Goal: Task Accomplishment & Management: Complete application form

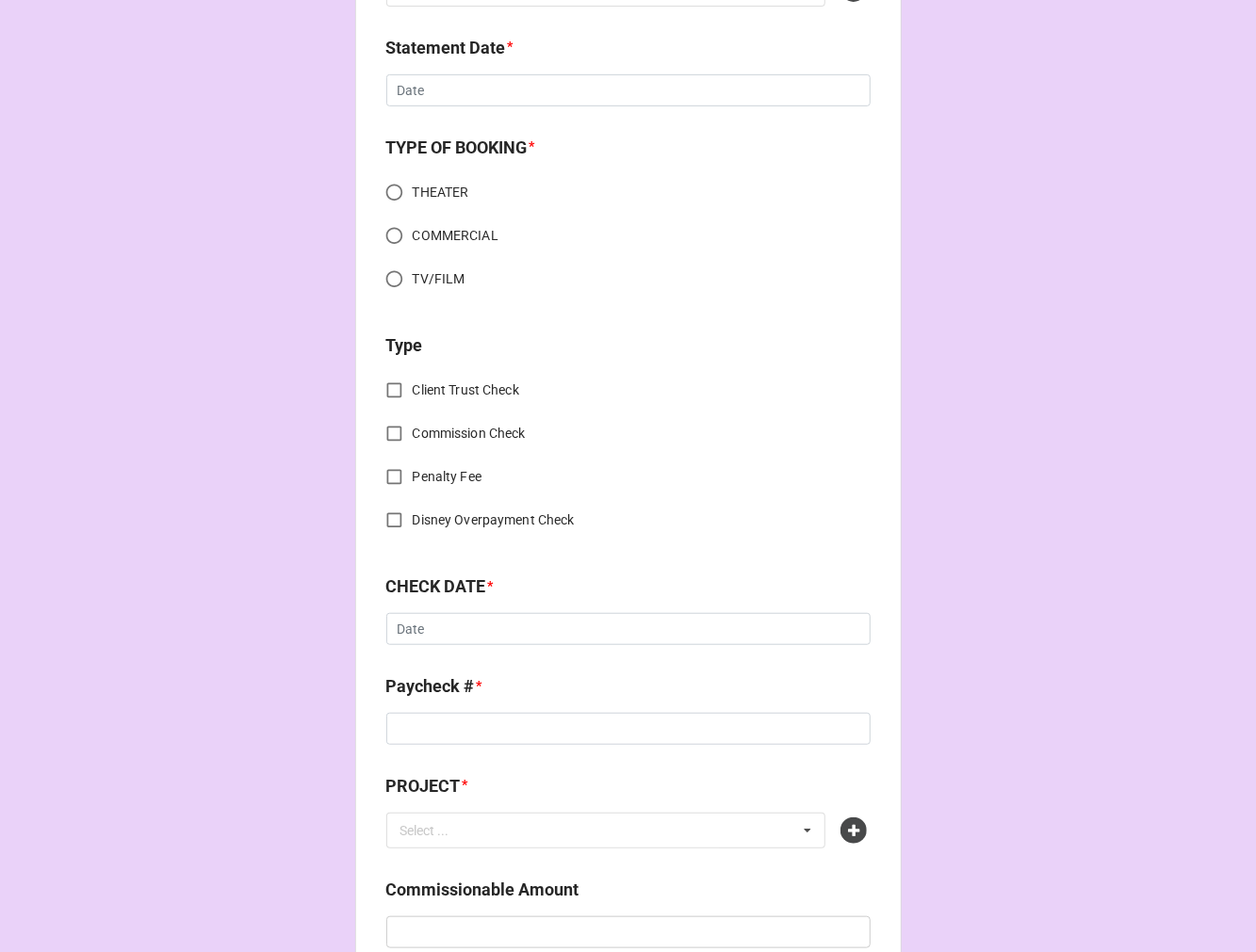
scroll to position [418, 0]
click at [841, 835] on icon at bounding box center [853, 829] width 26 height 26
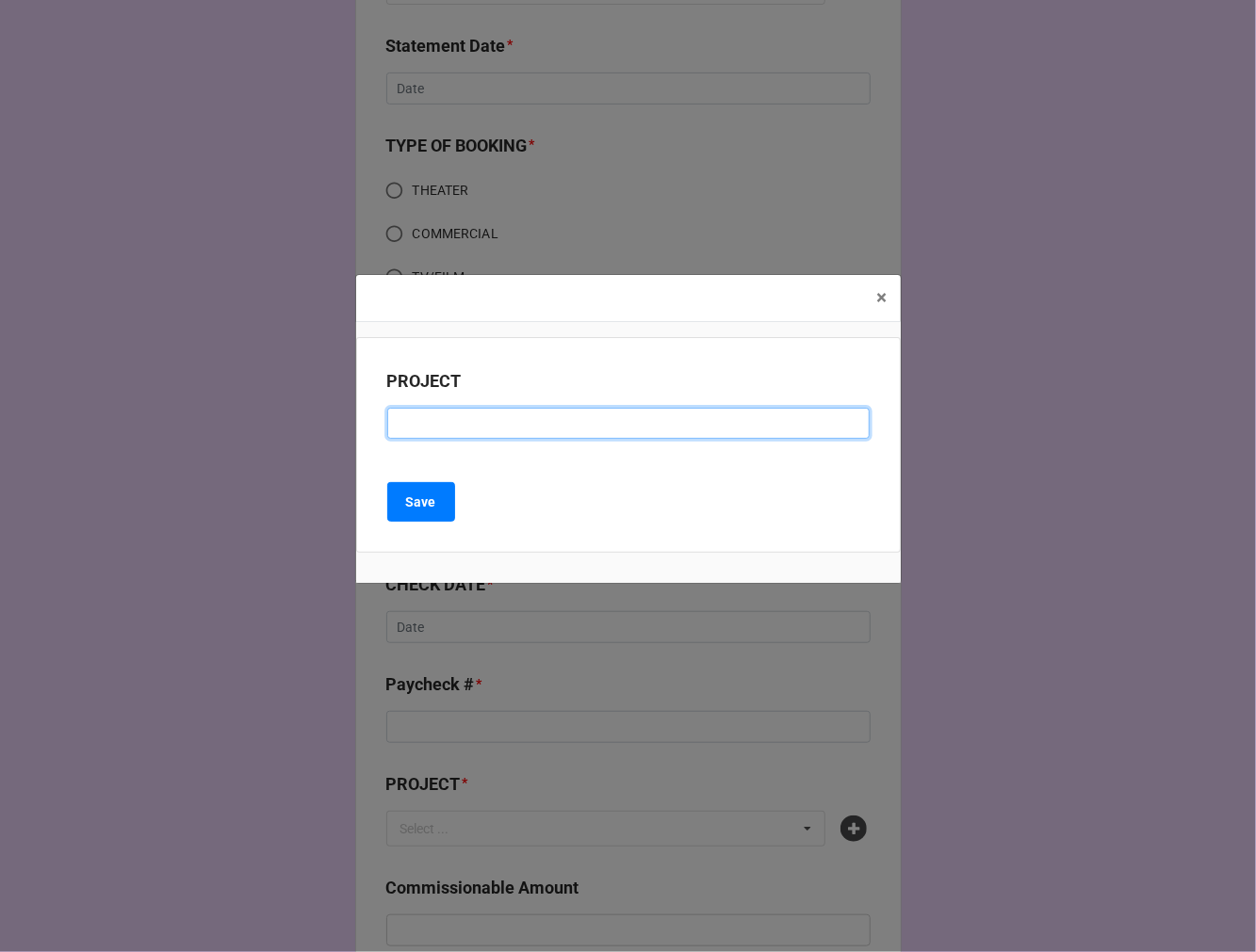
click at [446, 422] on input at bounding box center [628, 423] width 482 height 32
paste input "GREAT PLAINS THEATRE SUMMER SEASON ([GEOGRAPHIC_DATA])"
drag, startPoint x: 647, startPoint y: 422, endPoint x: 1673, endPoint y: 441, distance: 1026.2
click at [1211, 441] on html "CHECK PROCESSING FORM Client * Select ... No results found. Agent * Select ... …" at bounding box center [628, 476] width 1256 height 952
type input "GREAT PLAINS THEATRE SUMMER SEASON"
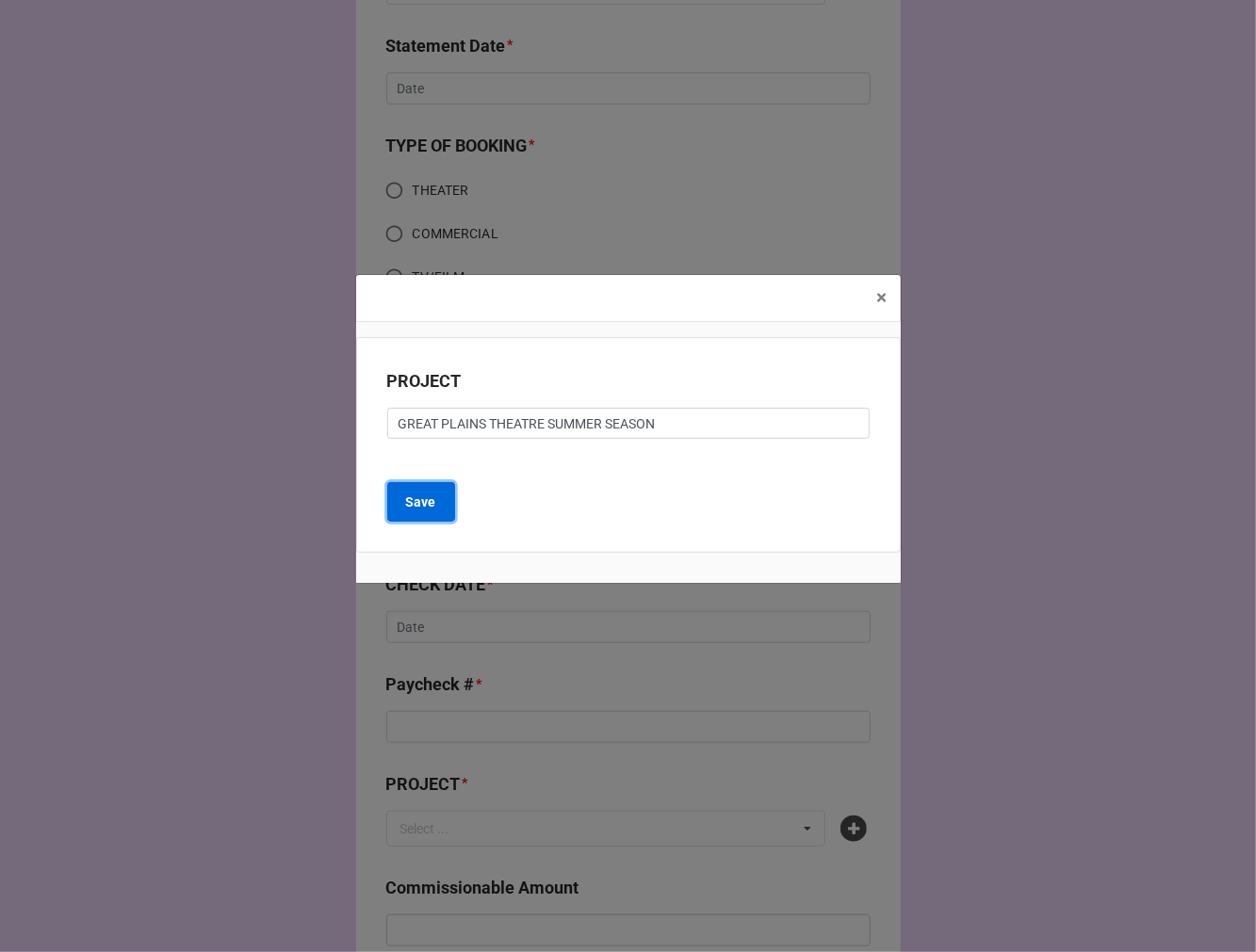
click at [420, 508] on b "Save" at bounding box center [420, 502] width 30 height 20
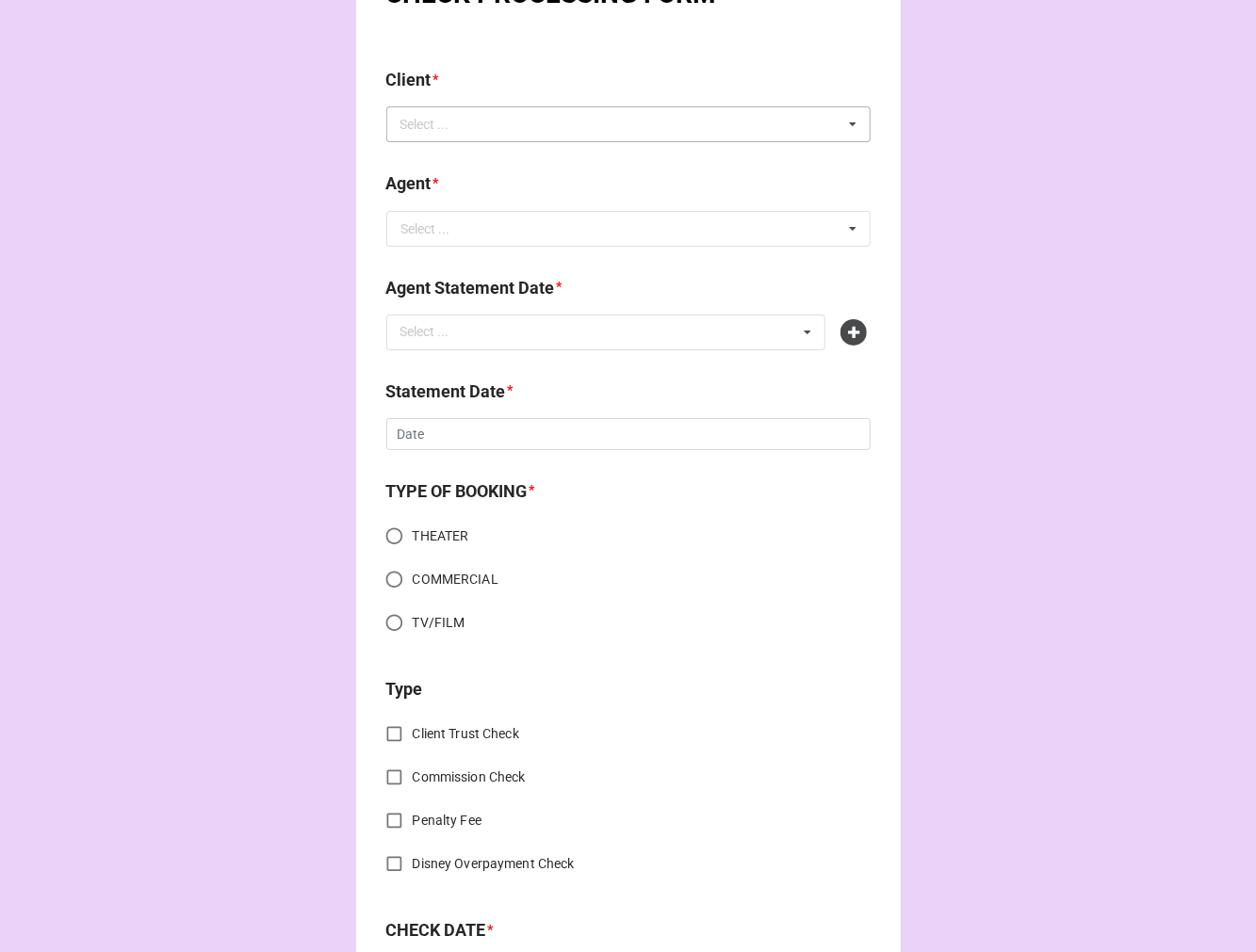
scroll to position [0, 0]
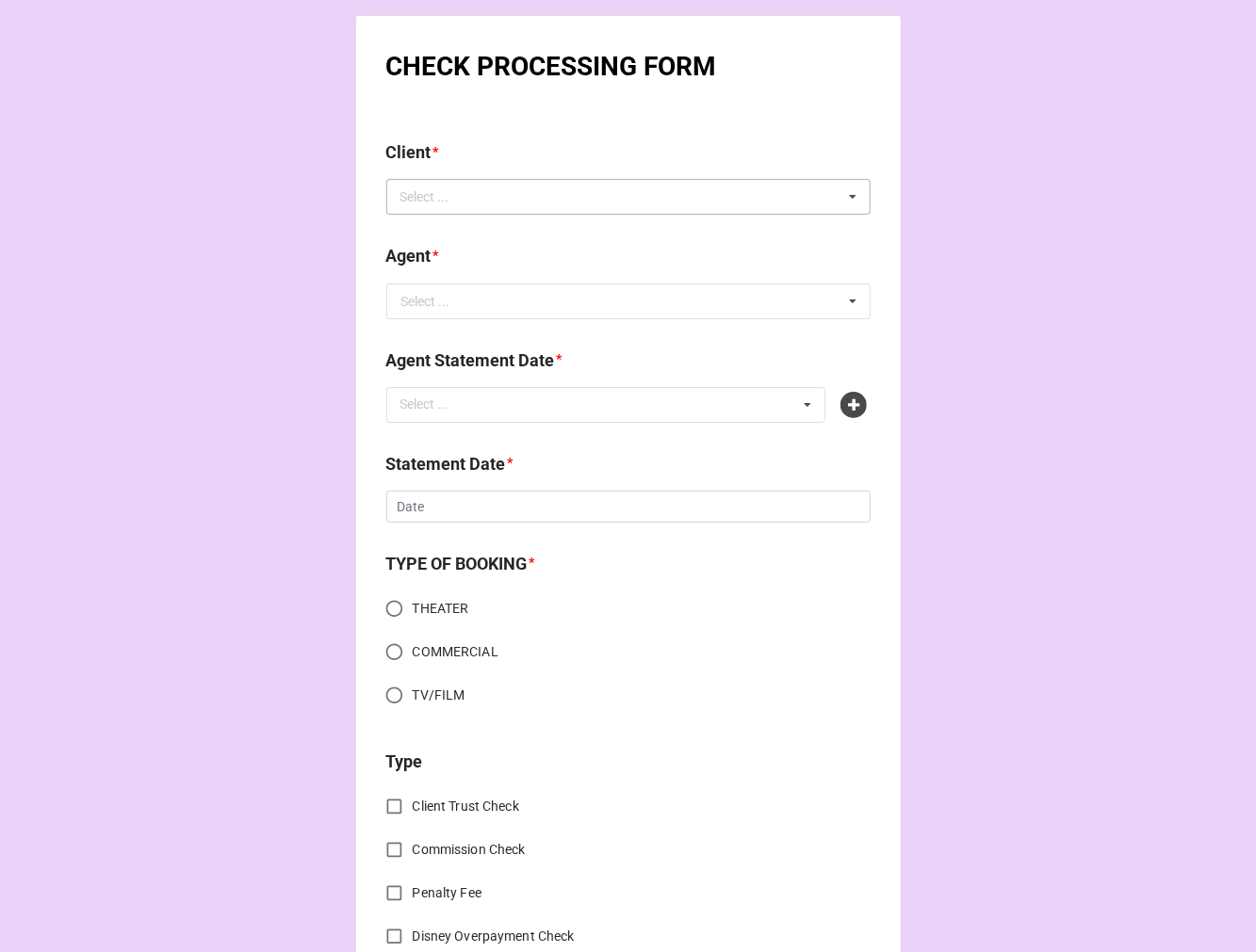
click at [440, 199] on div "Select ..." at bounding box center [436, 197] width 81 height 22
type input "hannah"
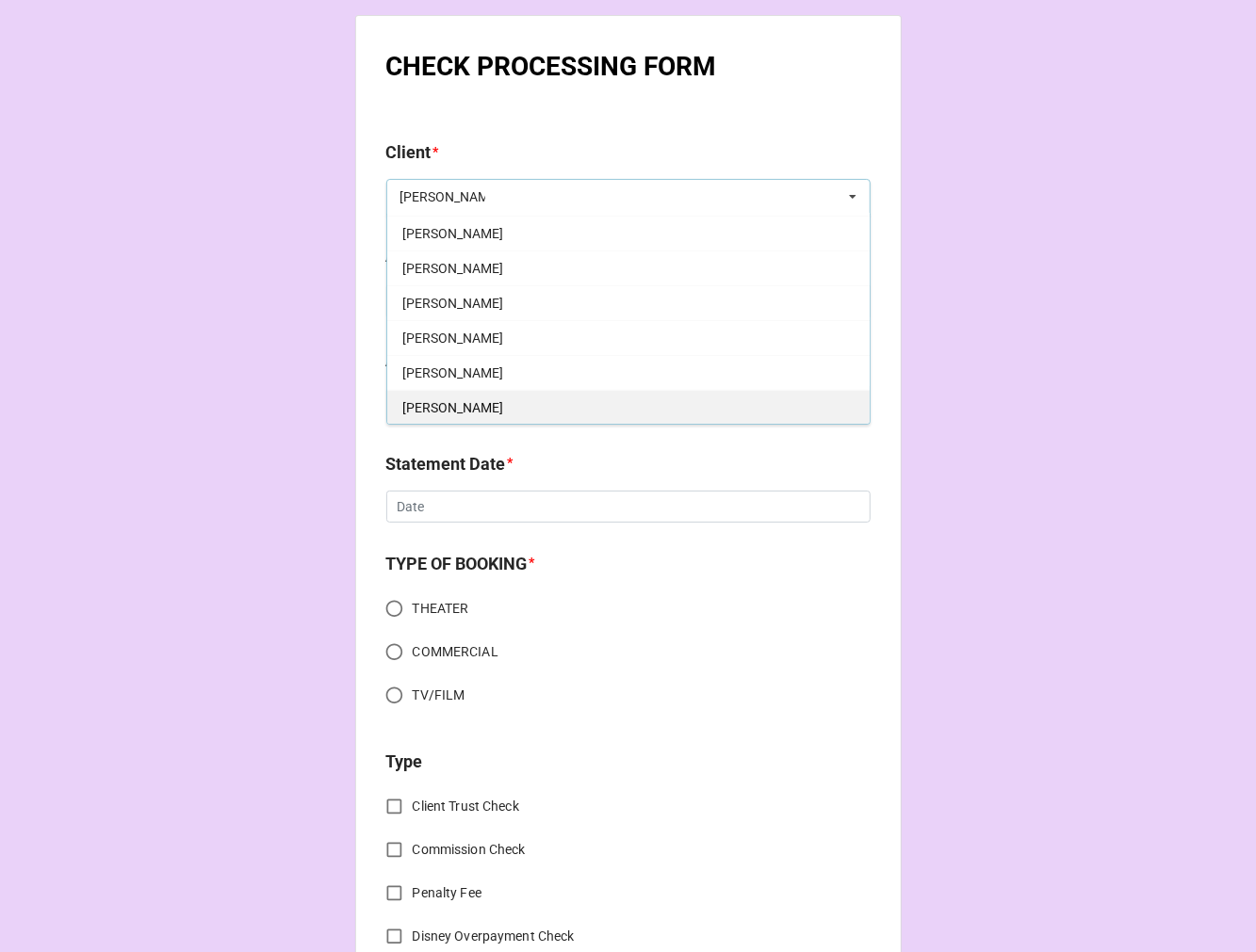
scroll to position [105, 0]
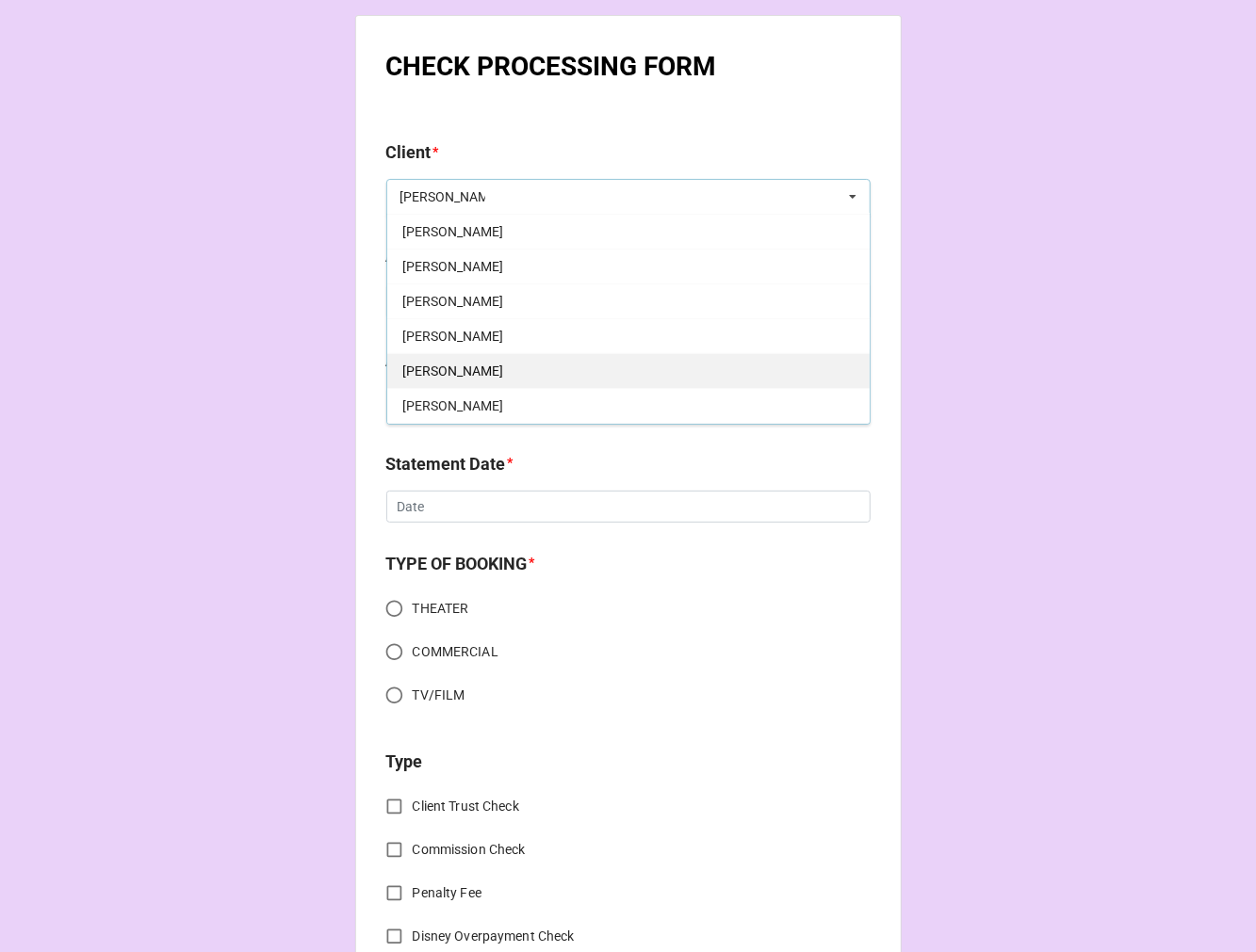
click at [484, 365] on div "Hannah Hill" at bounding box center [628, 371] width 482 height 35
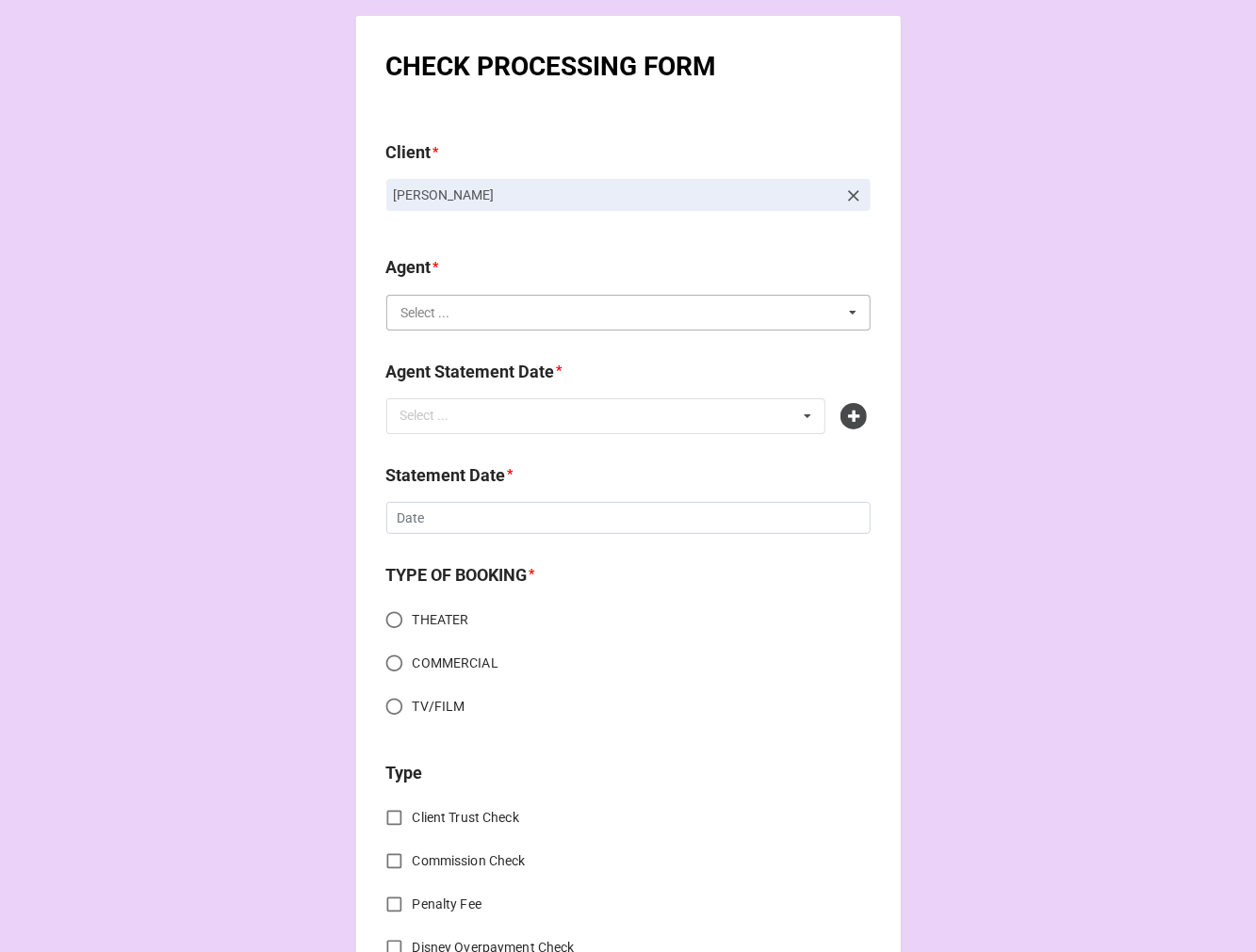
click at [471, 313] on input "text" at bounding box center [629, 312] width 482 height 34
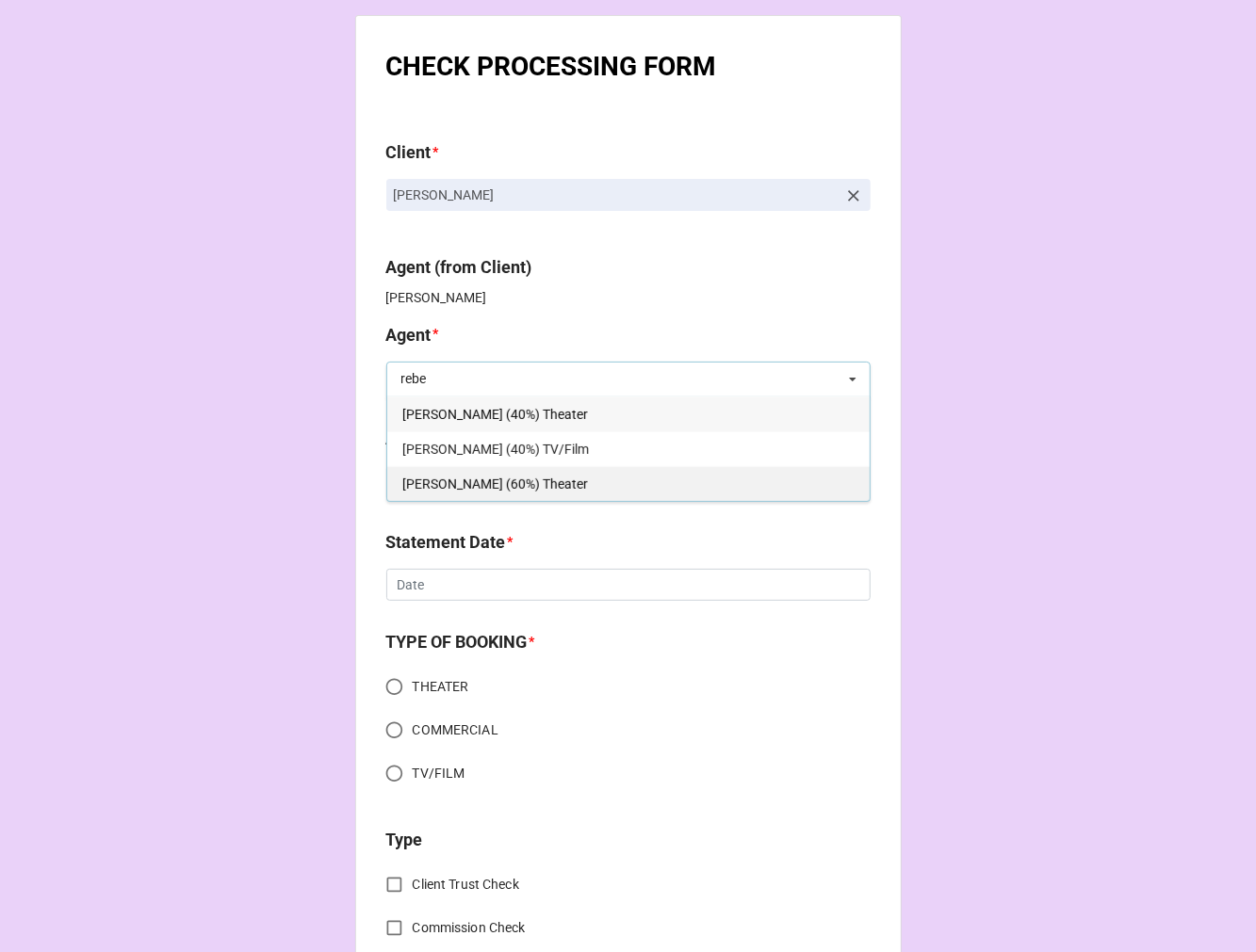
type input "rebe"
click at [495, 484] on span "[PERSON_NAME] (60%) Theater" at bounding box center [495, 484] width 185 height 15
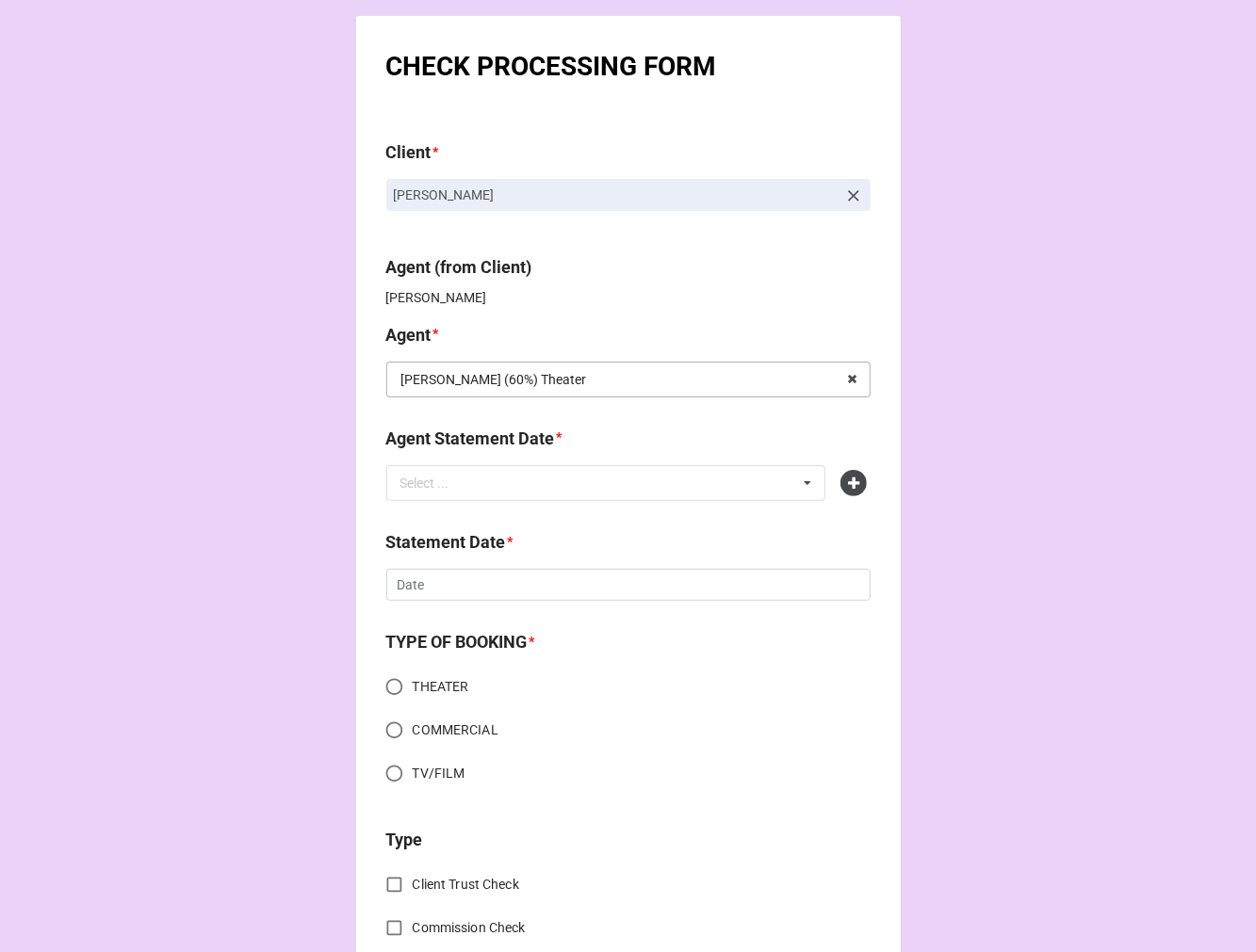
click at [538, 379] on input "text" at bounding box center [629, 379] width 482 height 34
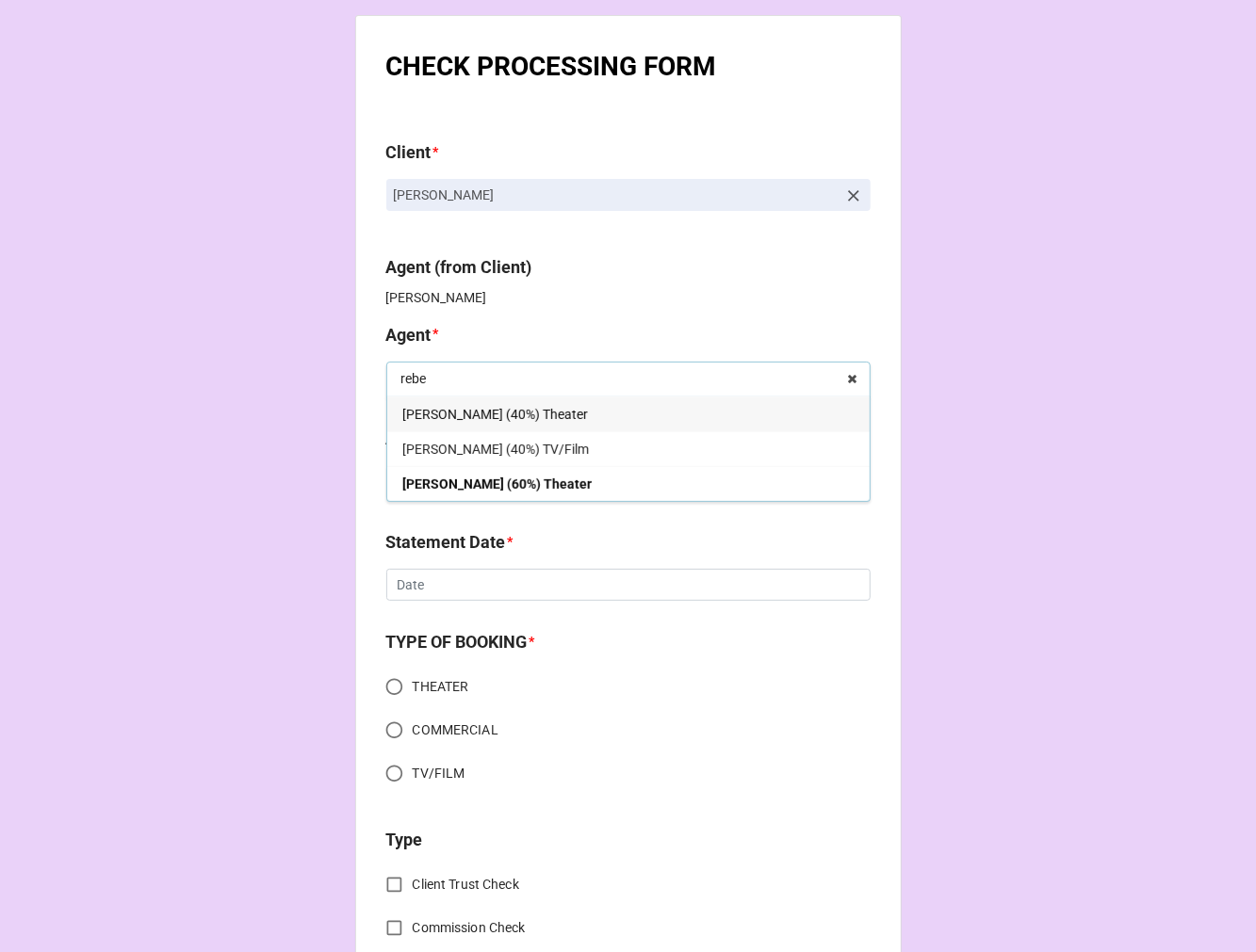
type input "rebe"
click at [504, 415] on span "[PERSON_NAME] (40%) Theater" at bounding box center [495, 413] width 185 height 15
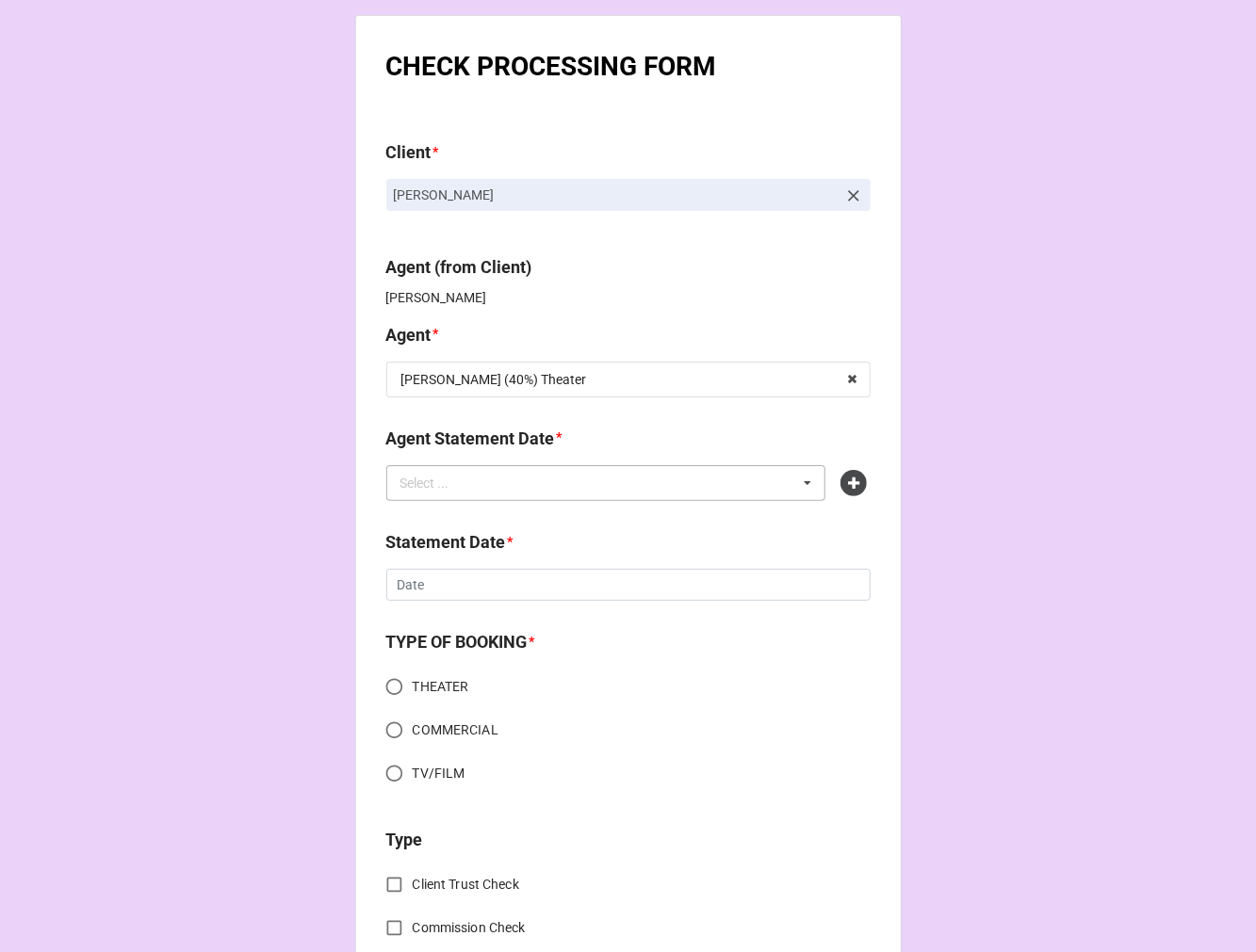
click at [519, 490] on div "Select ... No results found." at bounding box center [605, 483] width 440 height 36
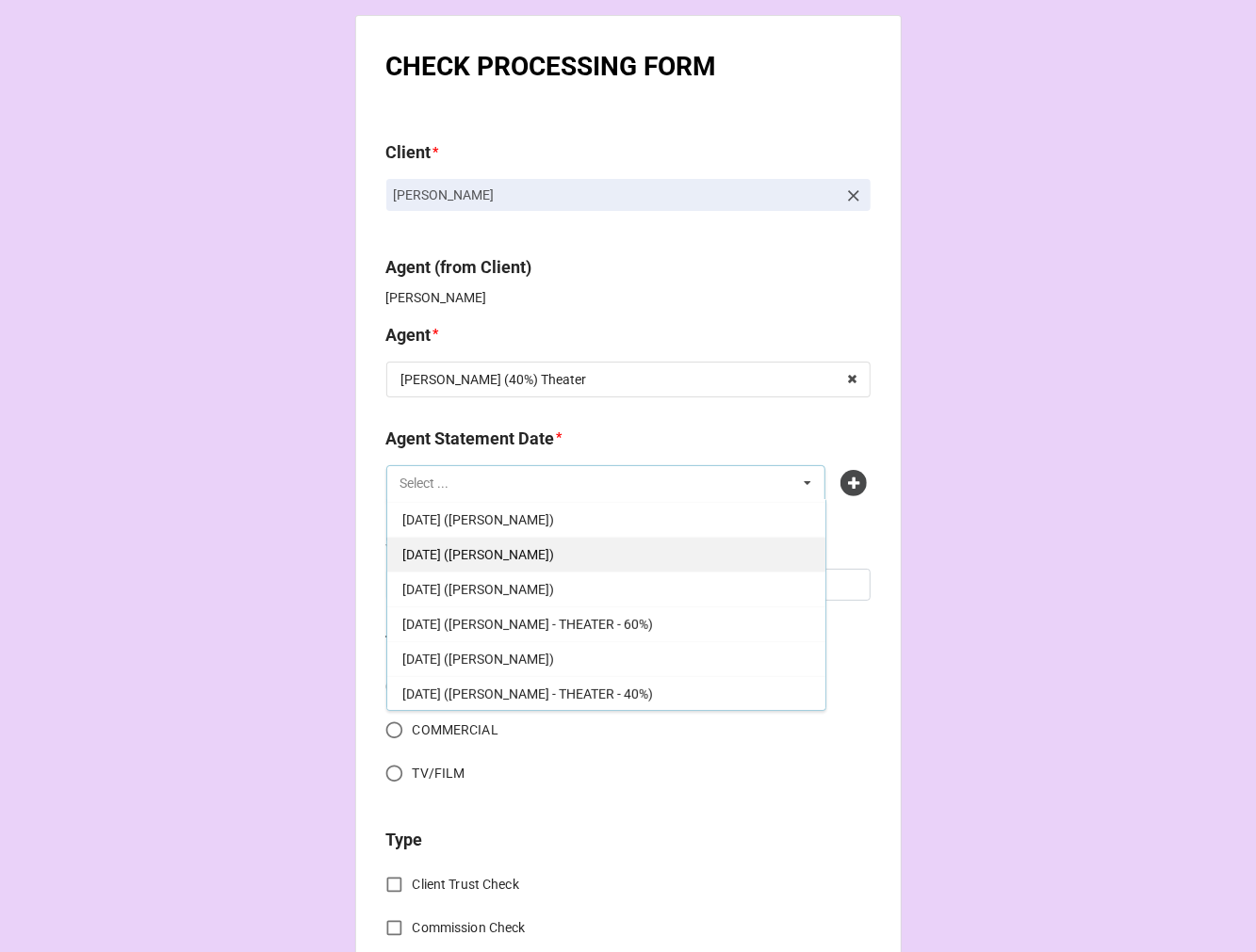
scroll to position [418, 0]
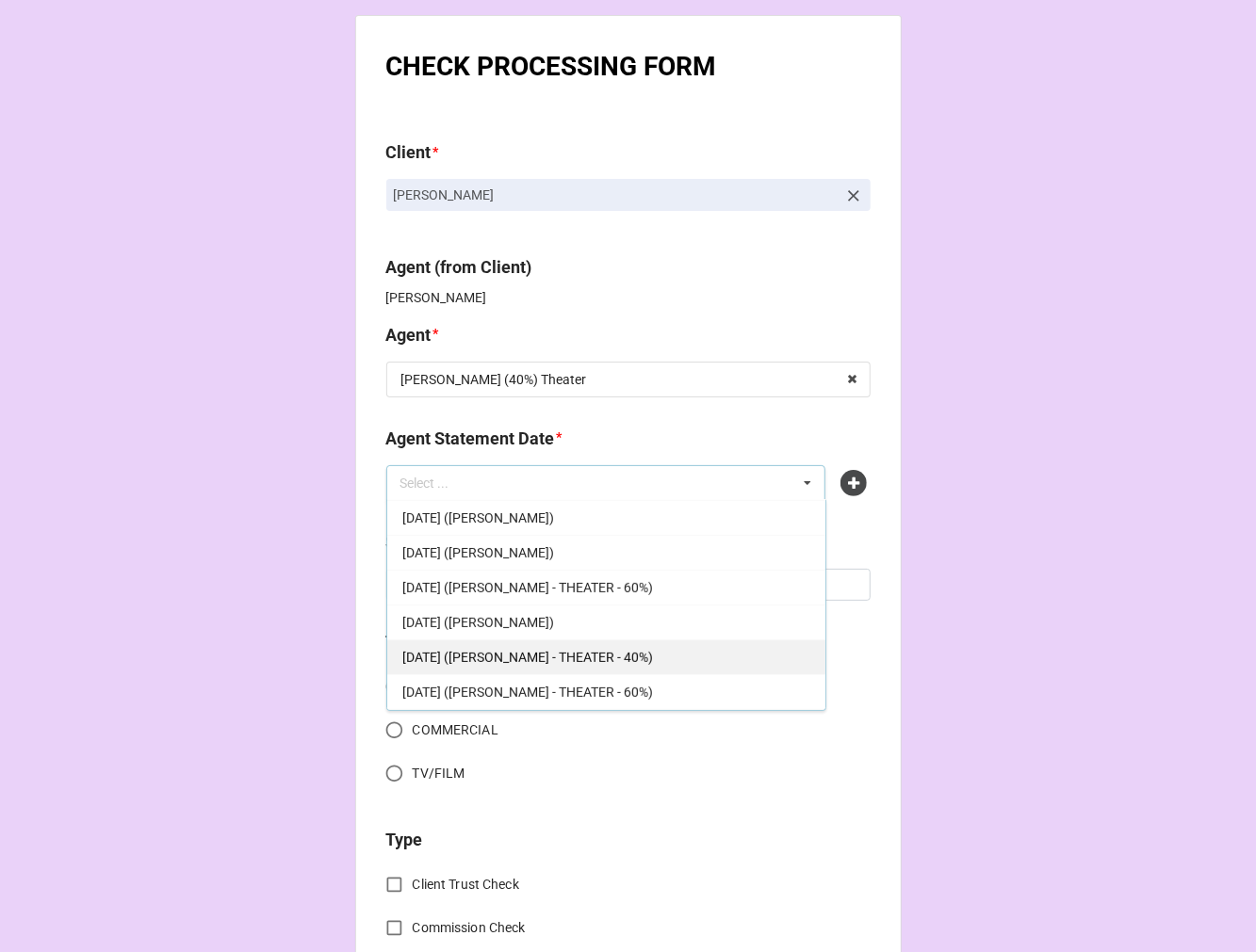
click at [646, 650] on span "AUGUST 22, 2025 (REBECCA - THEATER - 40%)" at bounding box center [528, 657] width 251 height 15
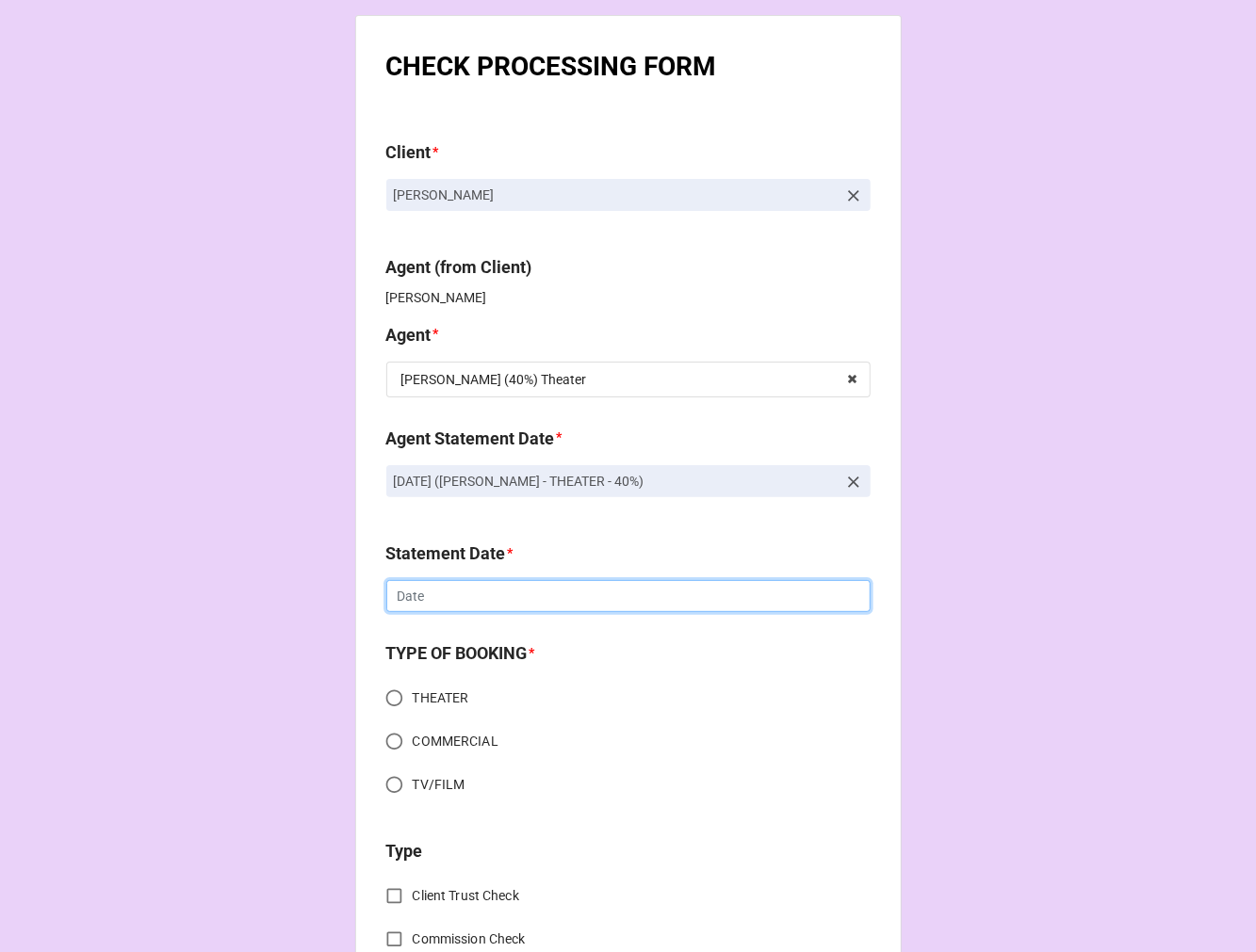
click at [526, 603] on input "text" at bounding box center [628, 595] width 484 height 32
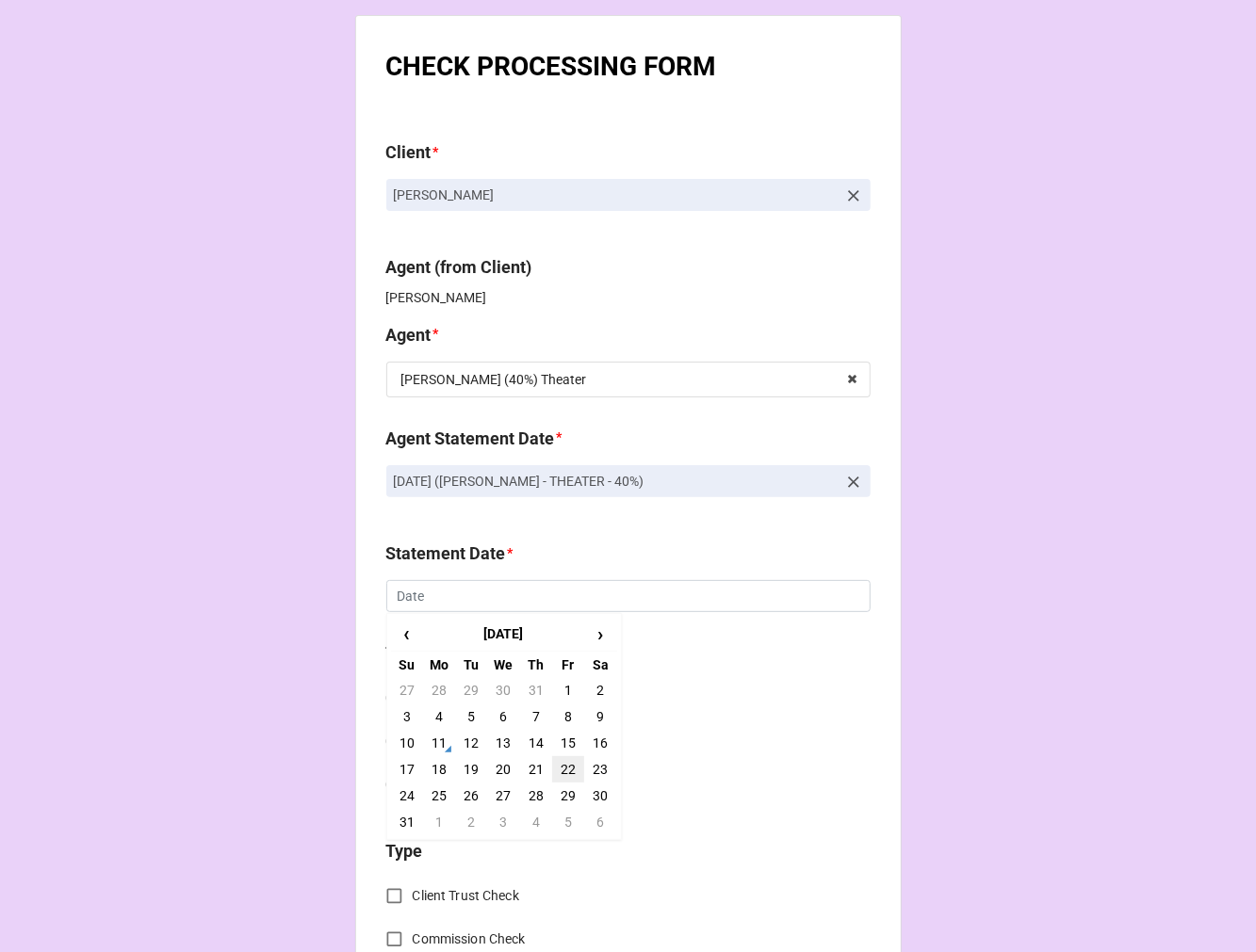
click at [558, 768] on td "22" at bounding box center [568, 769] width 32 height 26
type input "[DATE]"
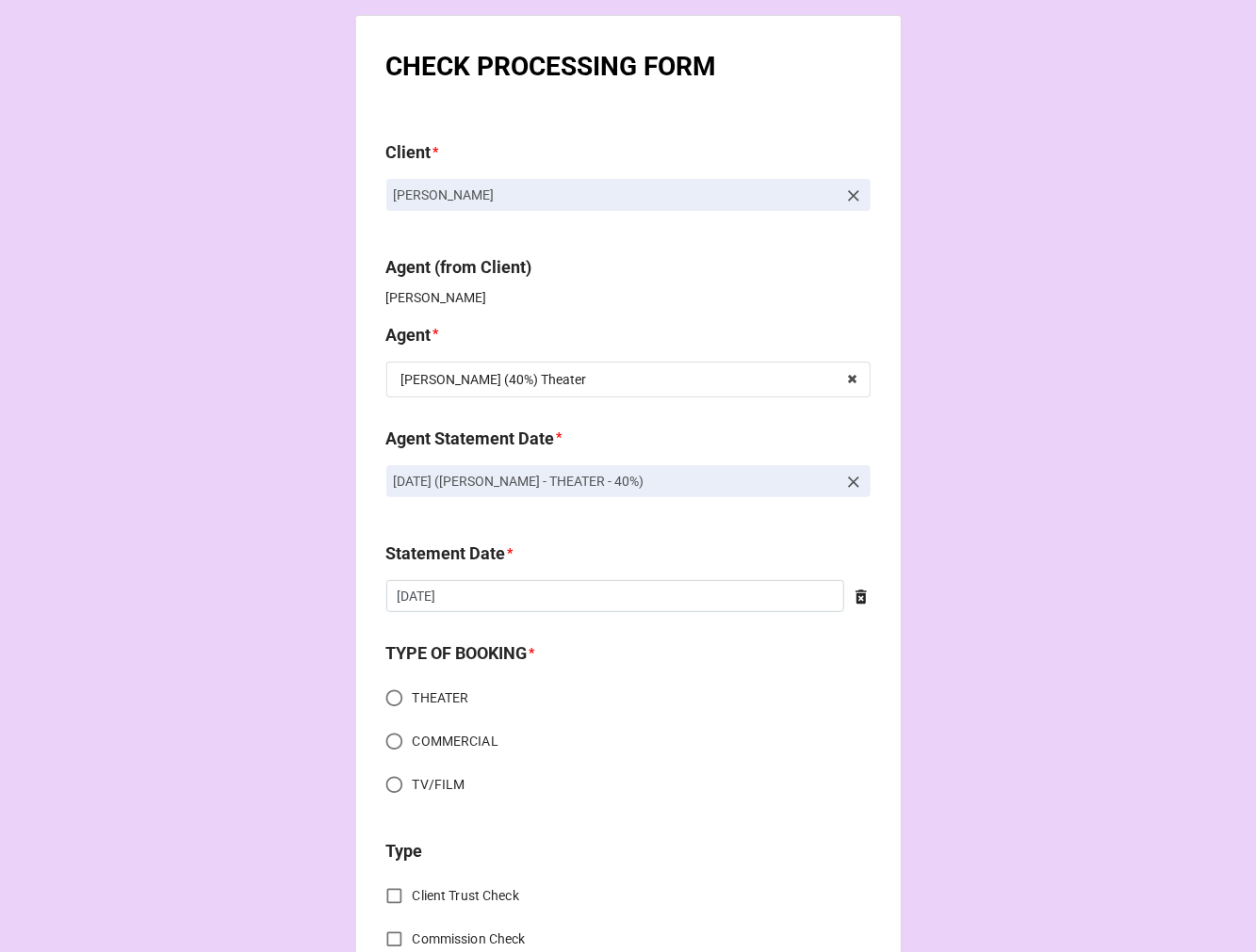
click at [403, 703] on input "THEATER" at bounding box center [395, 698] width 37 height 37
radio input "true"
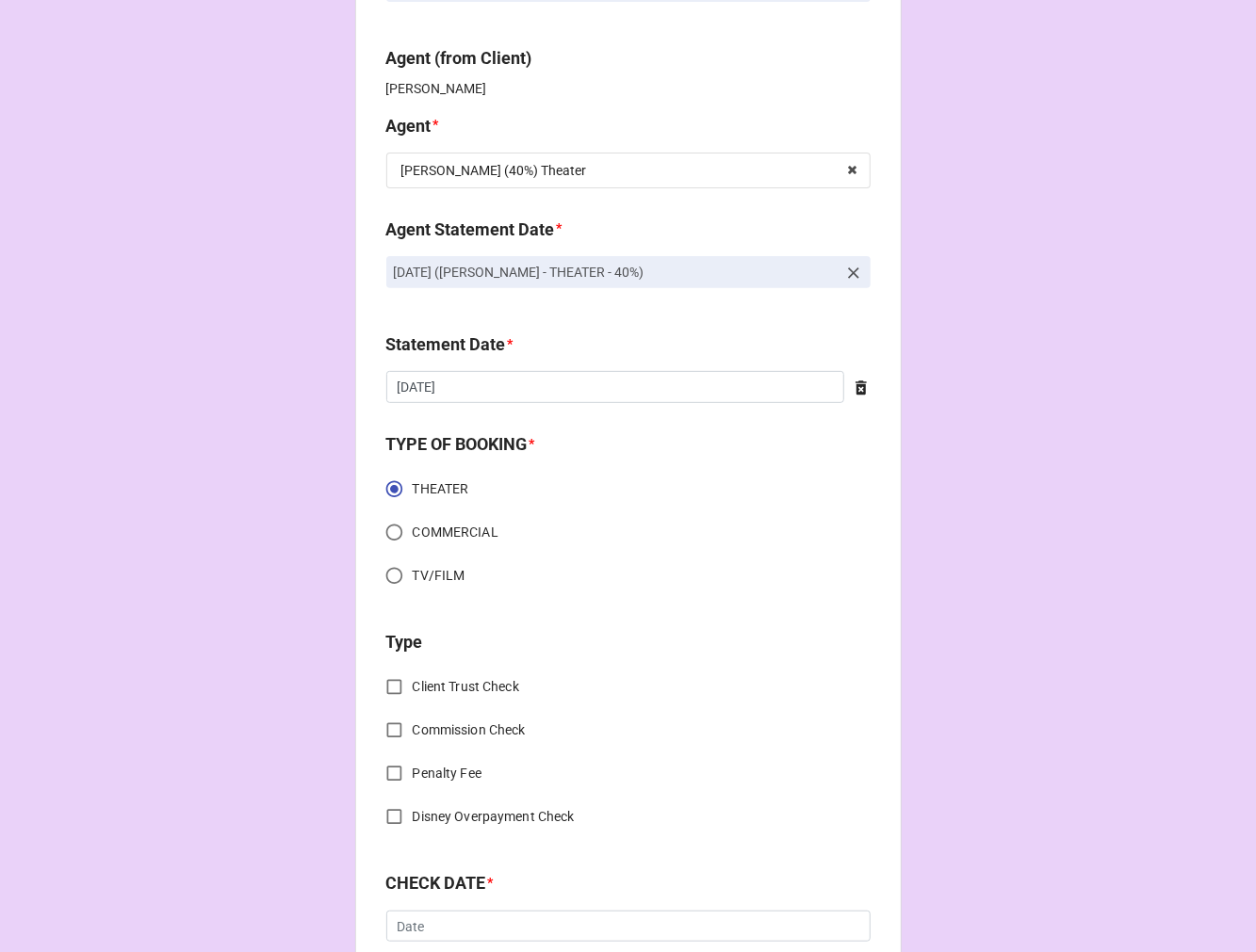
click at [391, 728] on input "Commission Check" at bounding box center [395, 731] width 37 height 37
checkbox input "true"
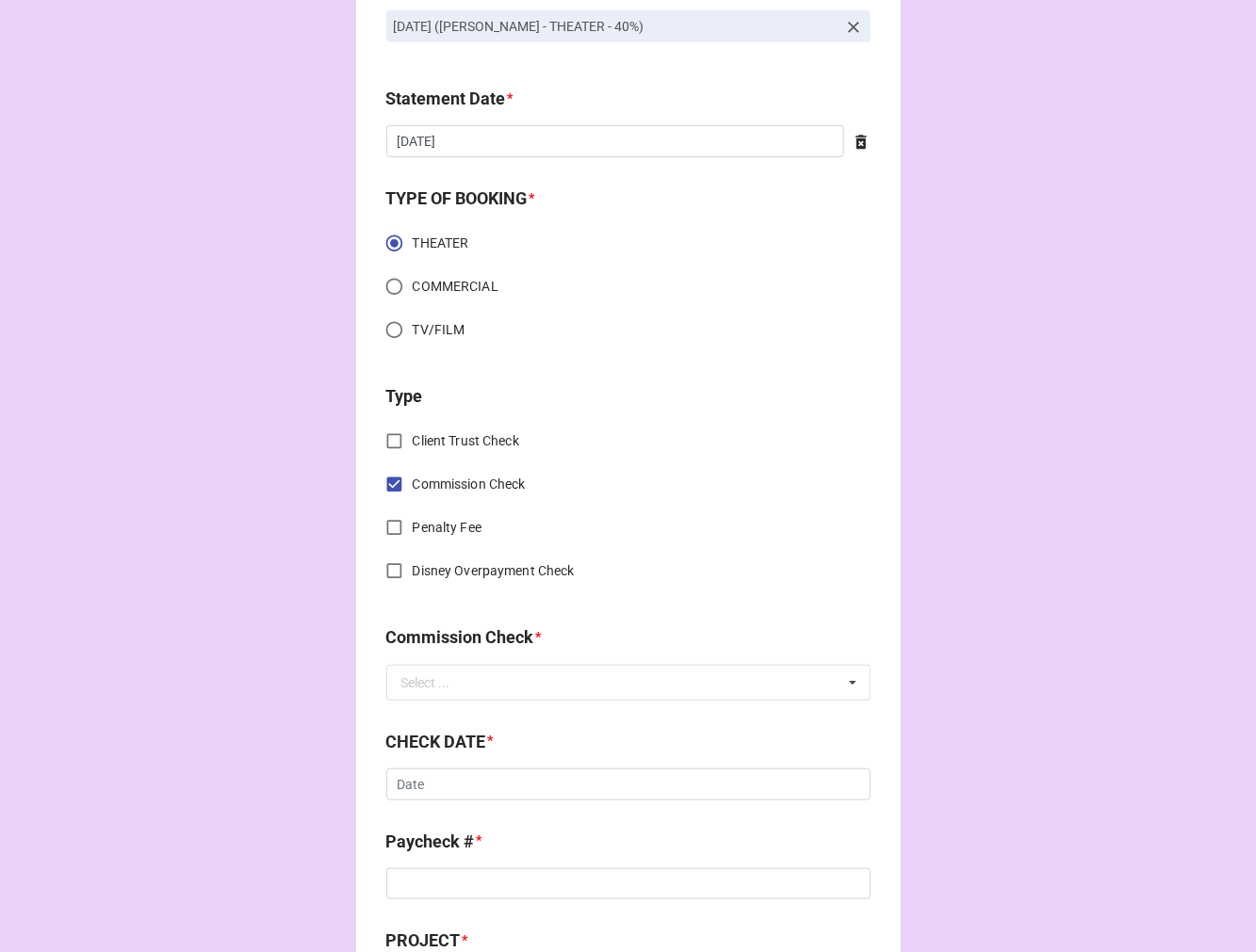
scroll to position [523, 0]
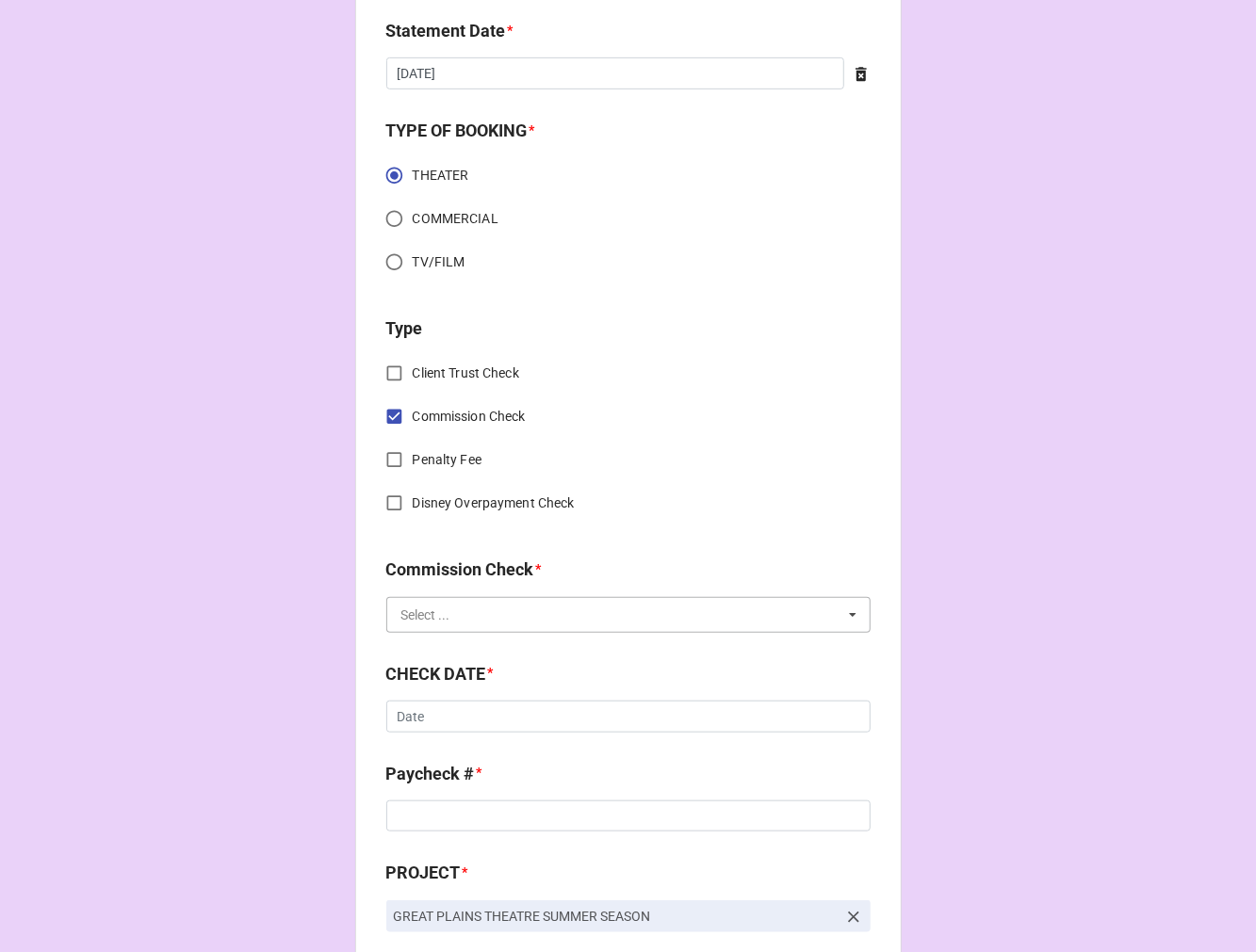
click at [488, 619] on input "text" at bounding box center [629, 615] width 482 height 34
click at [475, 643] on div "FSE (Client)" at bounding box center [628, 649] width 482 height 35
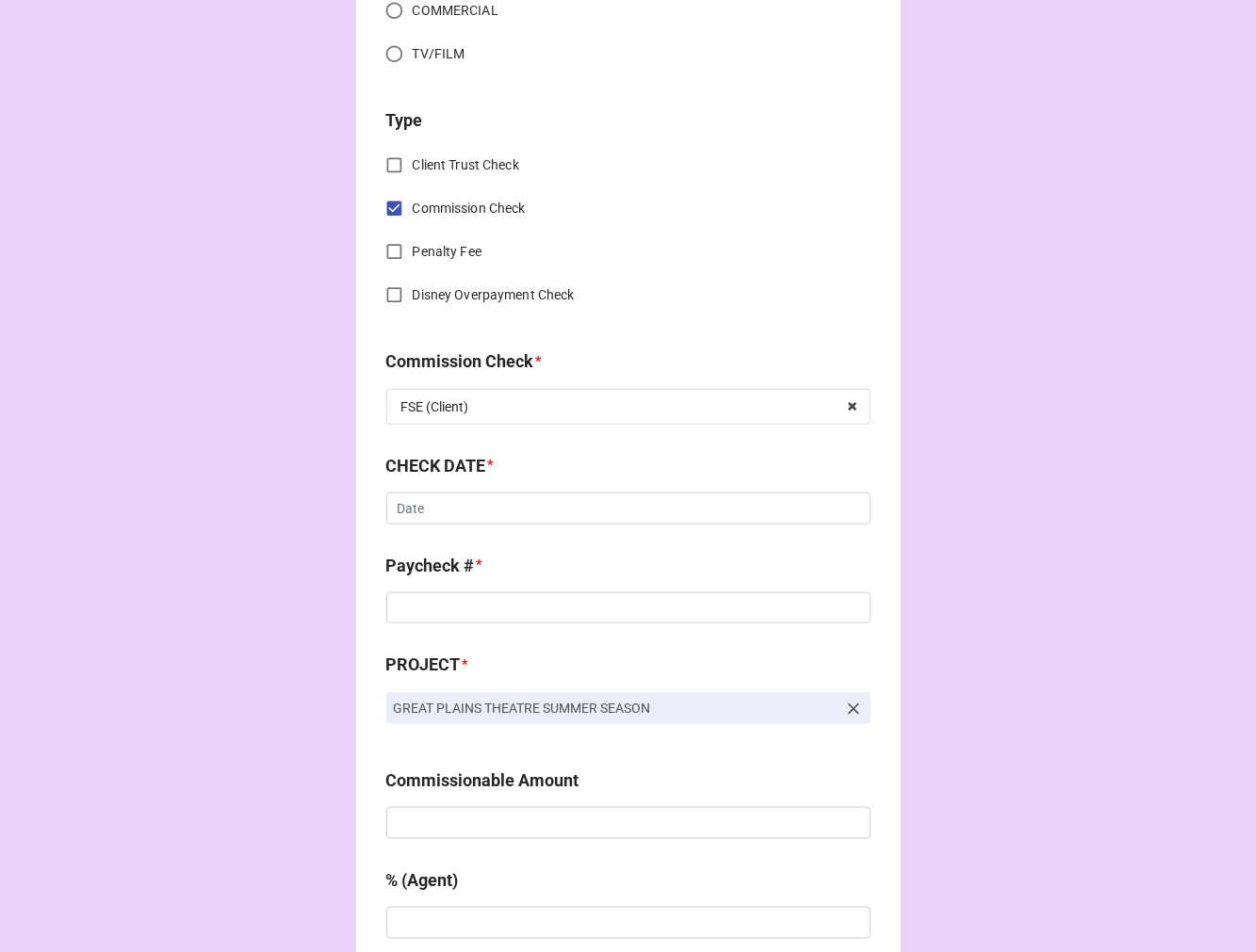
scroll to position [732, 0]
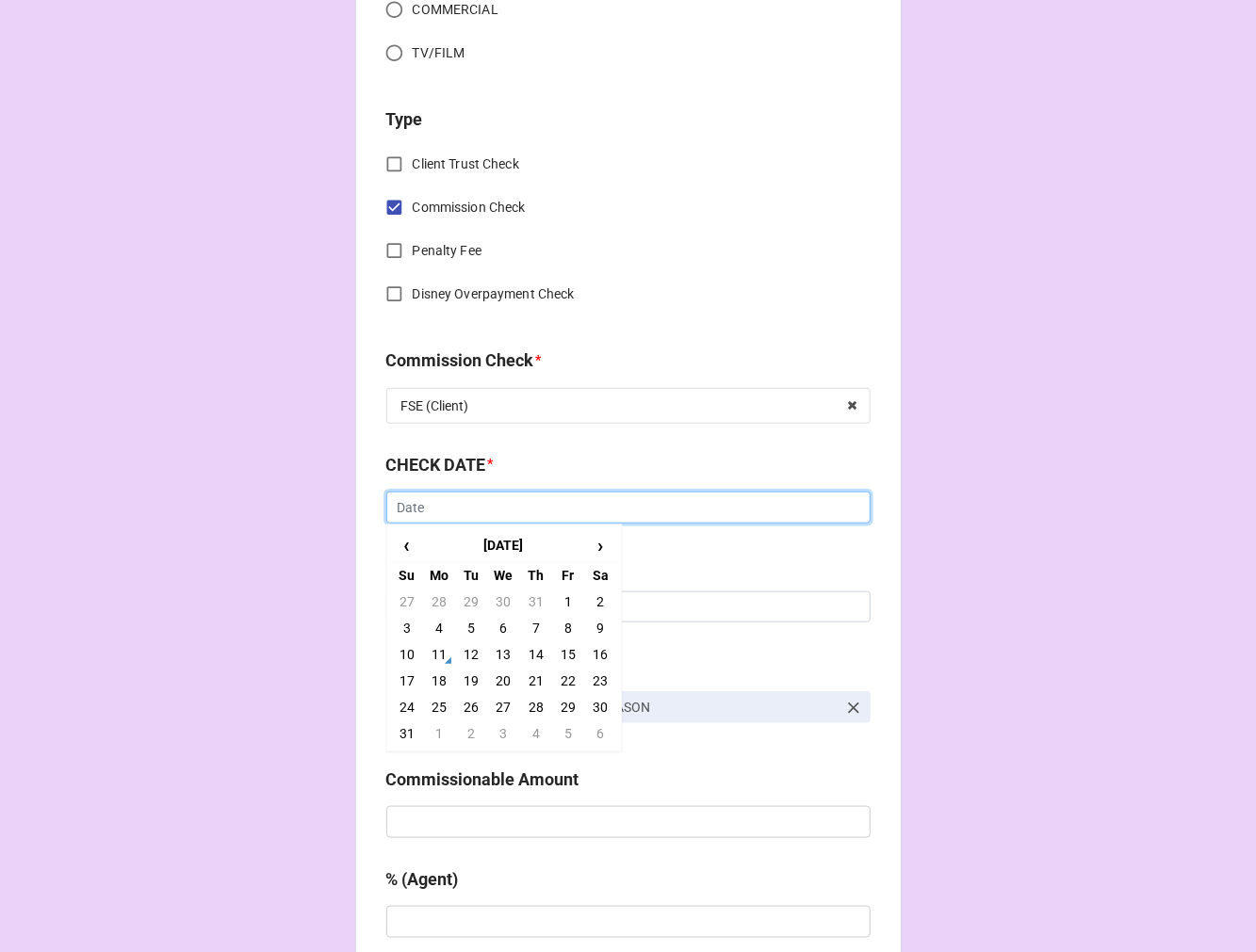
click at [437, 495] on input "text" at bounding box center [628, 507] width 484 height 32
click at [424, 654] on td "11" at bounding box center [439, 654] width 32 height 26
type input "[DATE]"
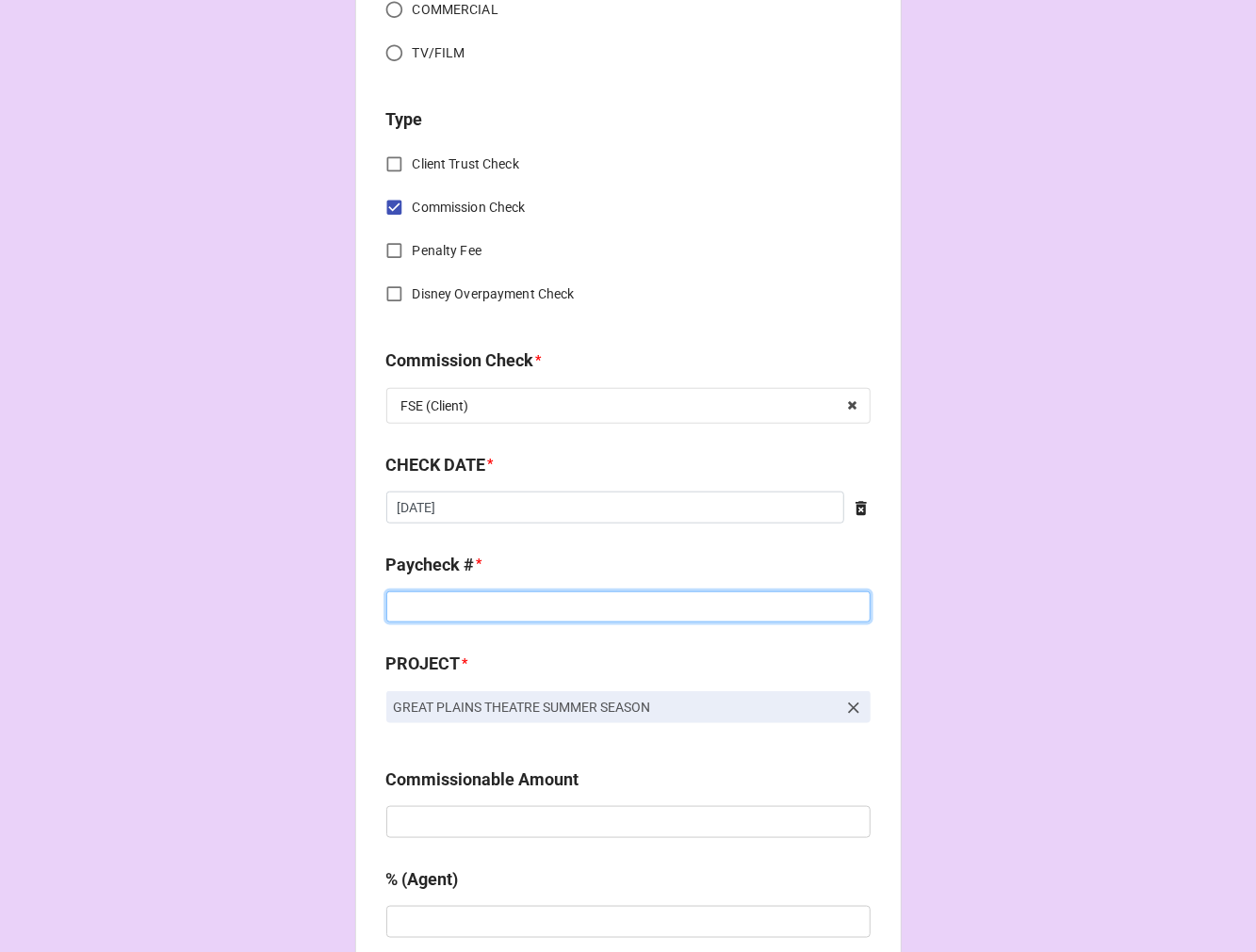
click at [418, 603] on input at bounding box center [628, 607] width 484 height 32
type input "ZELLE"
click at [651, 822] on input "text" at bounding box center [628, 822] width 484 height 32
paste input "$3,000.00"
type input "$3,000.00"
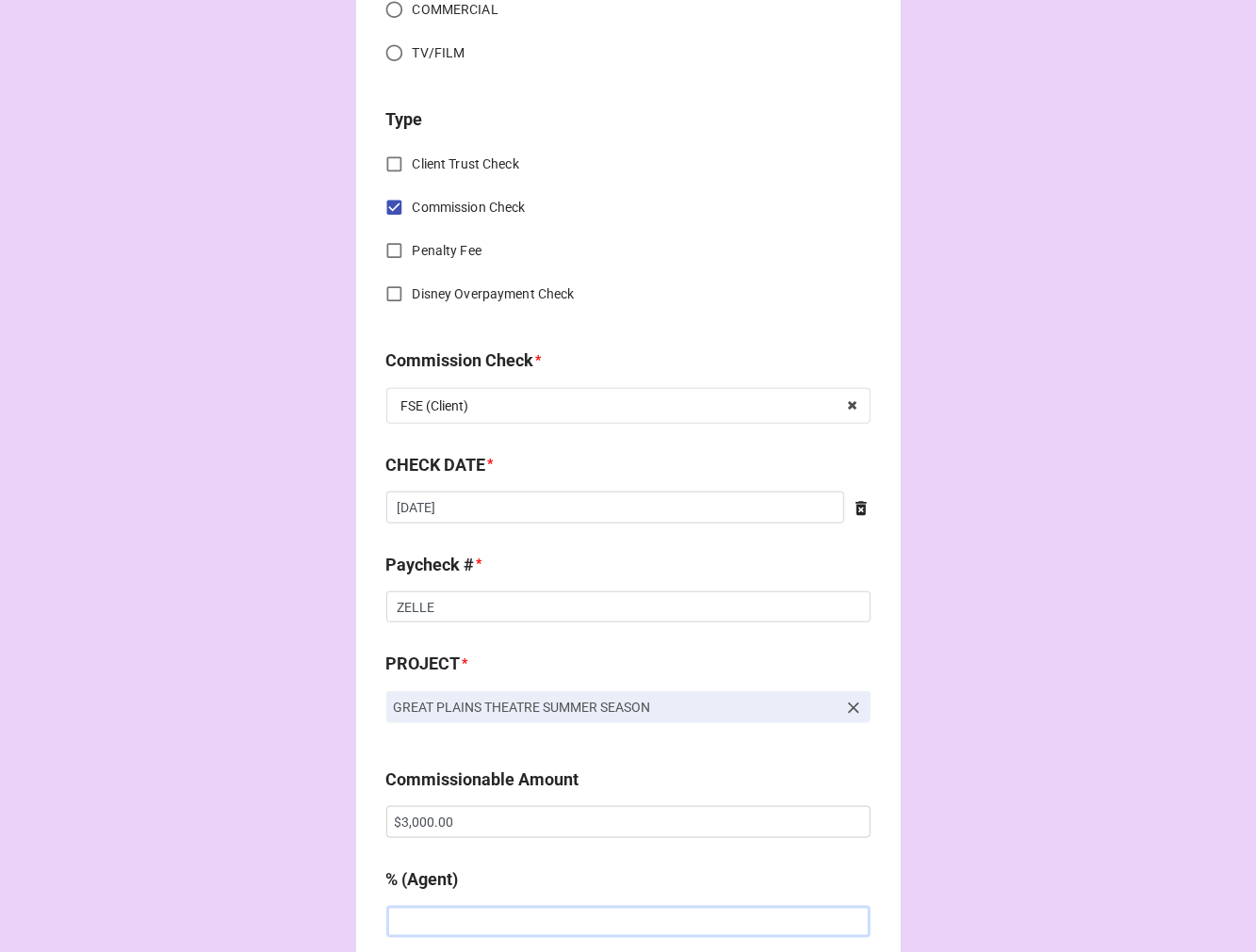
click at [481, 925] on input "text" at bounding box center [628, 922] width 484 height 32
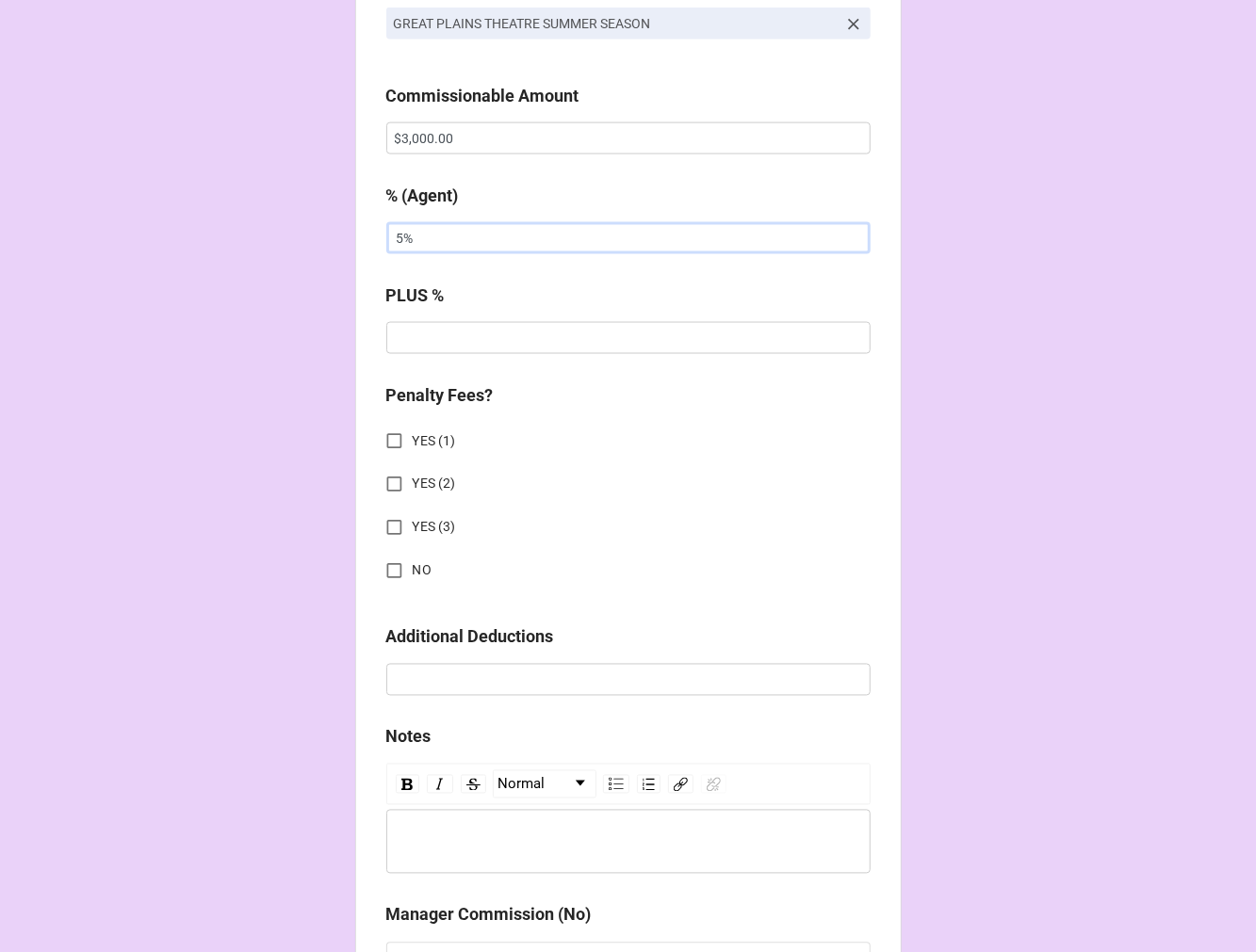
scroll to position [1464, 0]
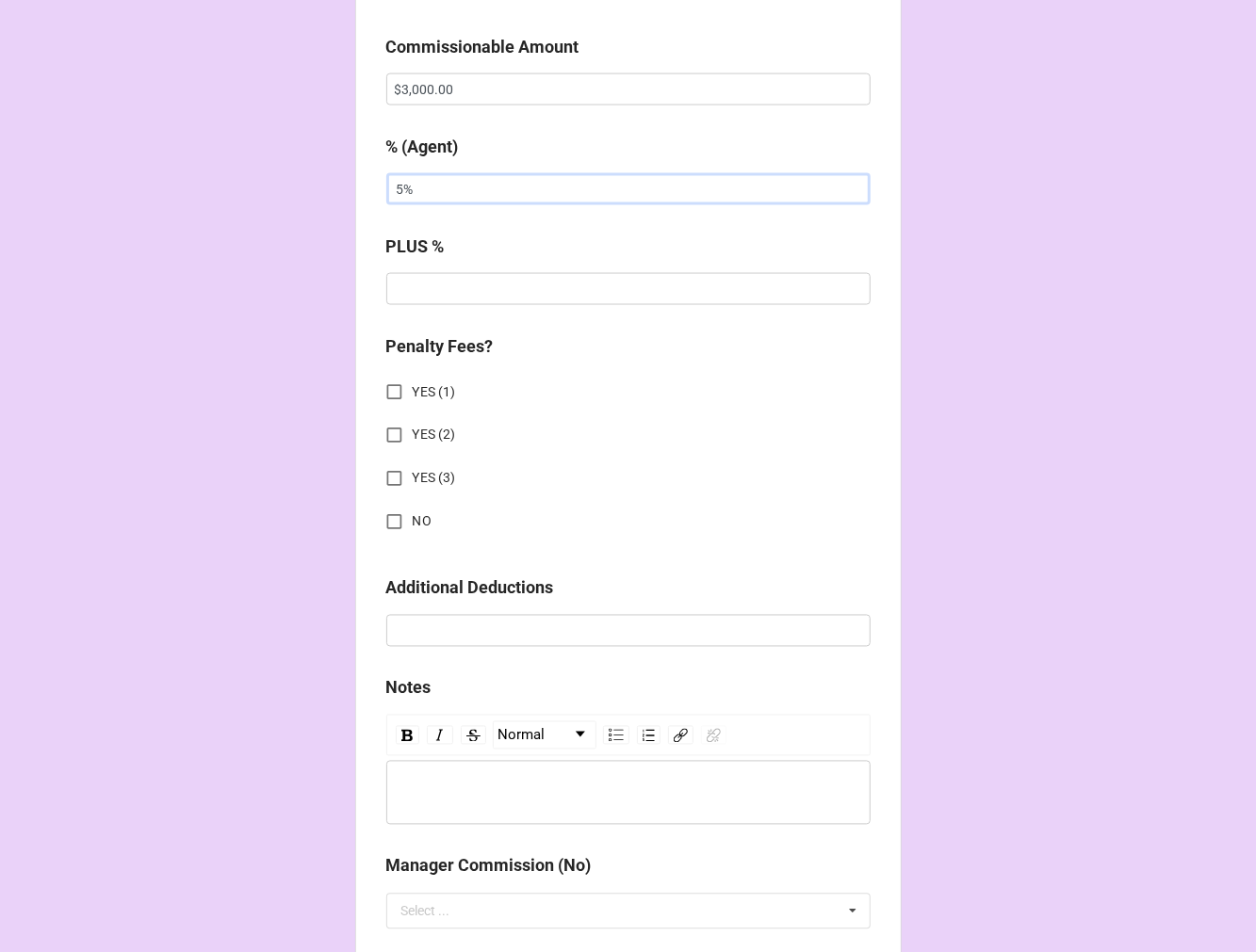
type input "5%"
click at [396, 518] on input "NO" at bounding box center [395, 522] width 37 height 37
checkbox input "true"
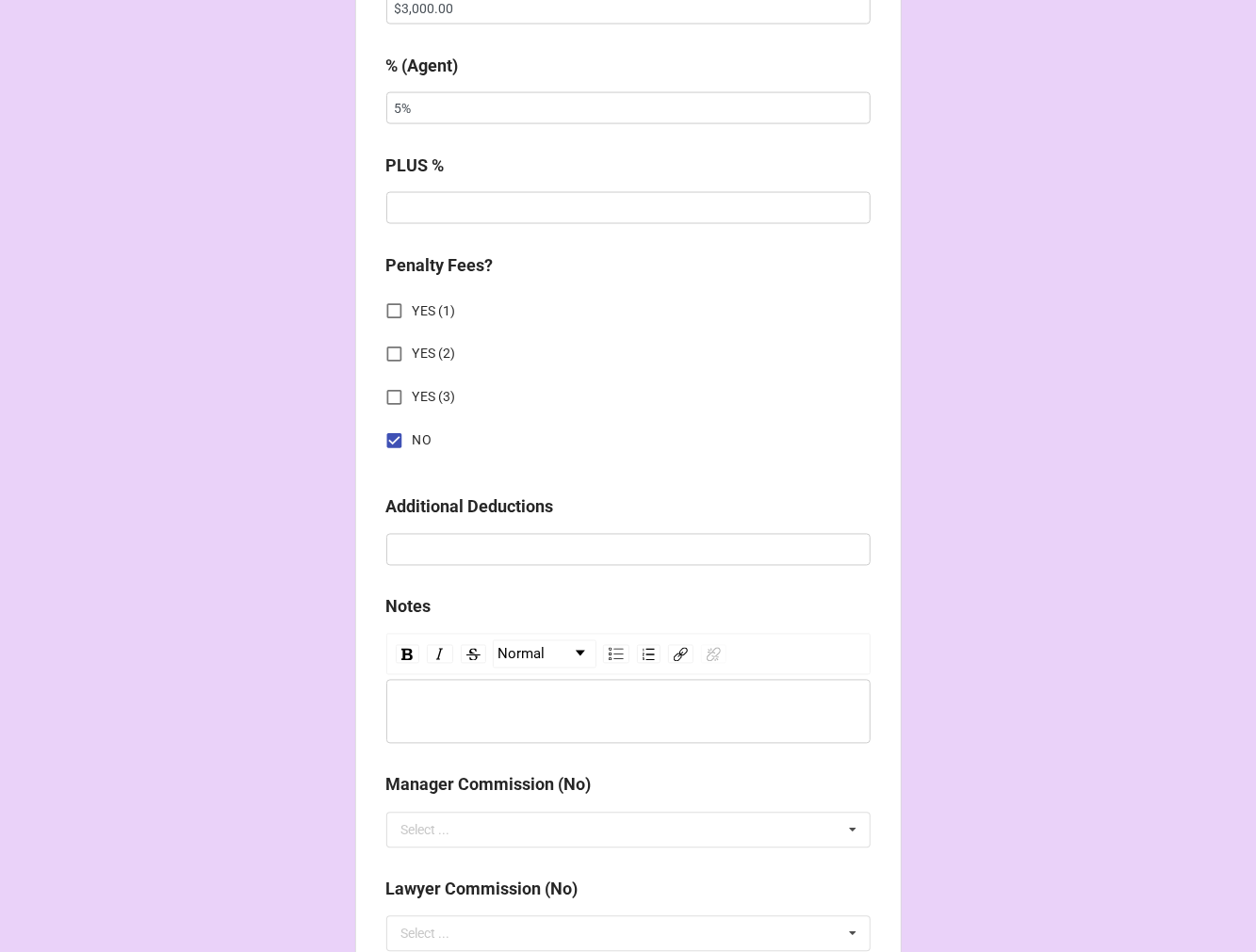
scroll to position [2086, 0]
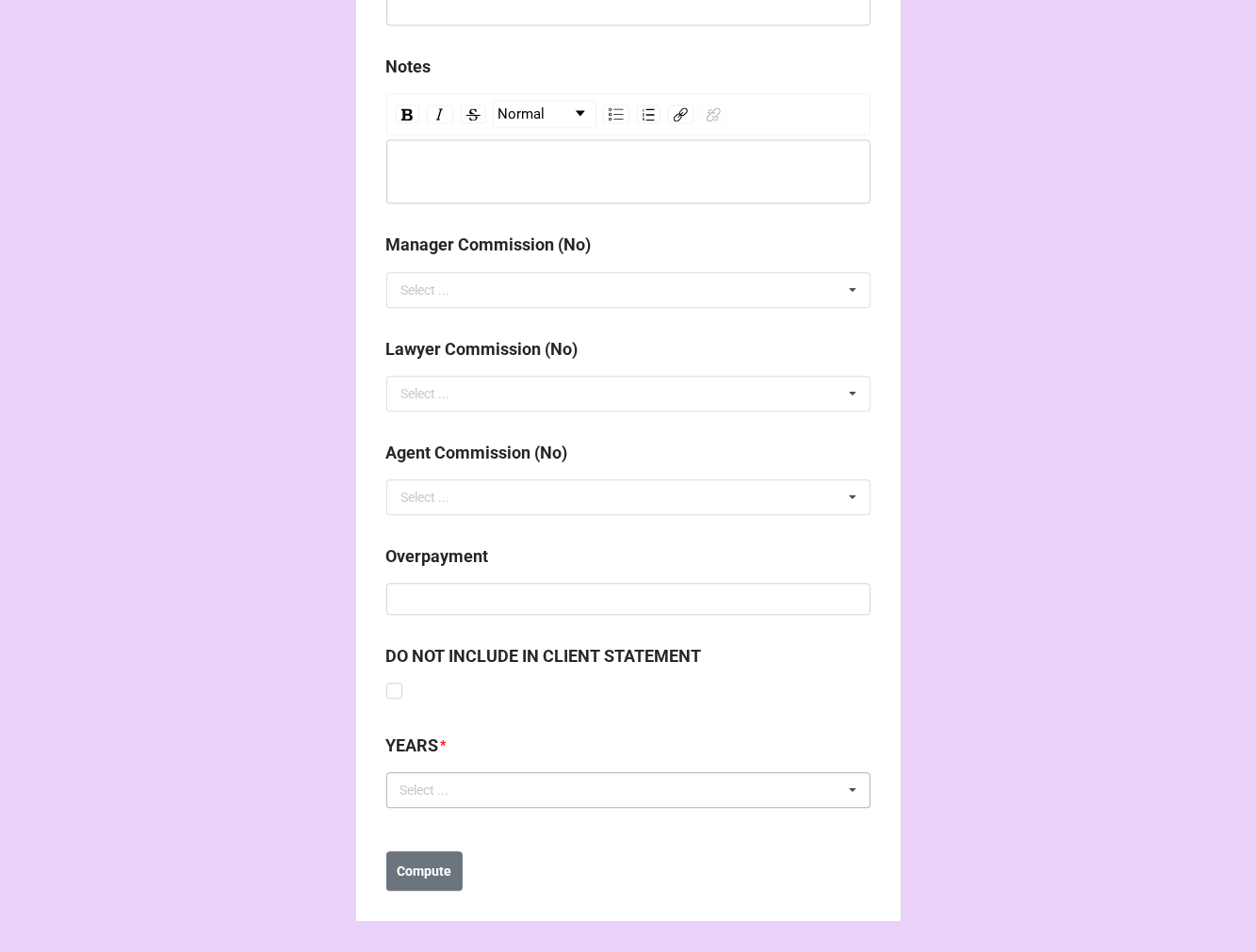
click at [466, 782] on div "Select ..." at bounding box center [436, 790] width 81 height 22
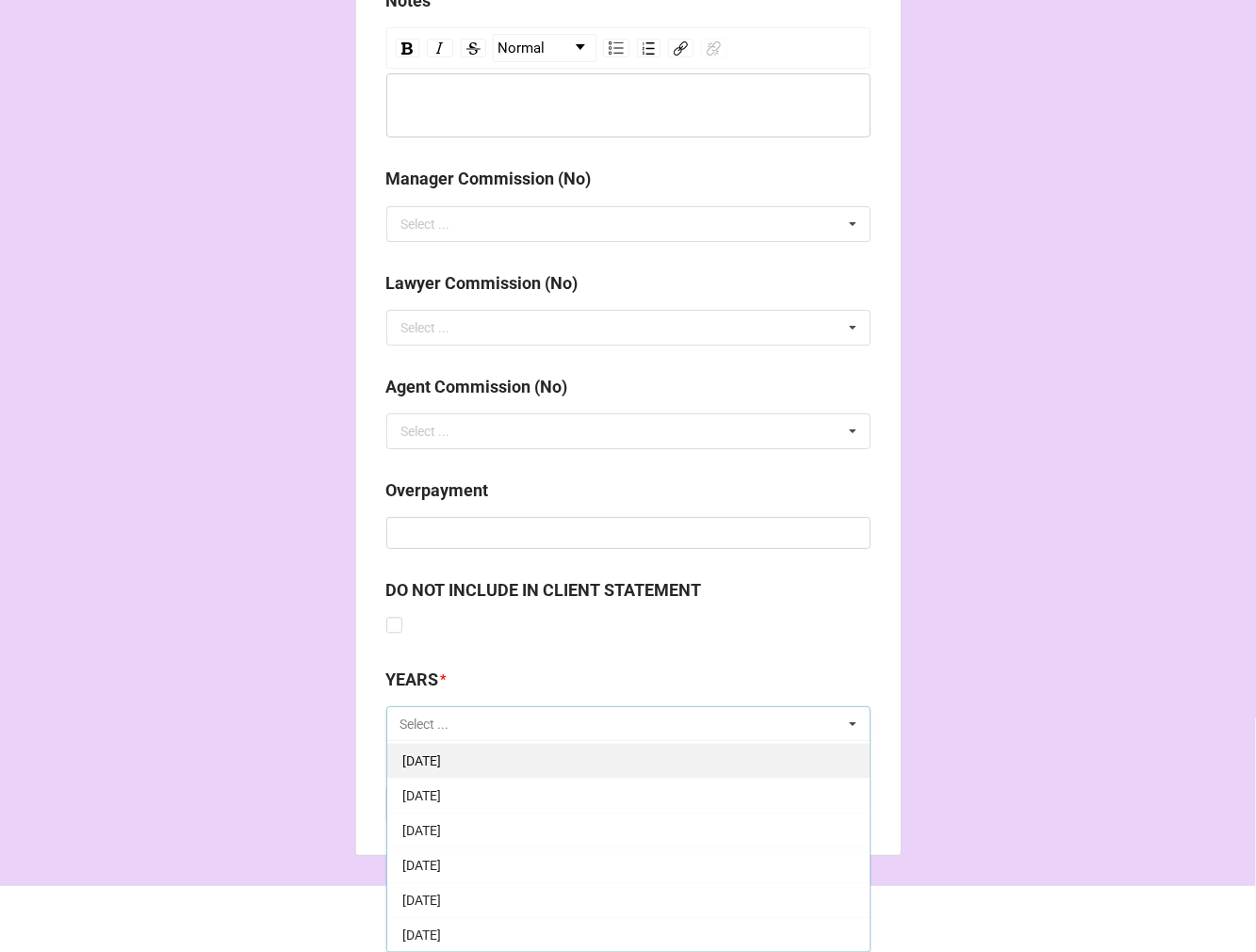
scroll to position [105, 0]
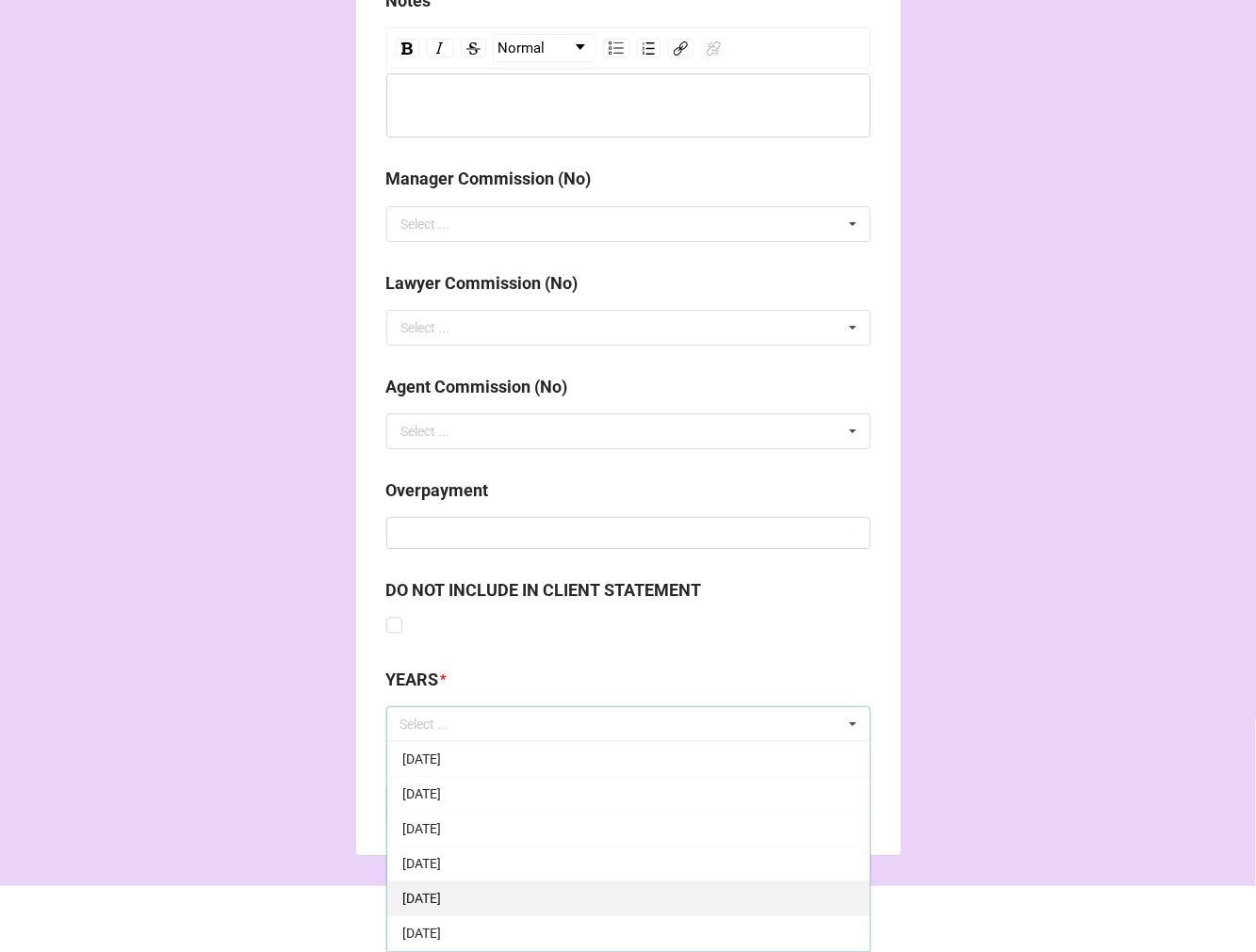
click at [491, 891] on div "[DATE]" at bounding box center [628, 898] width 482 height 35
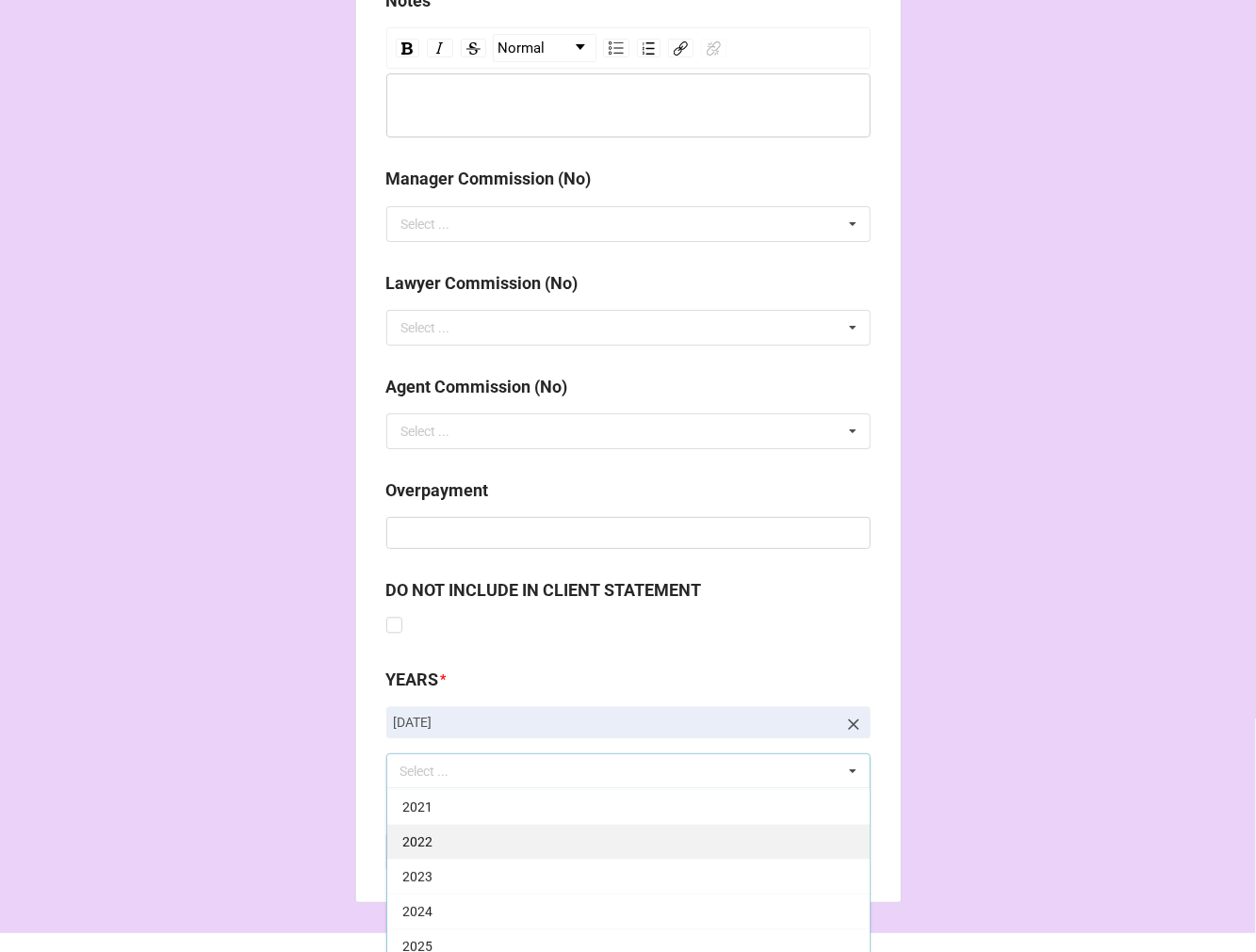
click at [449, 933] on div "2025" at bounding box center [628, 946] width 482 height 35
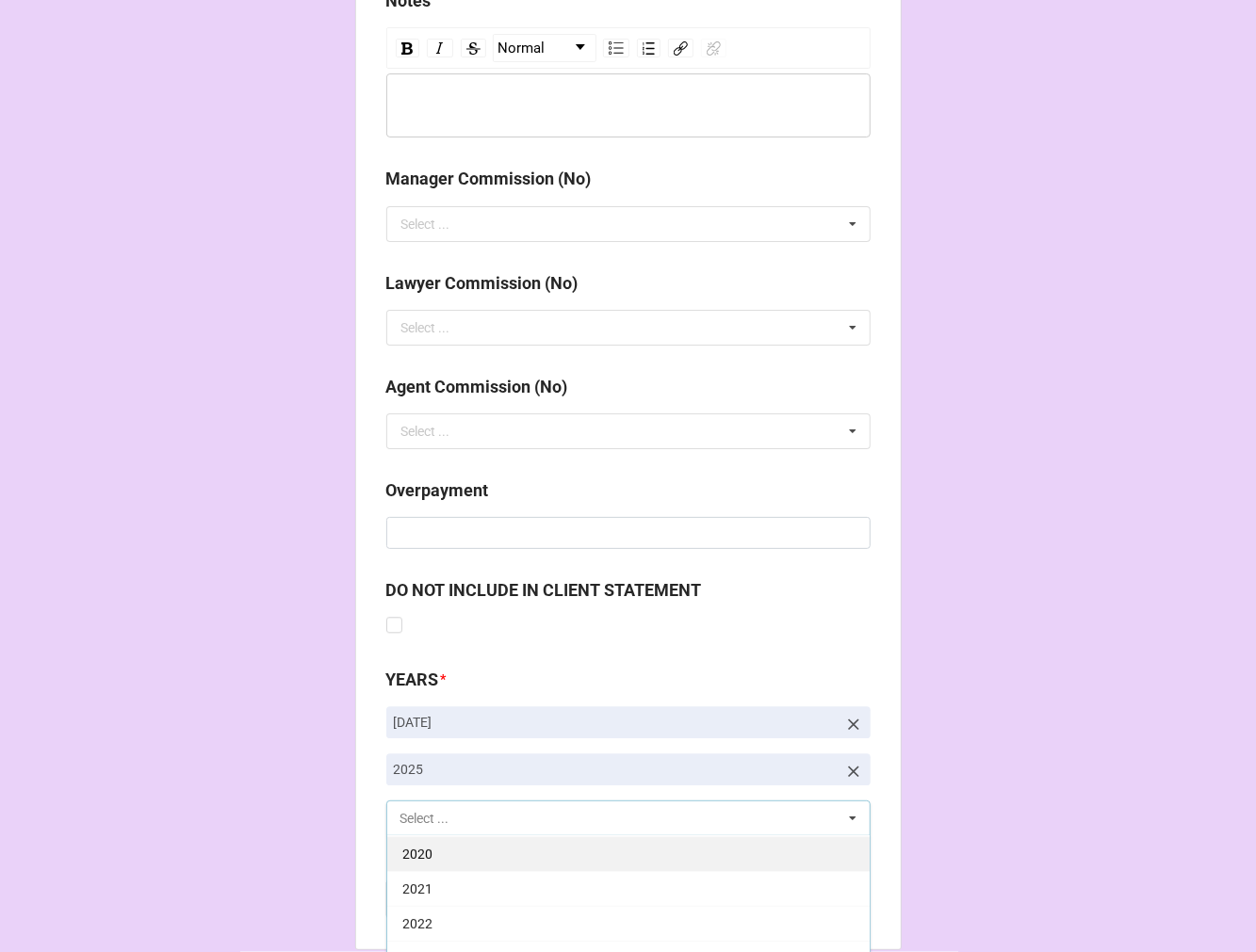
scroll to position [382, 0]
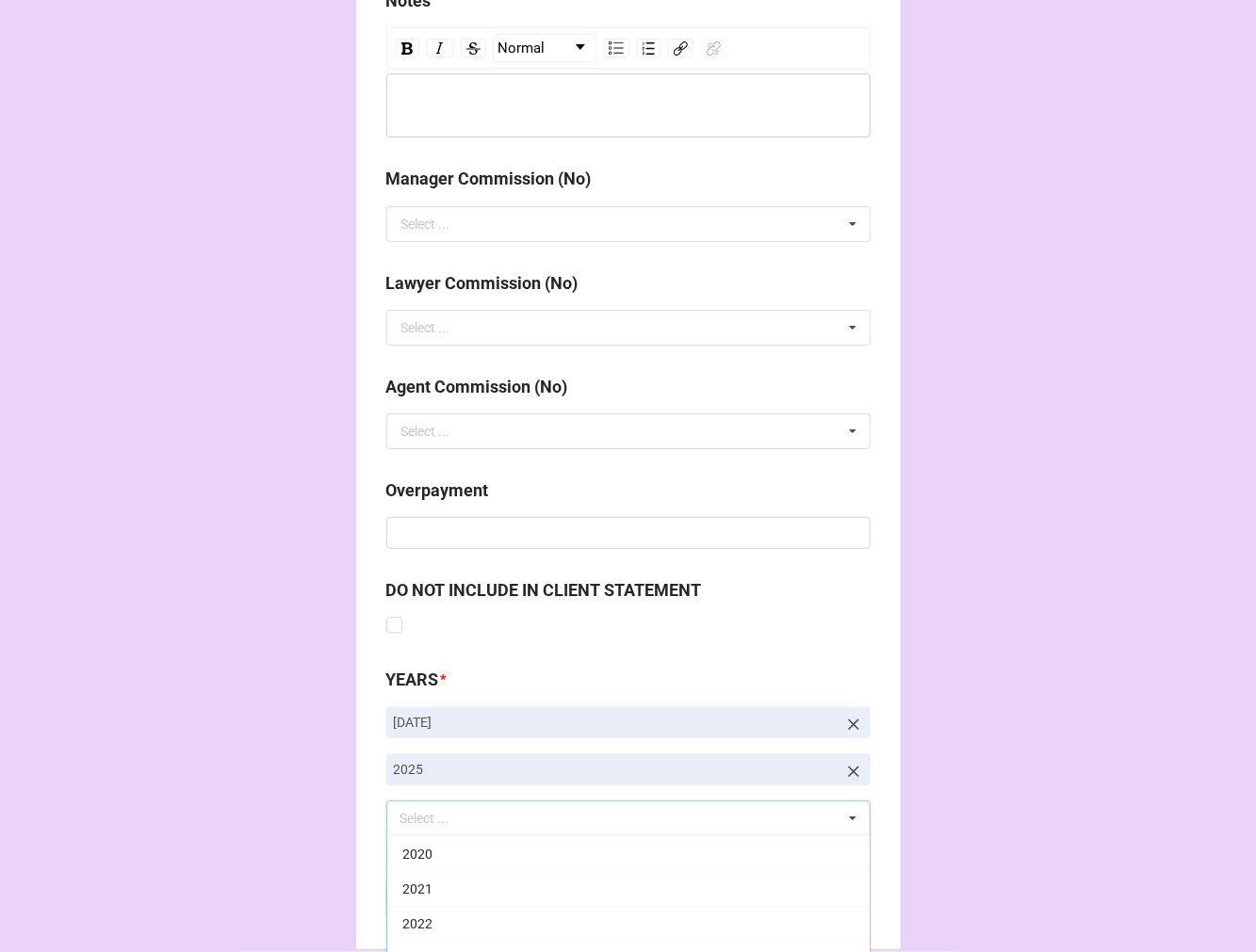
click at [397, 898] on b "Compute" at bounding box center [424, 900] width 55 height 20
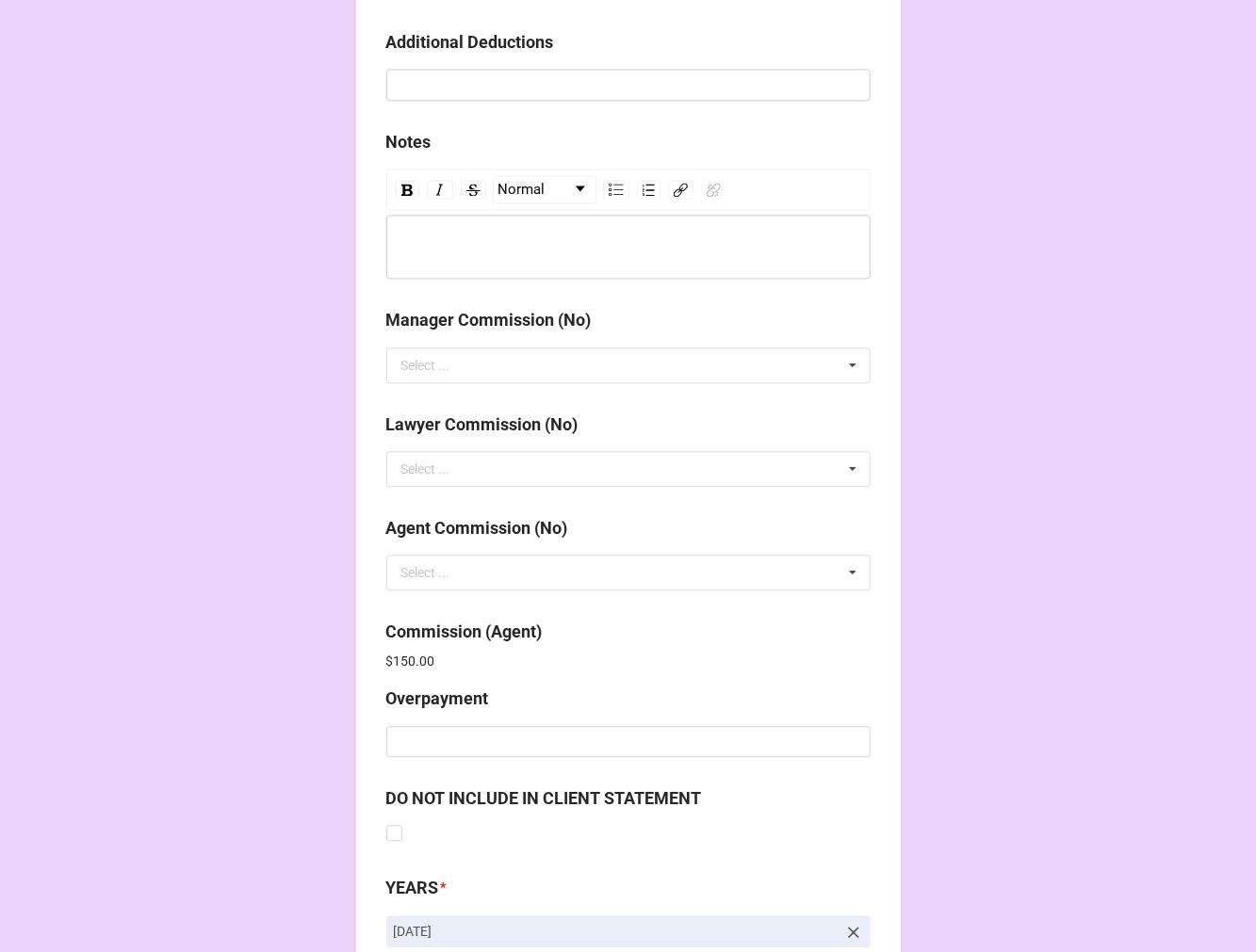
scroll to position [2247, 0]
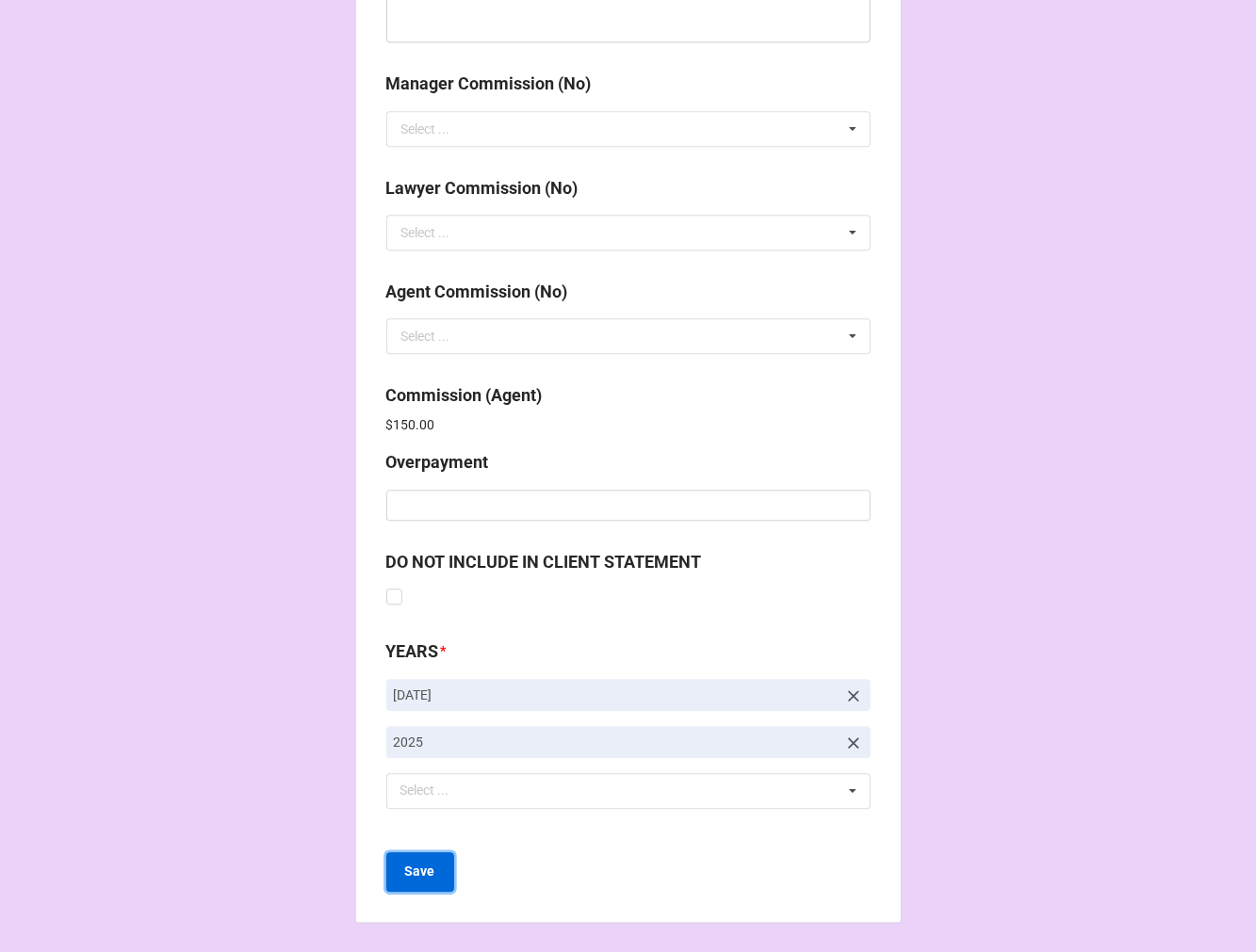
click at [438, 868] on button "Save" at bounding box center [419, 872] width 68 height 39
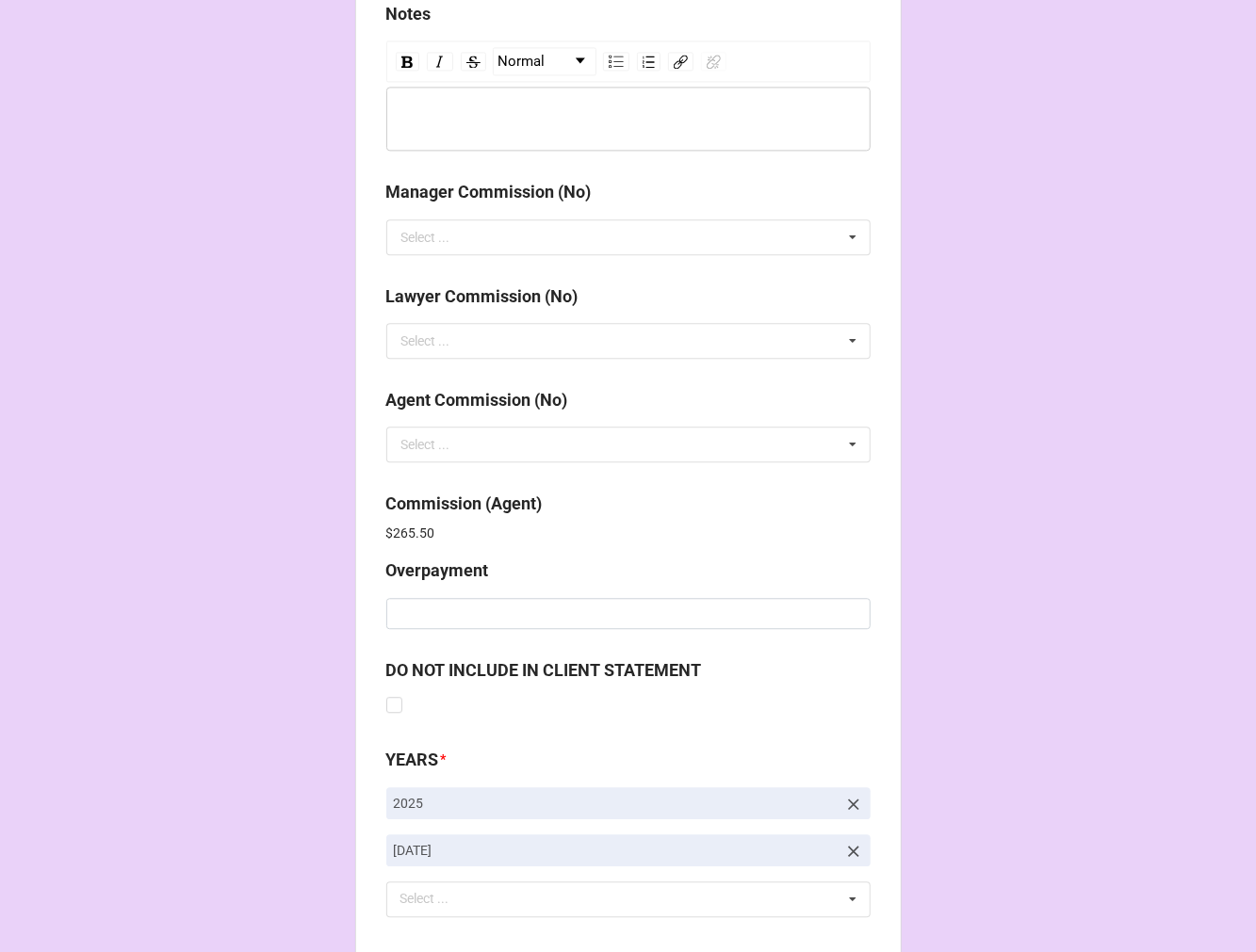
scroll to position [2247, 0]
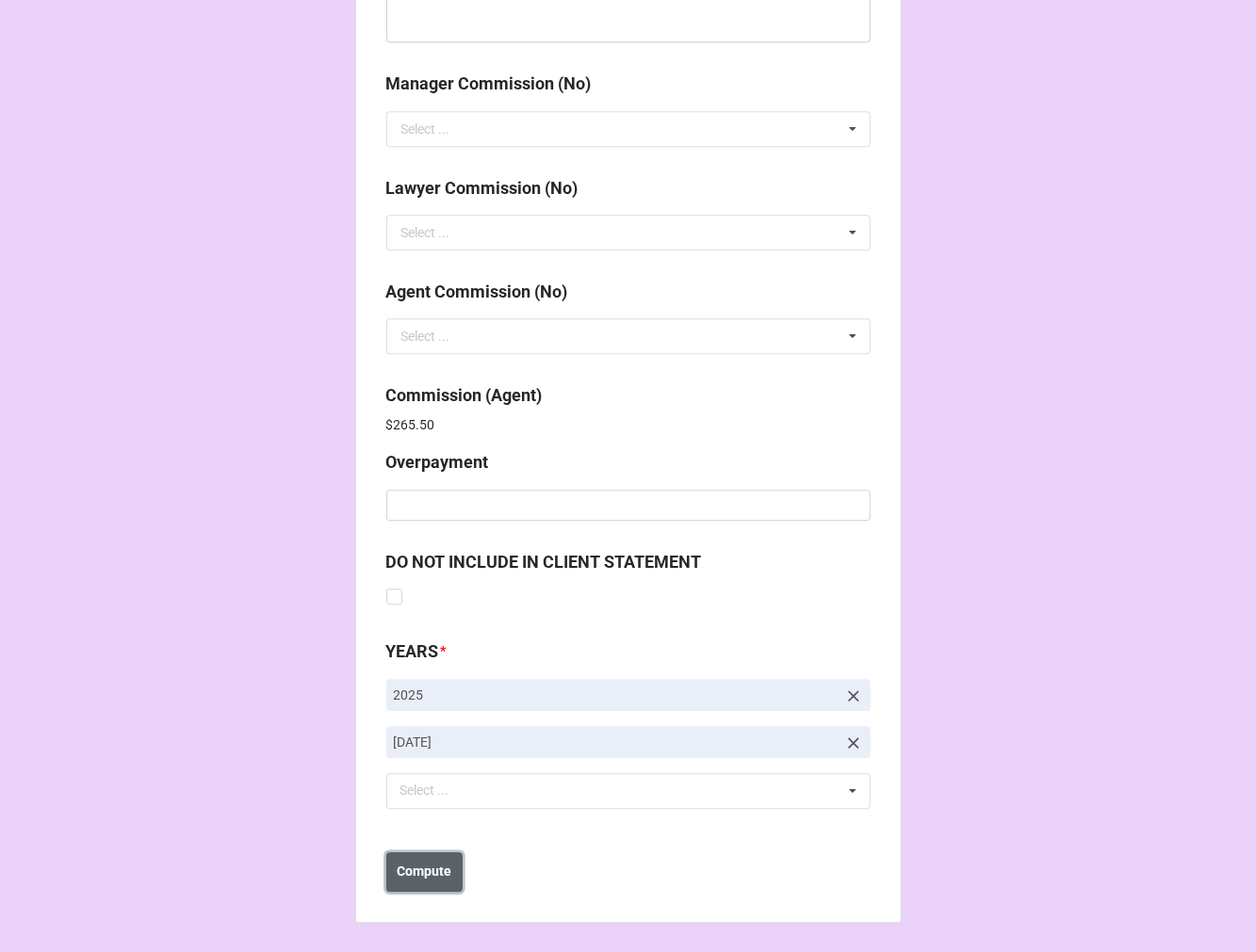
click at [436, 862] on b "Compute" at bounding box center [424, 872] width 55 height 20
click at [416, 877] on b "Save" at bounding box center [419, 872] width 30 height 20
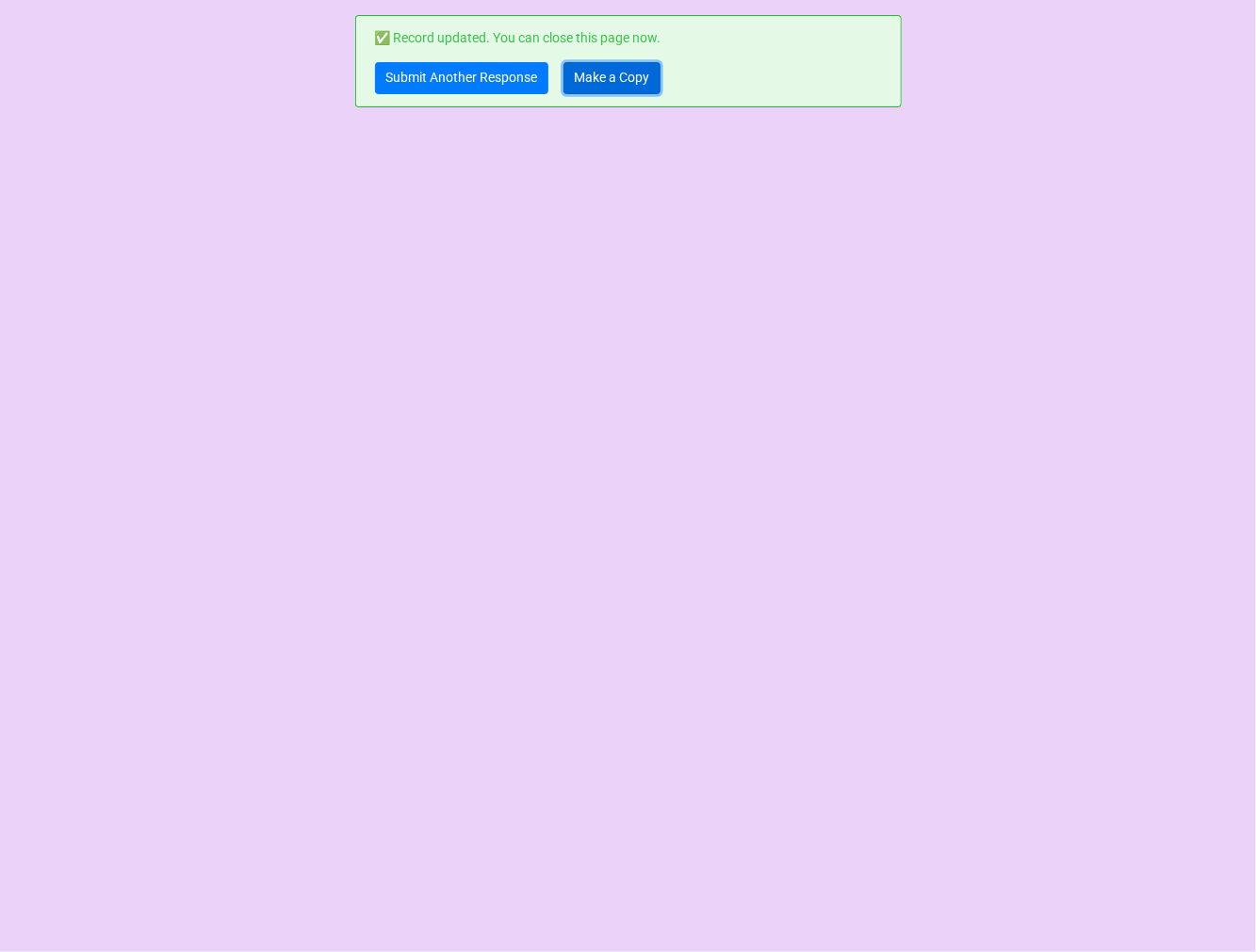
drag, startPoint x: 598, startPoint y: 85, endPoint x: 627, endPoint y: 86, distance: 29.0
click at [598, 85] on link "Make a Copy" at bounding box center [611, 77] width 97 height 32
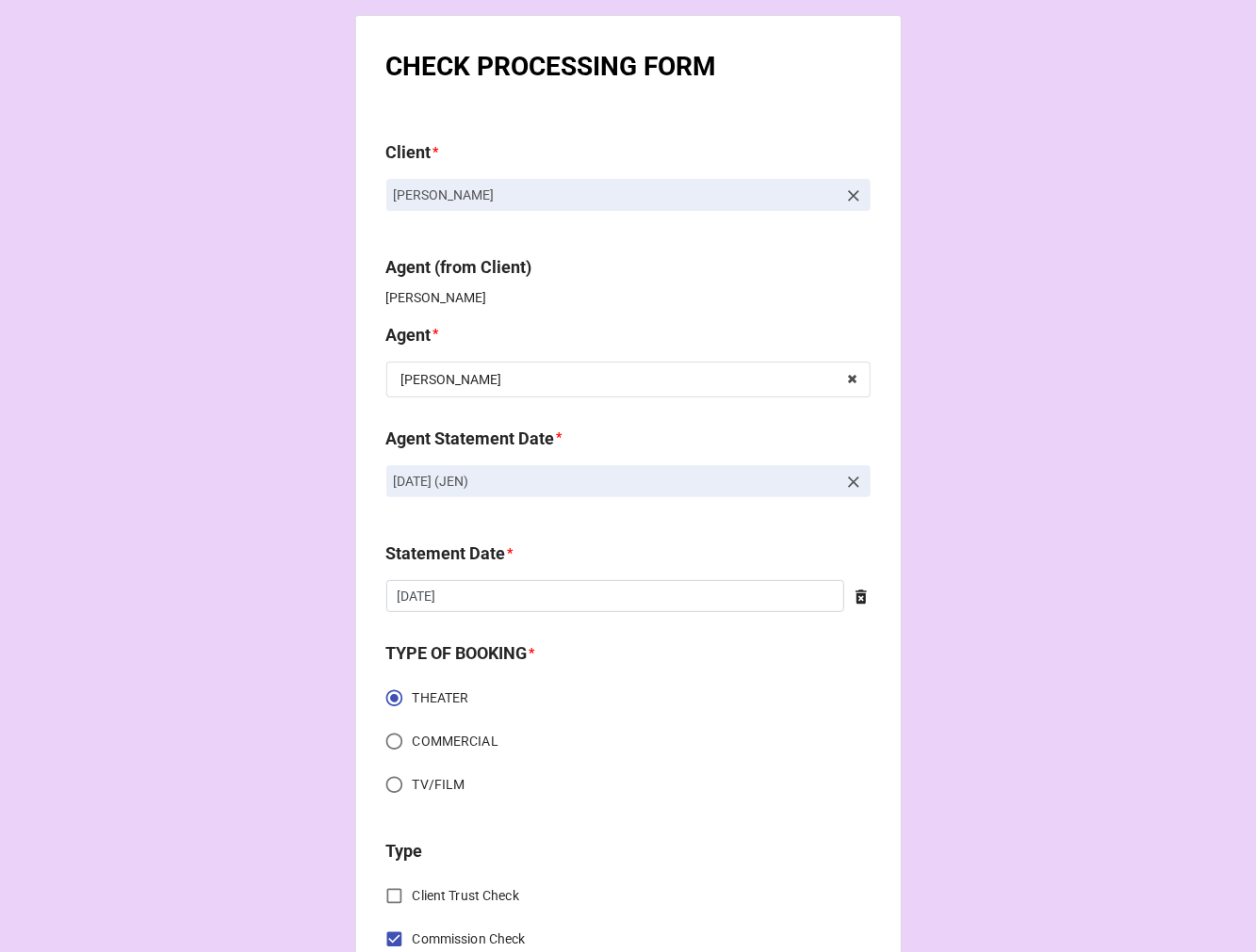
click at [847, 486] on icon at bounding box center [853, 482] width 19 height 19
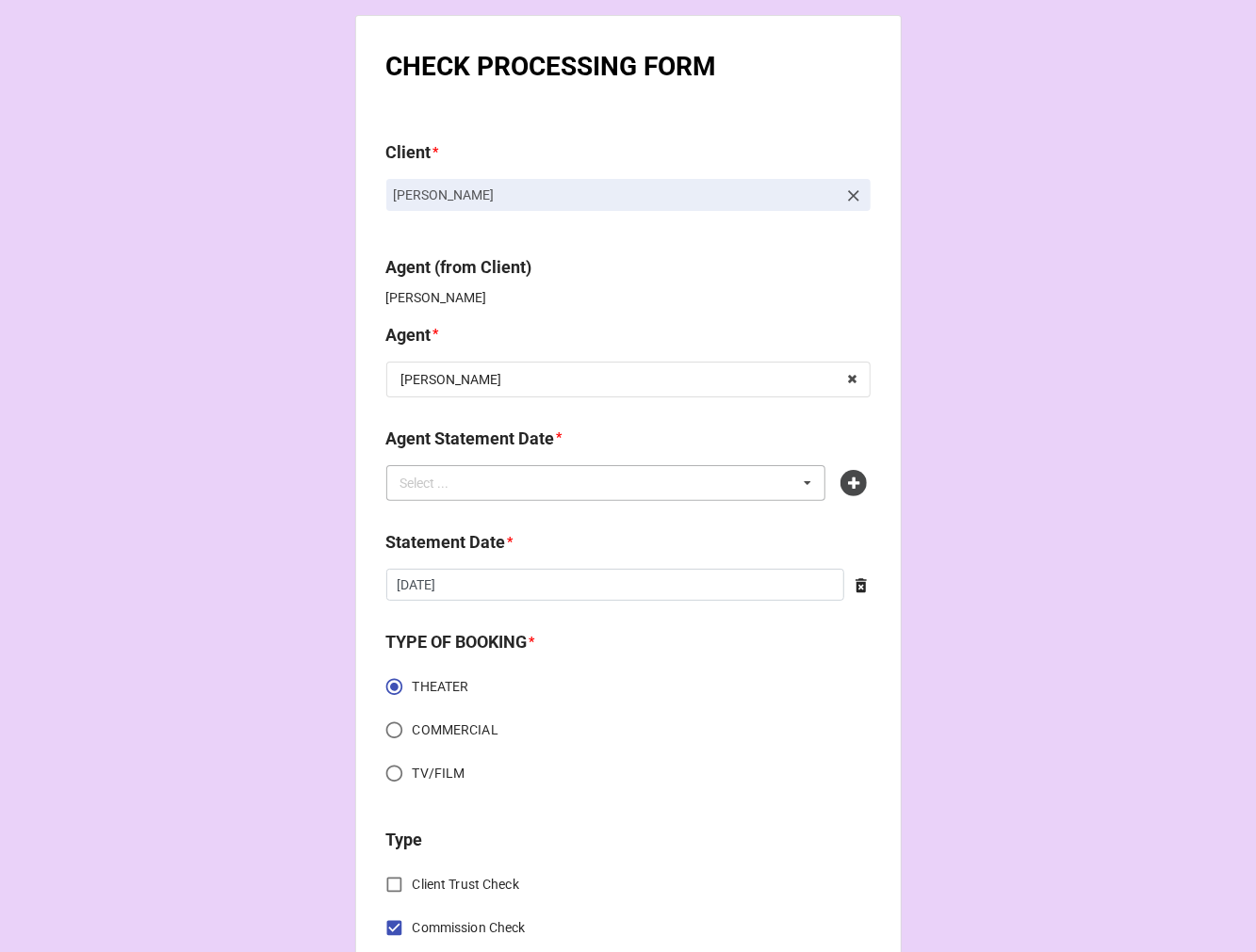
click at [642, 492] on div "Select ... No results found." at bounding box center [605, 483] width 440 height 36
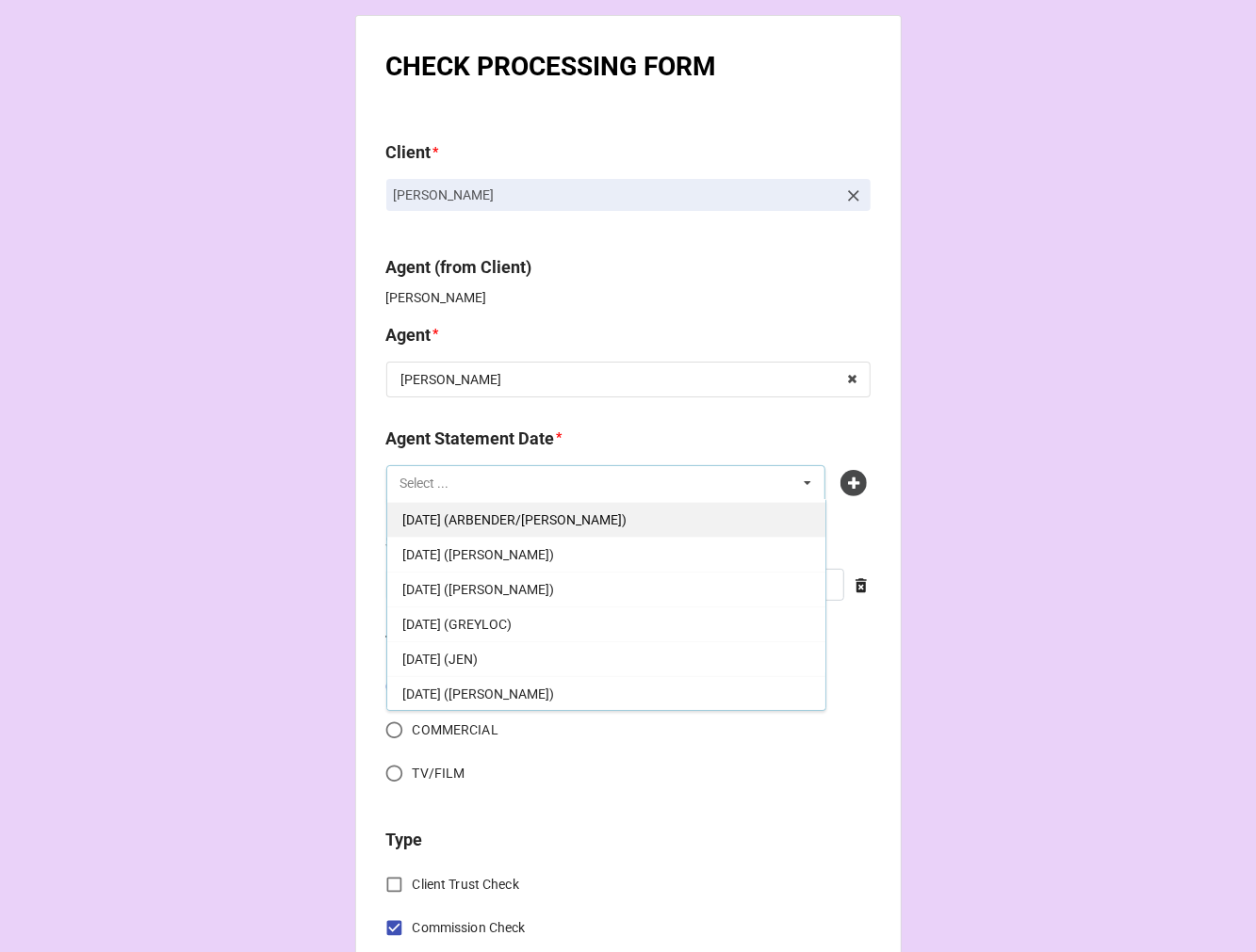
scroll to position [105, 0]
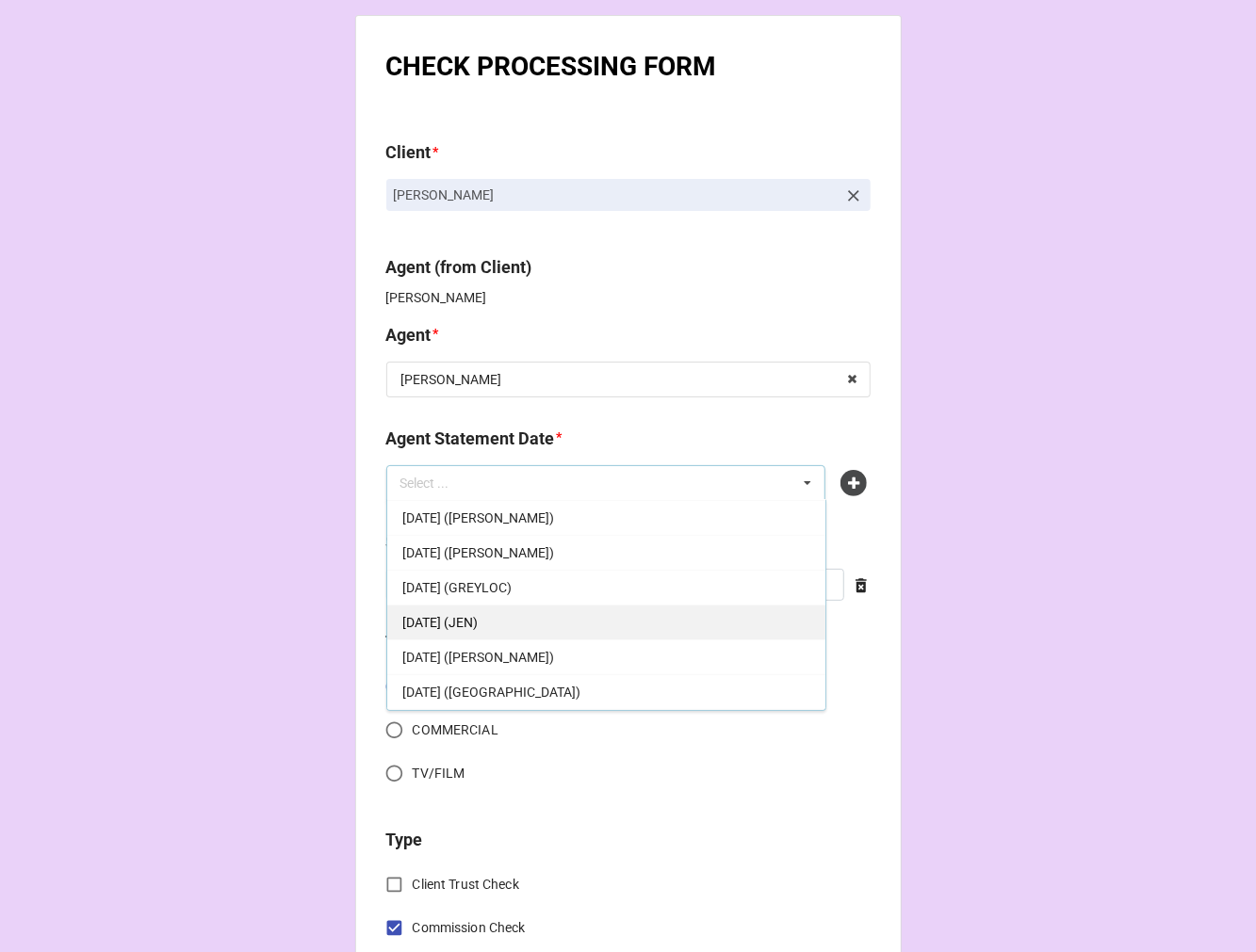
click at [478, 624] on span "[DATE] (JEN)" at bounding box center [440, 622] width 75 height 15
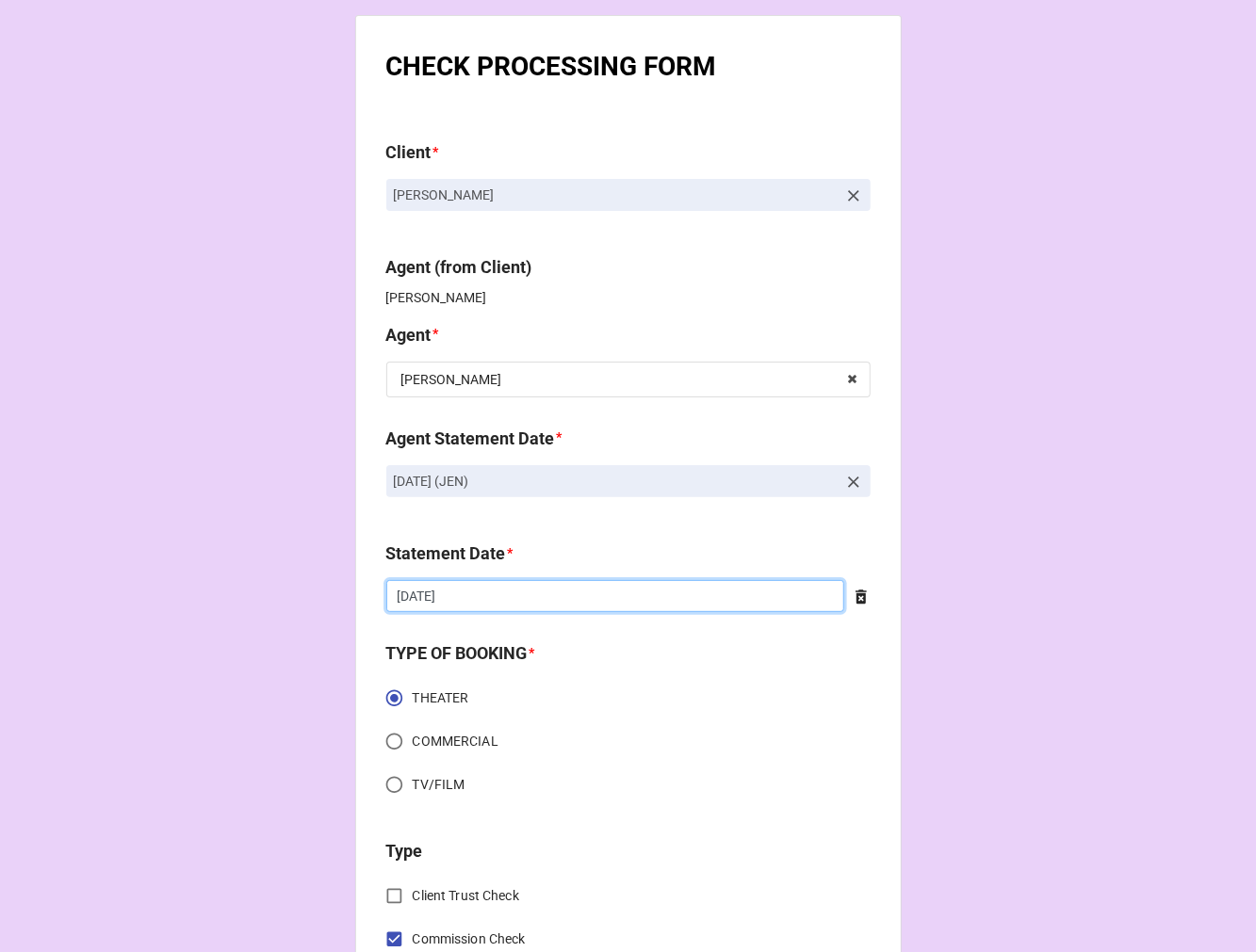
click at [501, 605] on input "8/8/2025" at bounding box center [614, 595] width 458 height 32
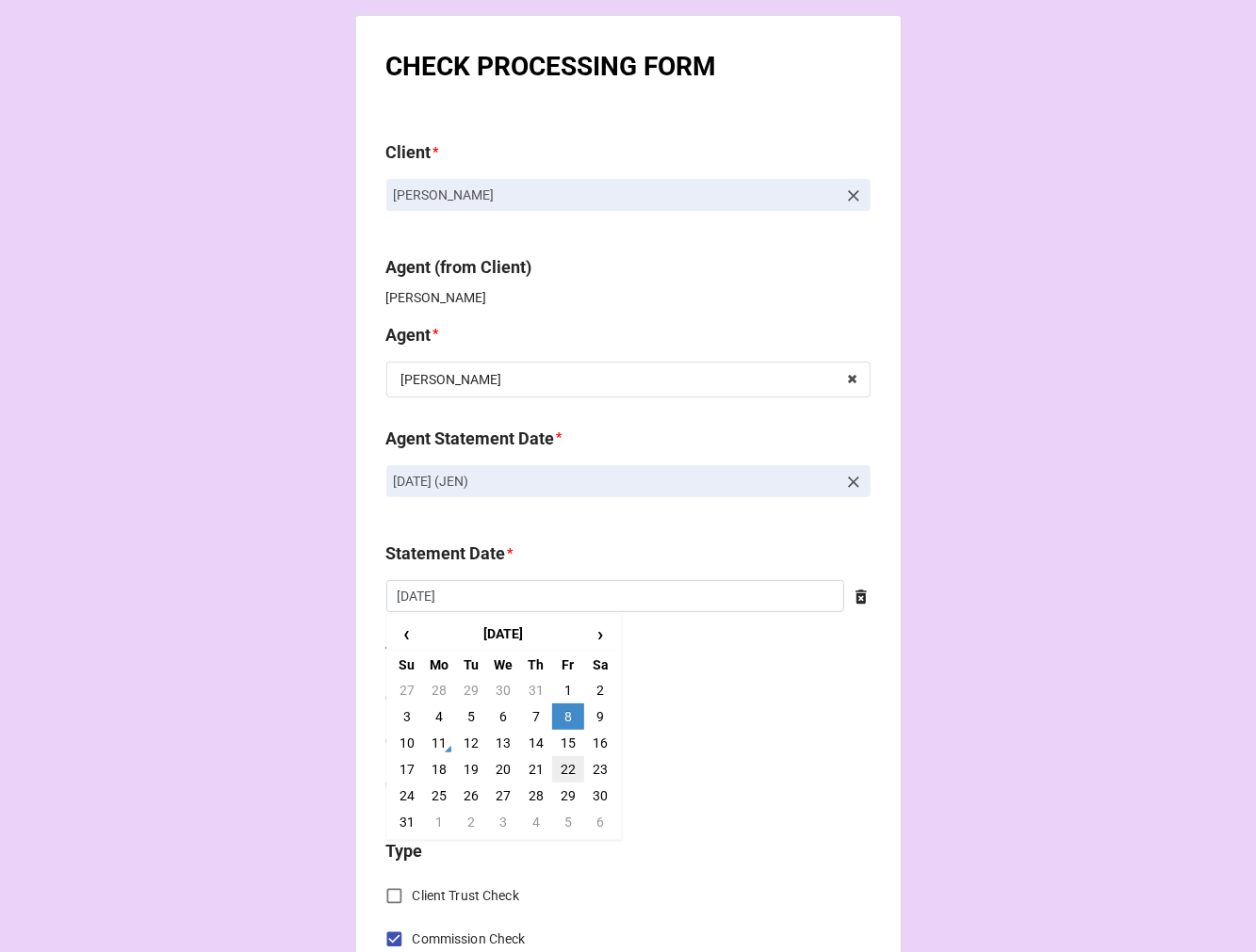
click at [571, 759] on td "22" at bounding box center [568, 769] width 32 height 26
type input "[DATE]"
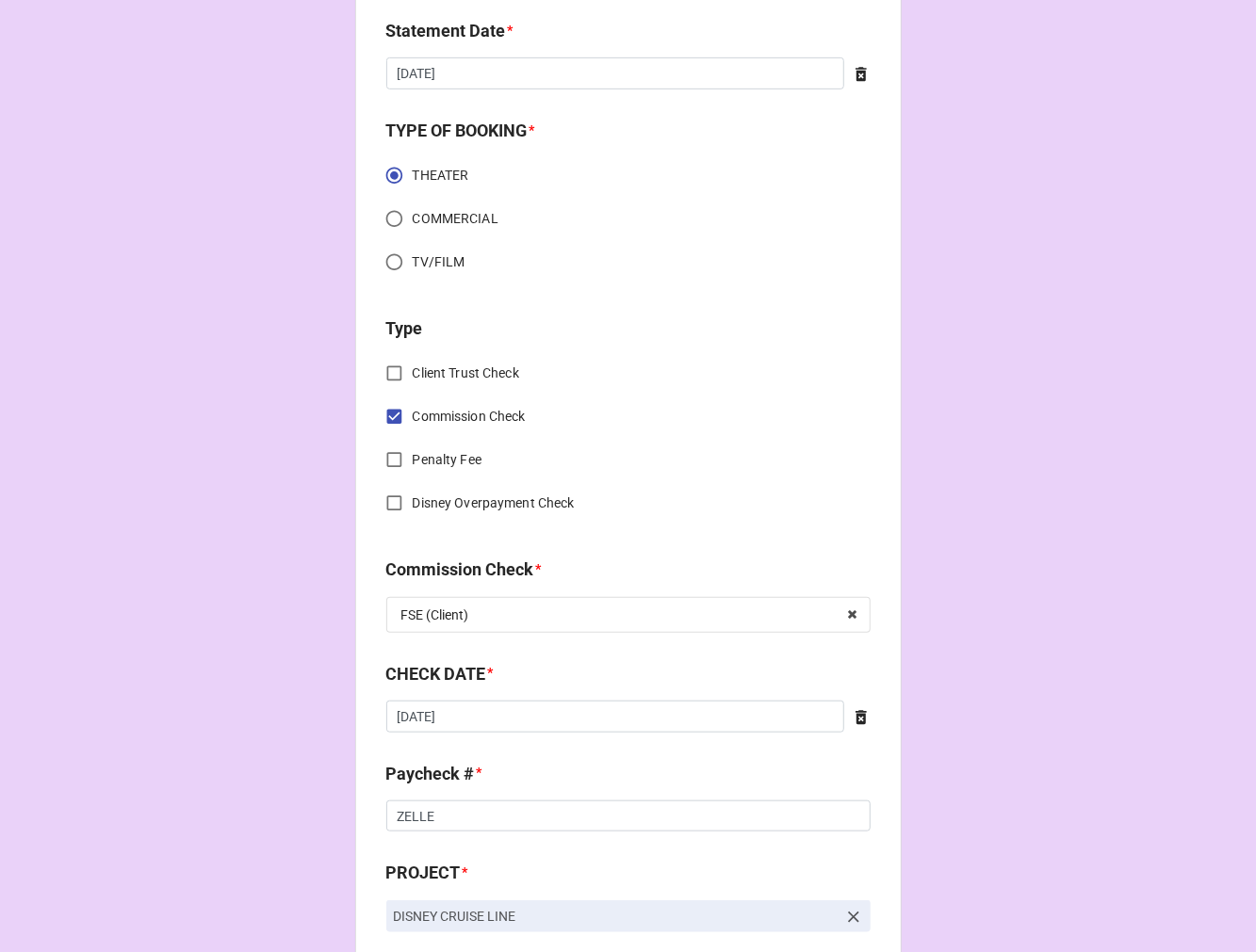
scroll to position [627, 0]
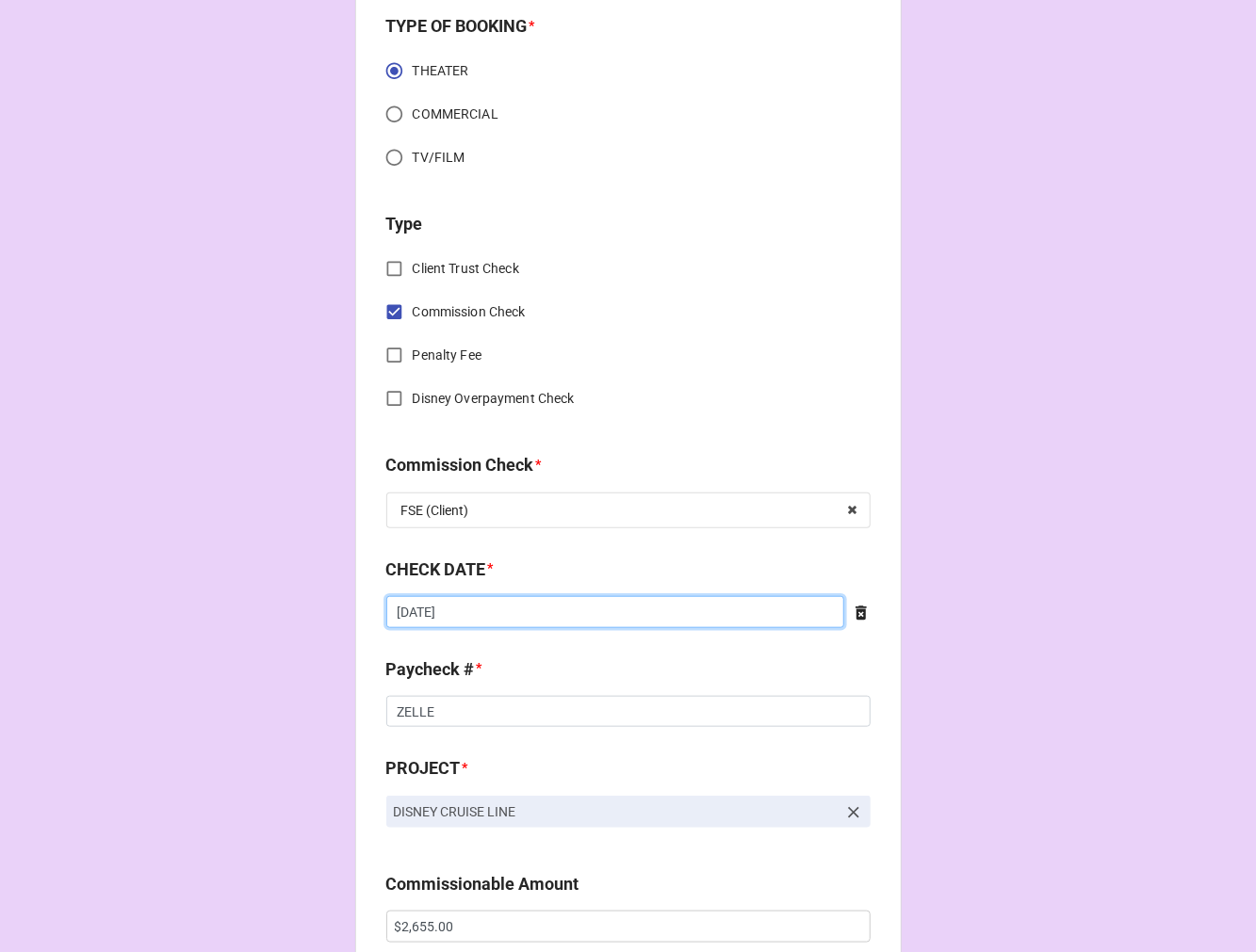
click at [514, 615] on input "7/25/2025" at bounding box center [614, 612] width 458 height 32
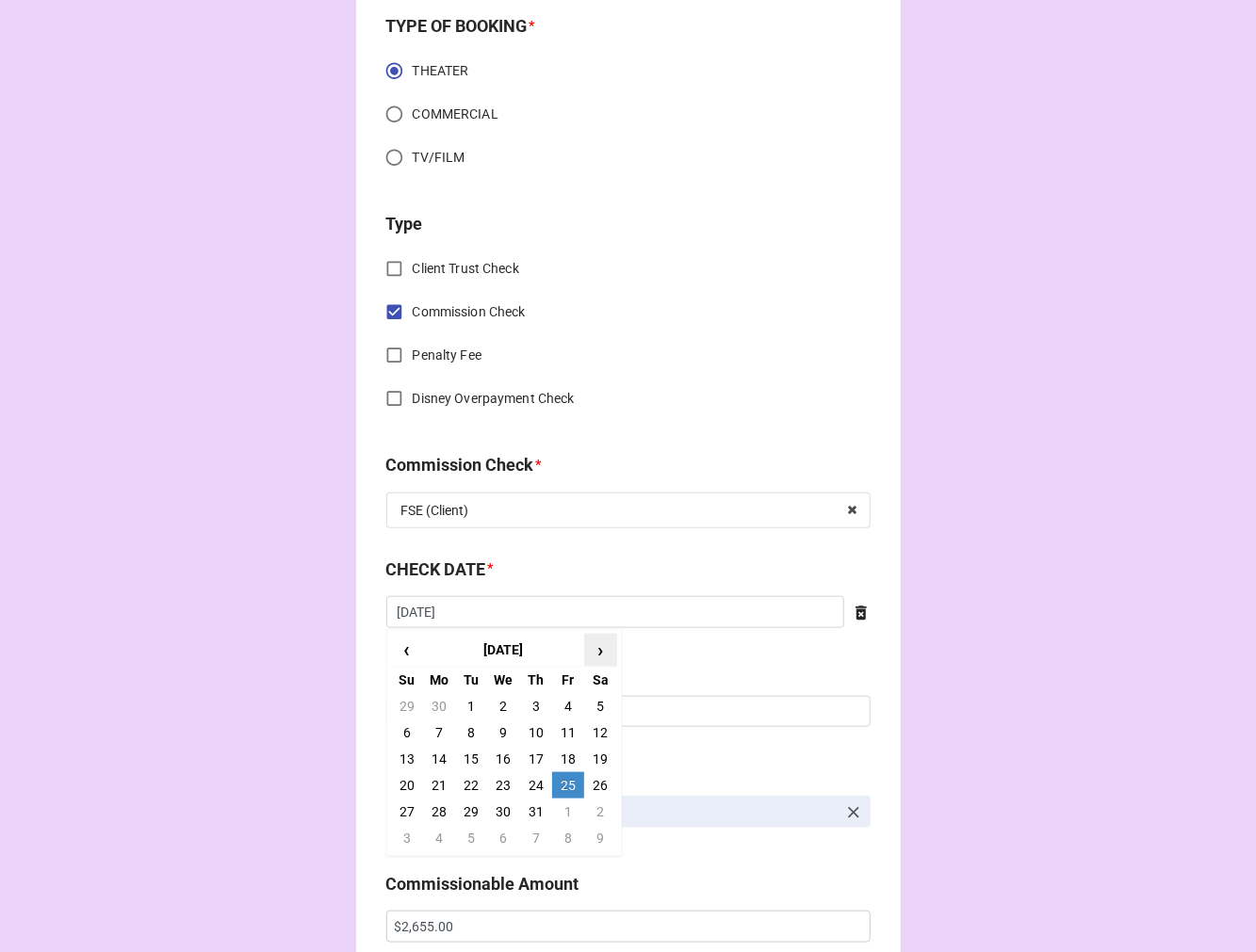
drag, startPoint x: 598, startPoint y: 652, endPoint x: 585, endPoint y: 650, distance: 13.2
click at [598, 651] on span "›" at bounding box center [600, 650] width 30 height 31
click at [436, 755] on td "11" at bounding box center [439, 759] width 32 height 26
type input "[DATE]"
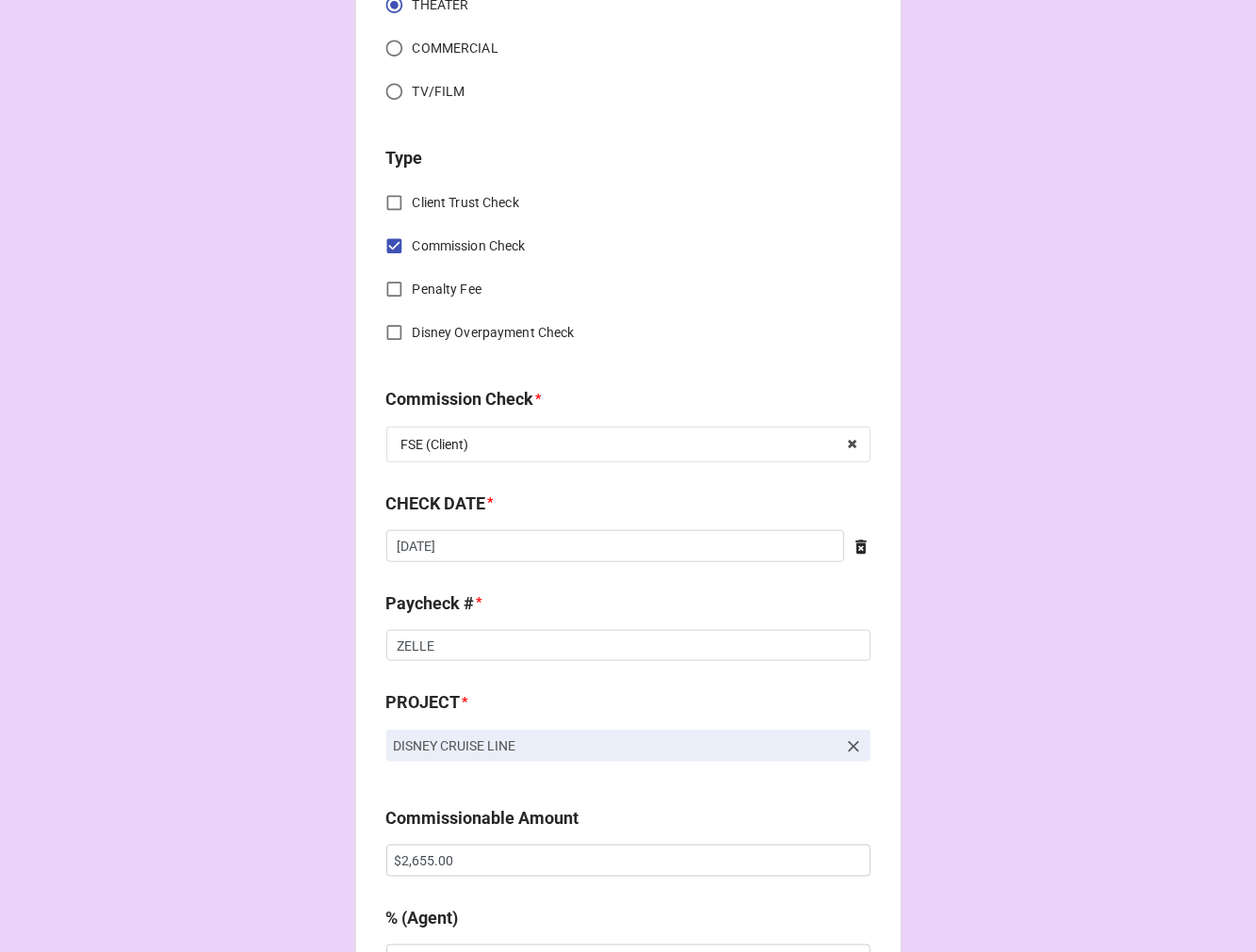
scroll to position [836, 0]
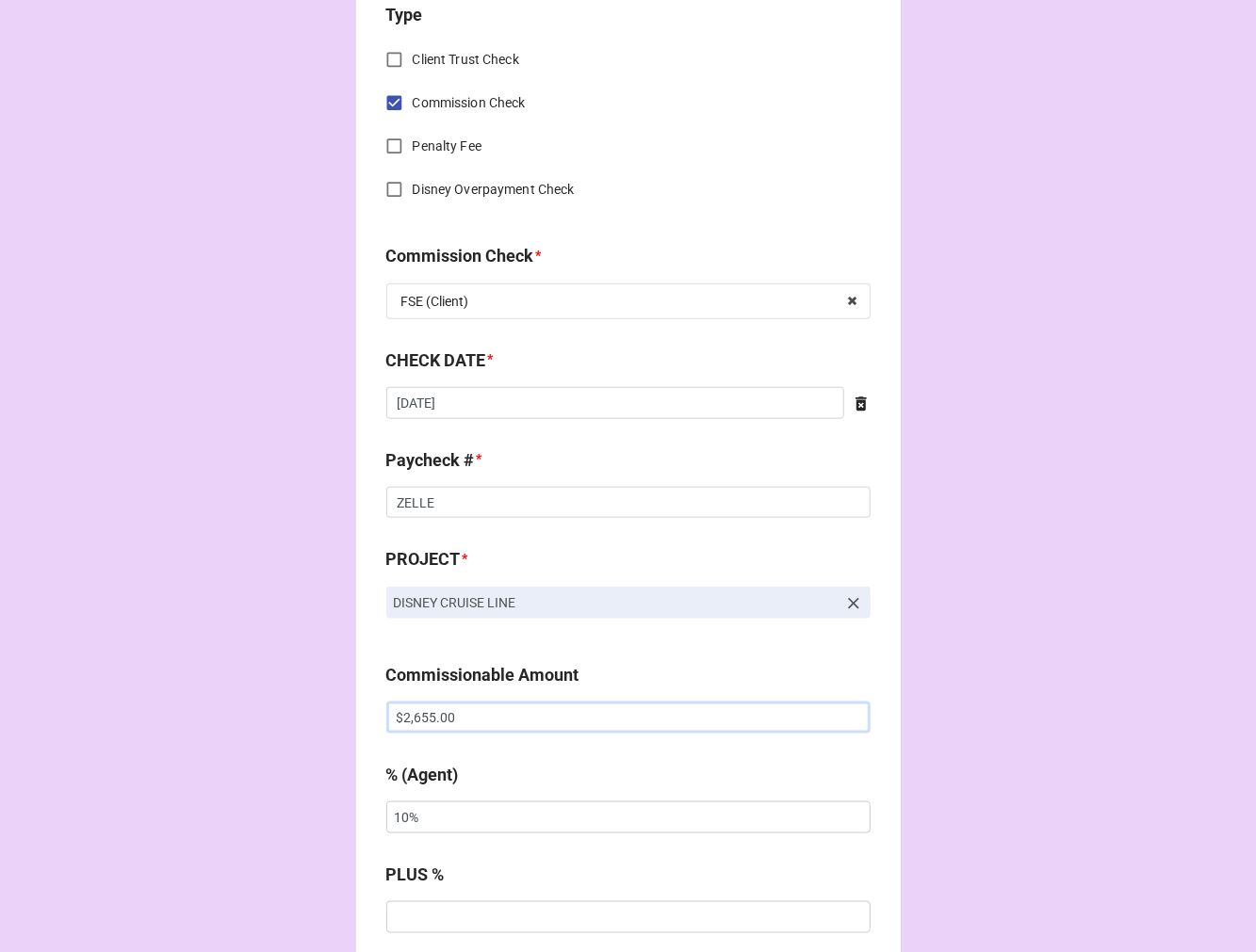
drag, startPoint x: 472, startPoint y: 726, endPoint x: 313, endPoint y: 693, distance: 162.4
click at [313, 693] on div "CHECK PROCESSING FORM Client * Randa Meierhenry Agent (from Client) Jen Agent *…" at bounding box center [628, 730] width 1256 height 3132
paste input "580"
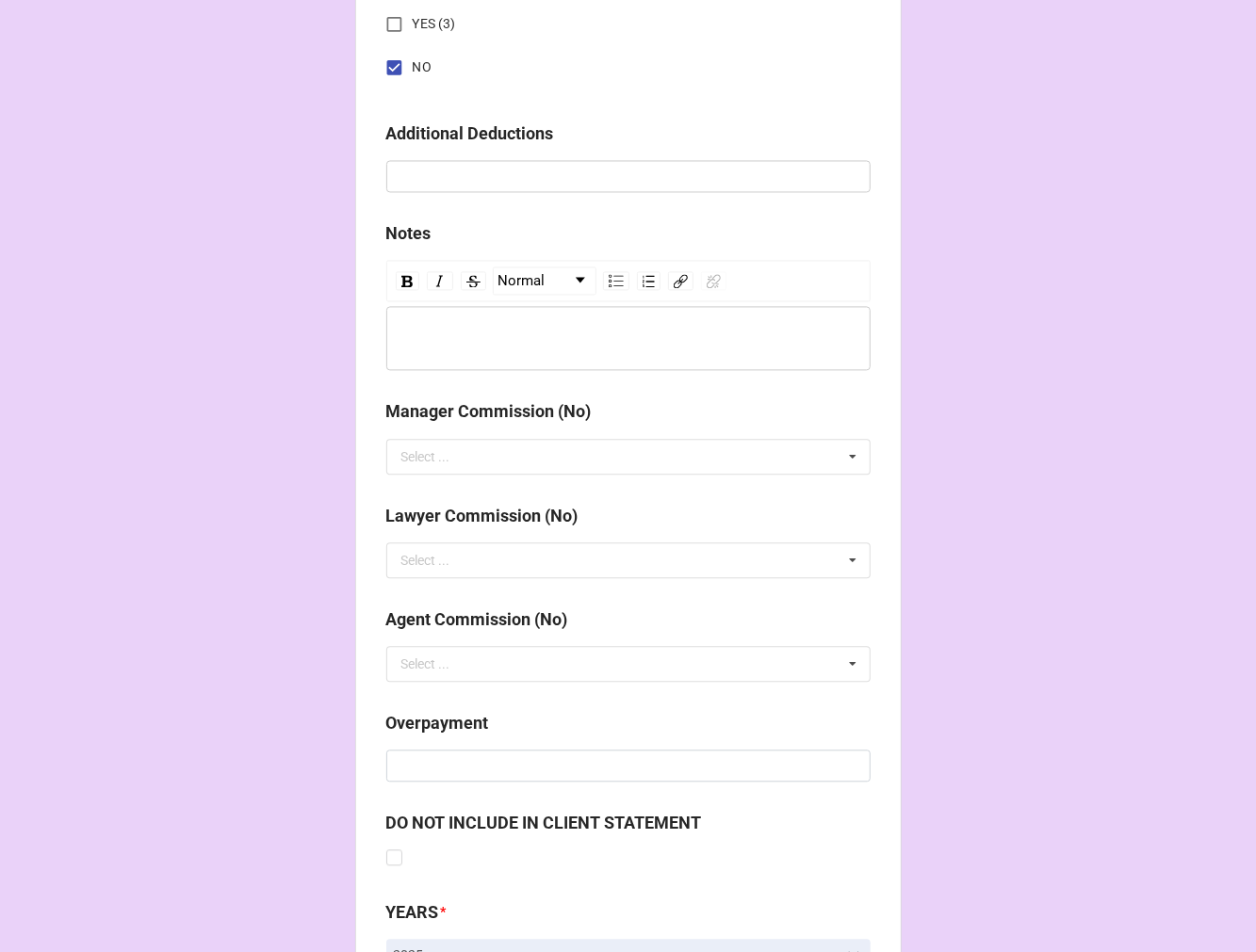
scroll to position [2180, 0]
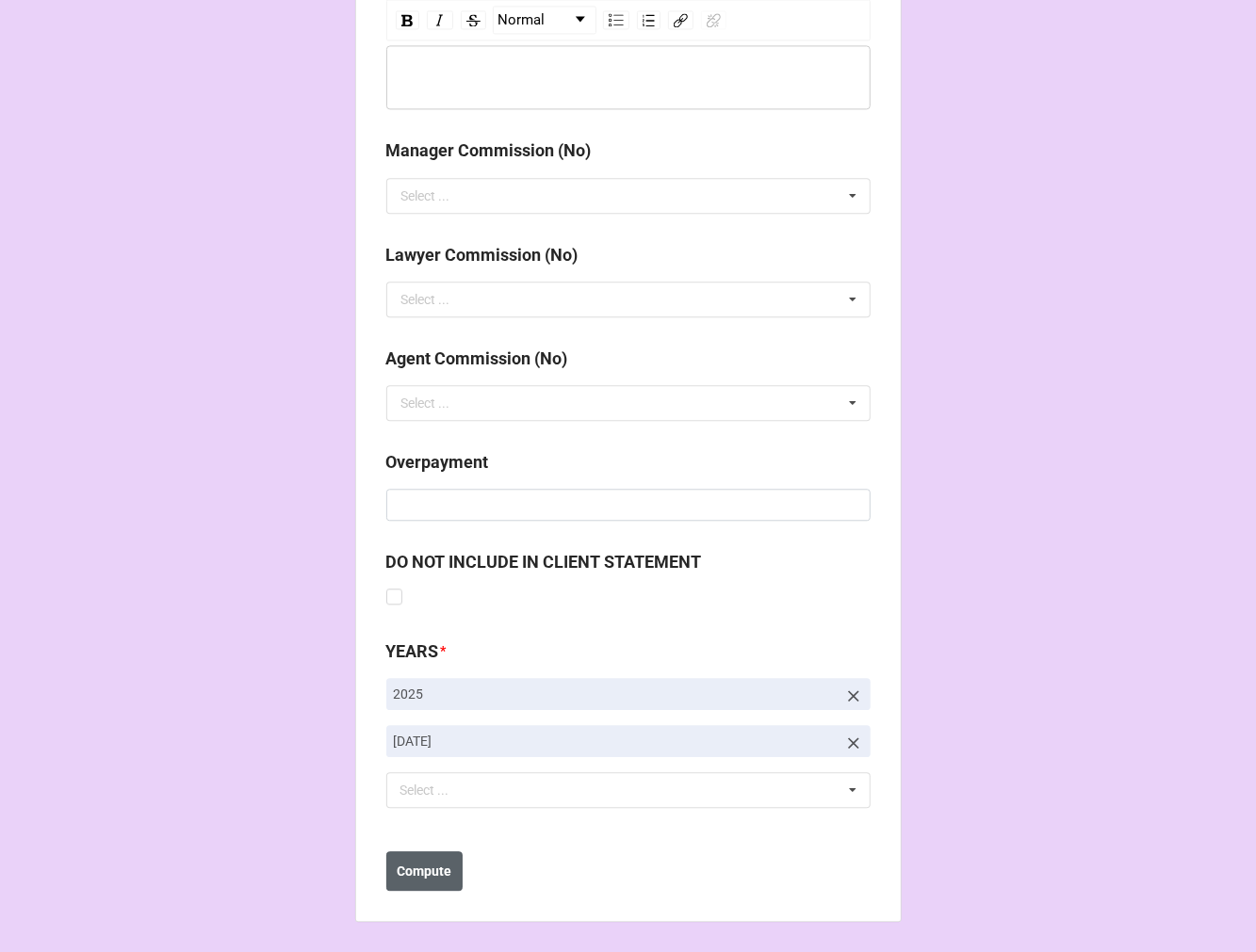
type input "$2,580.00"
click at [436, 868] on b "Compute" at bounding box center [424, 872] width 55 height 20
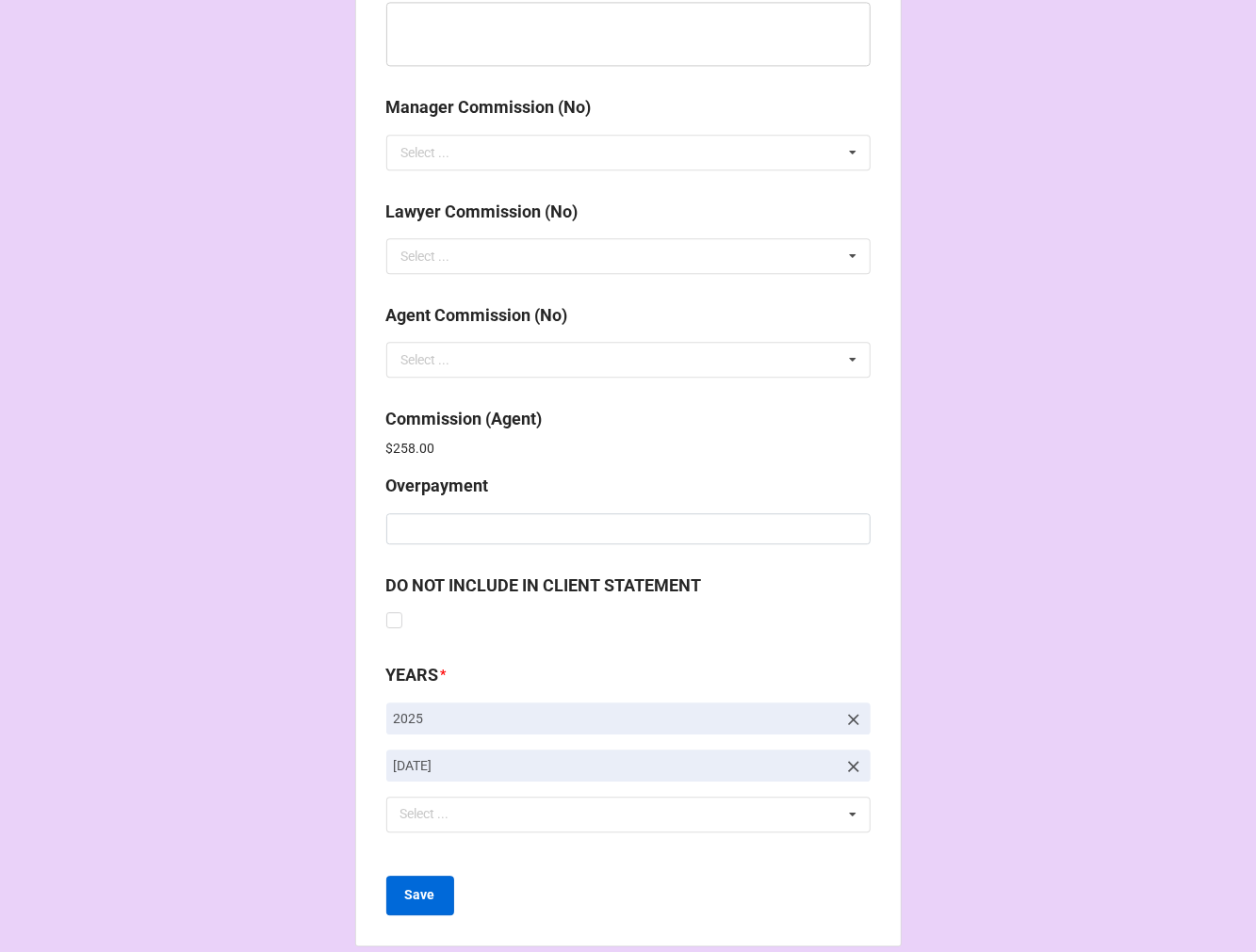
scroll to position [2247, 0]
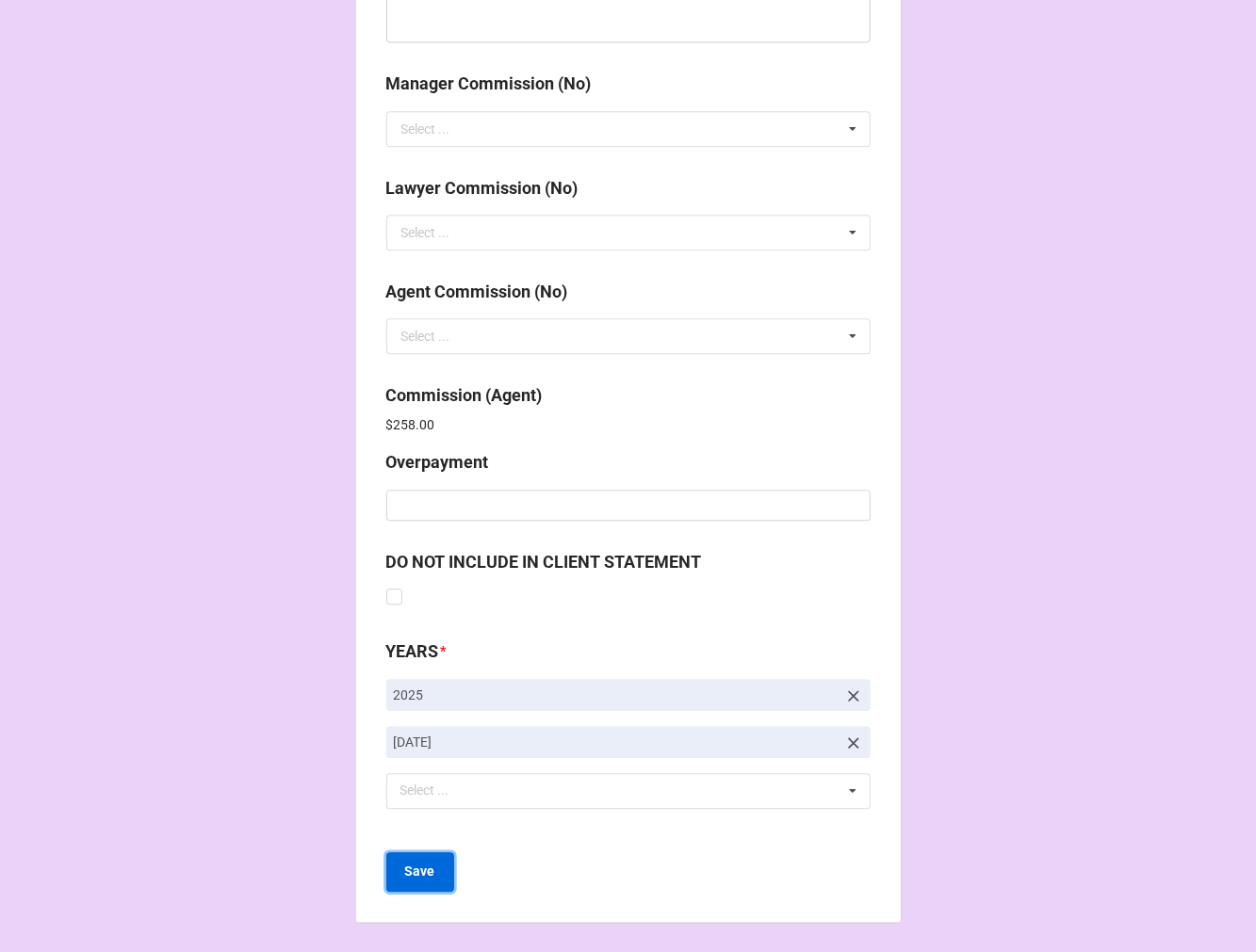
click at [428, 877] on b "Save" at bounding box center [419, 872] width 30 height 20
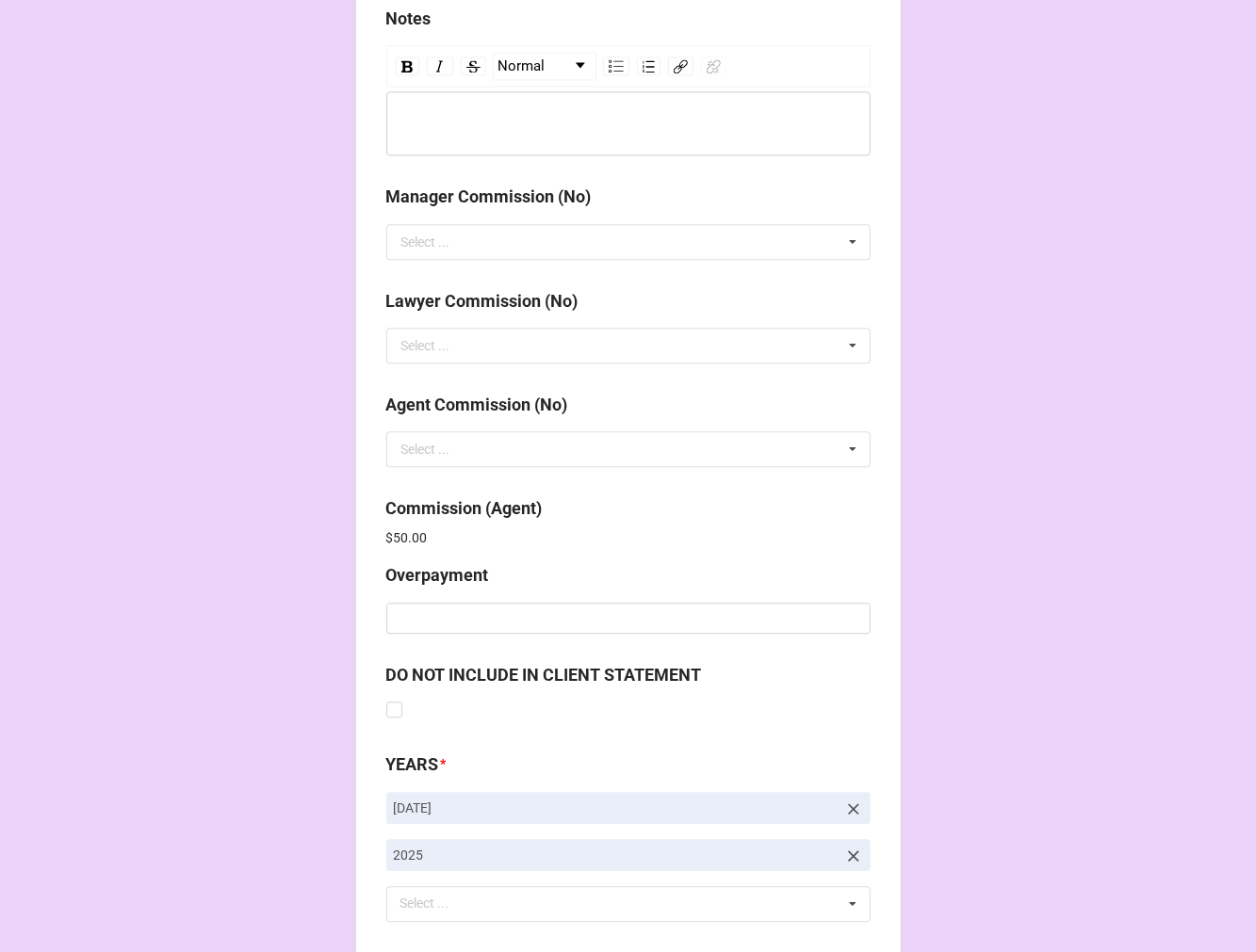
scroll to position [2247, 0]
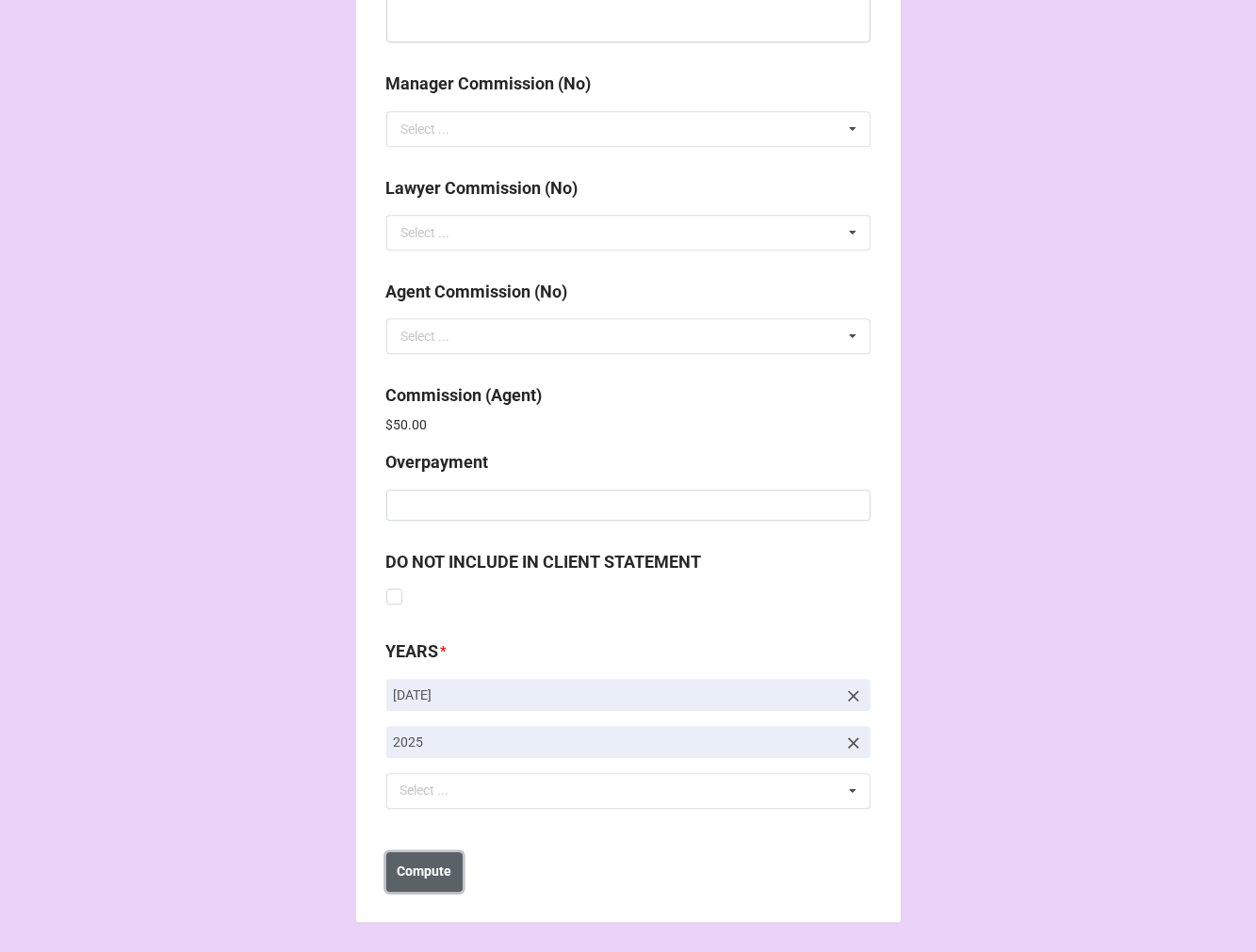
click at [426, 867] on b "Compute" at bounding box center [424, 872] width 55 height 20
click at [422, 879] on b "Save" at bounding box center [419, 872] width 30 height 20
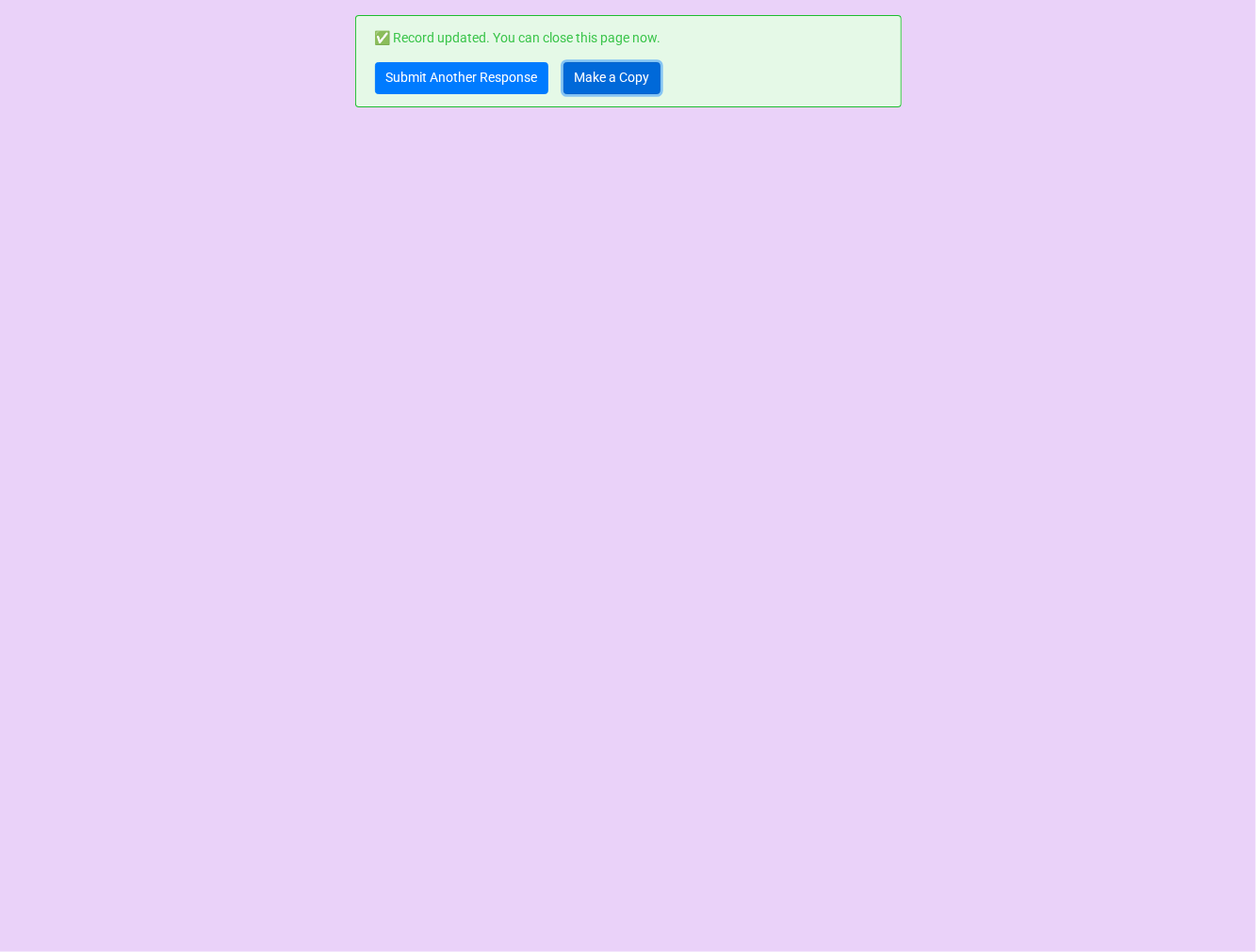
click at [607, 80] on link "Make a Copy" at bounding box center [611, 77] width 97 height 32
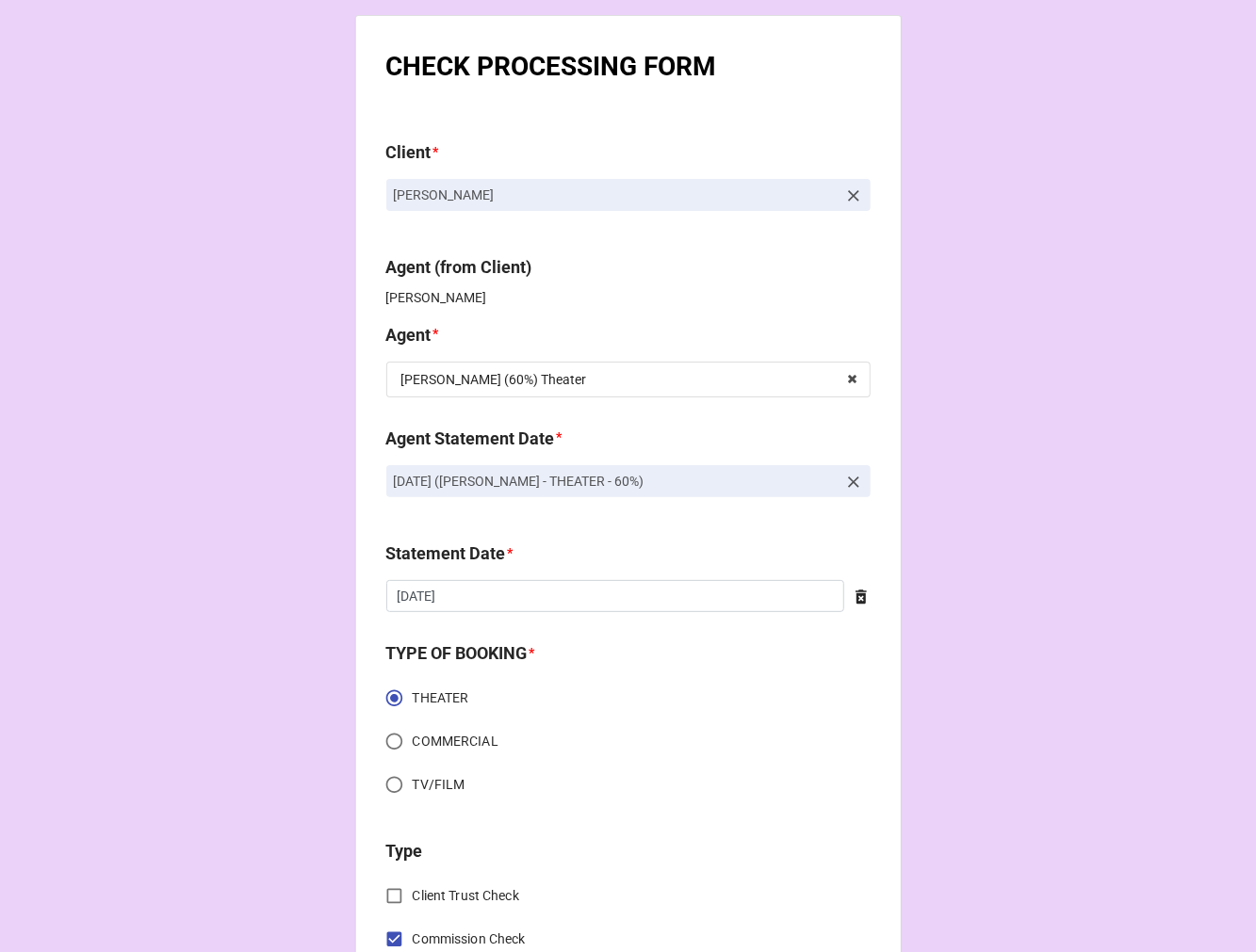
click at [845, 184] on link at bounding box center [853, 194] width 19 height 21
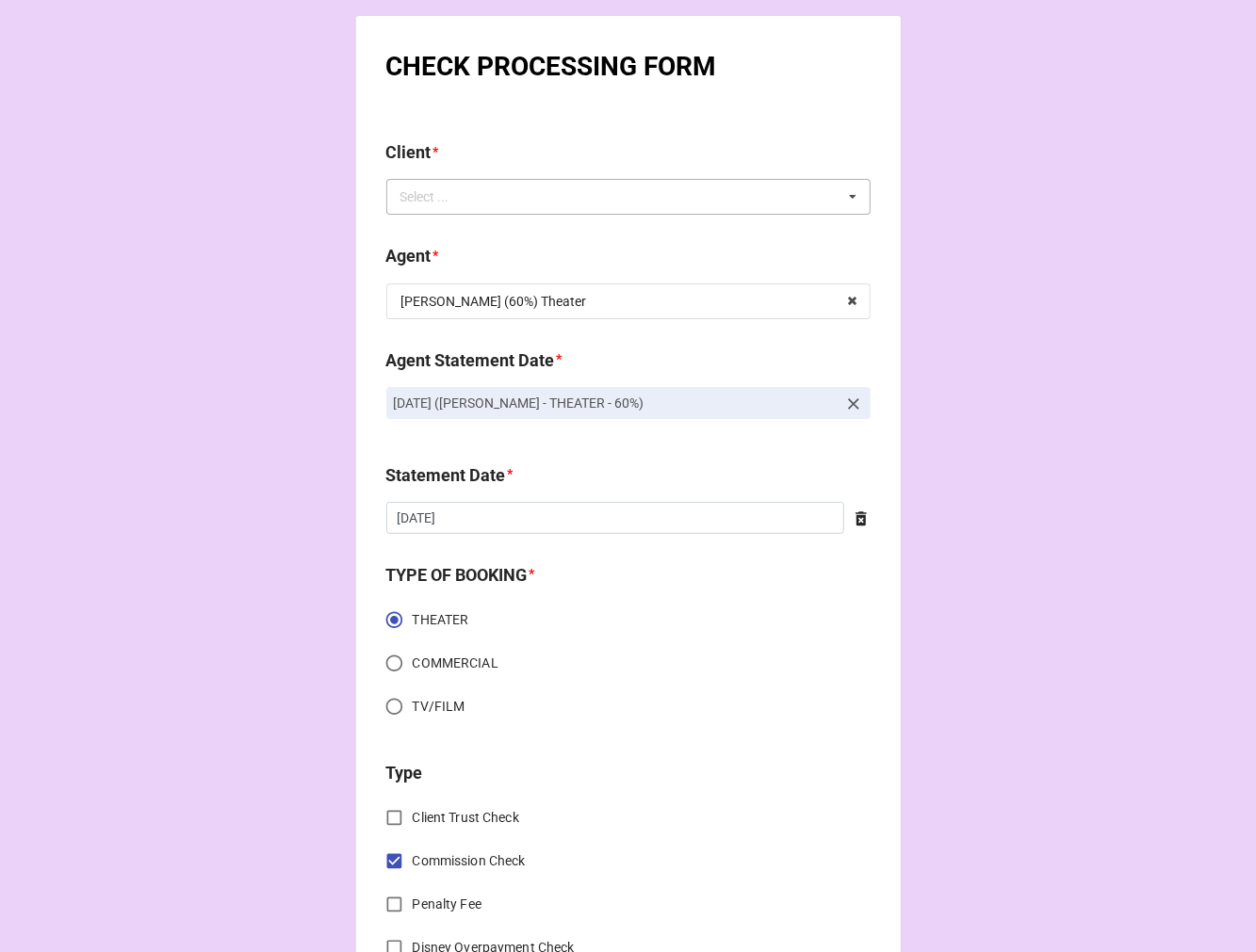
click at [749, 192] on div "Select ... No results found." at bounding box center [628, 197] width 484 height 36
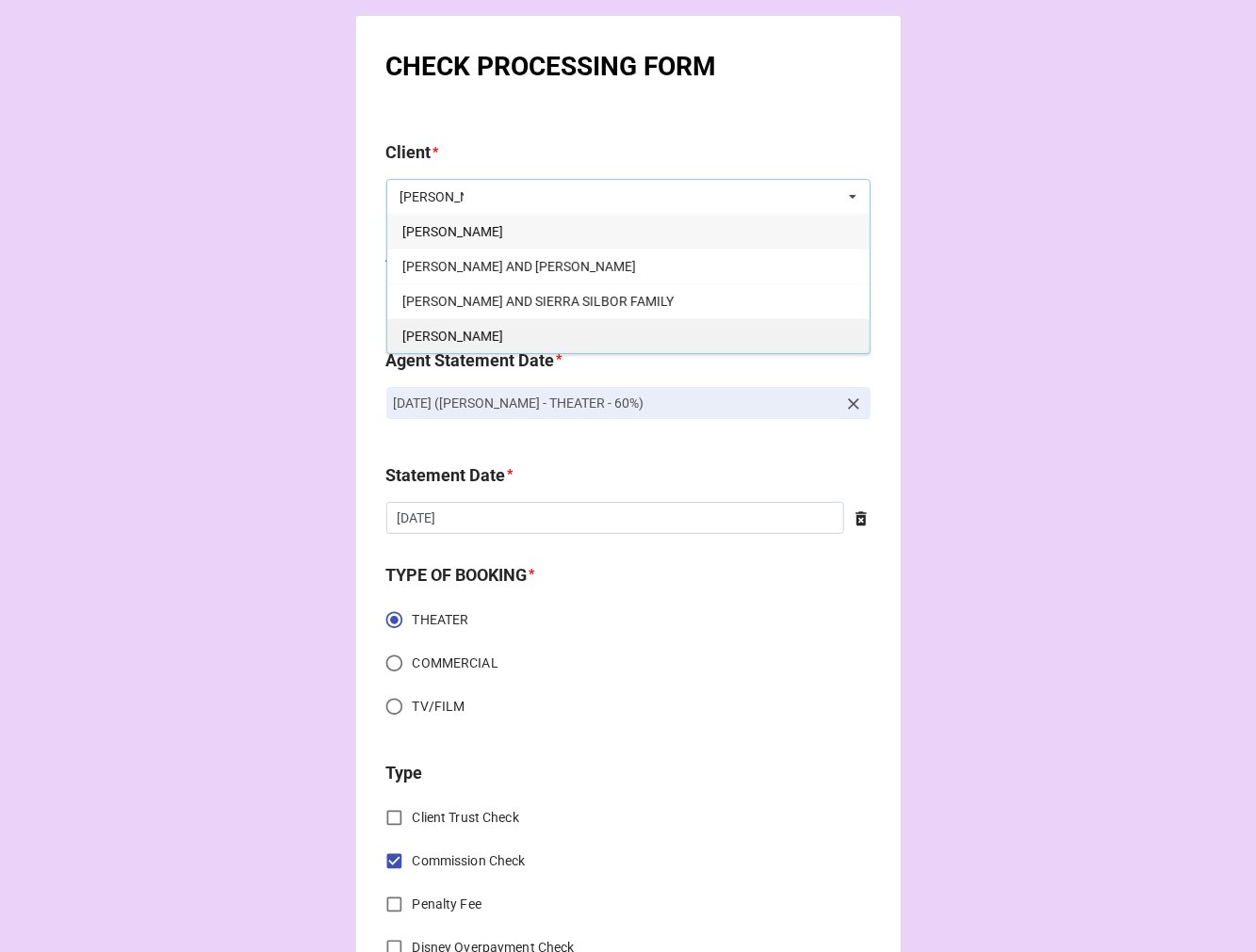
type input "[PERSON_NAME]"
click at [534, 331] on div "[PERSON_NAME]" at bounding box center [628, 336] width 482 height 35
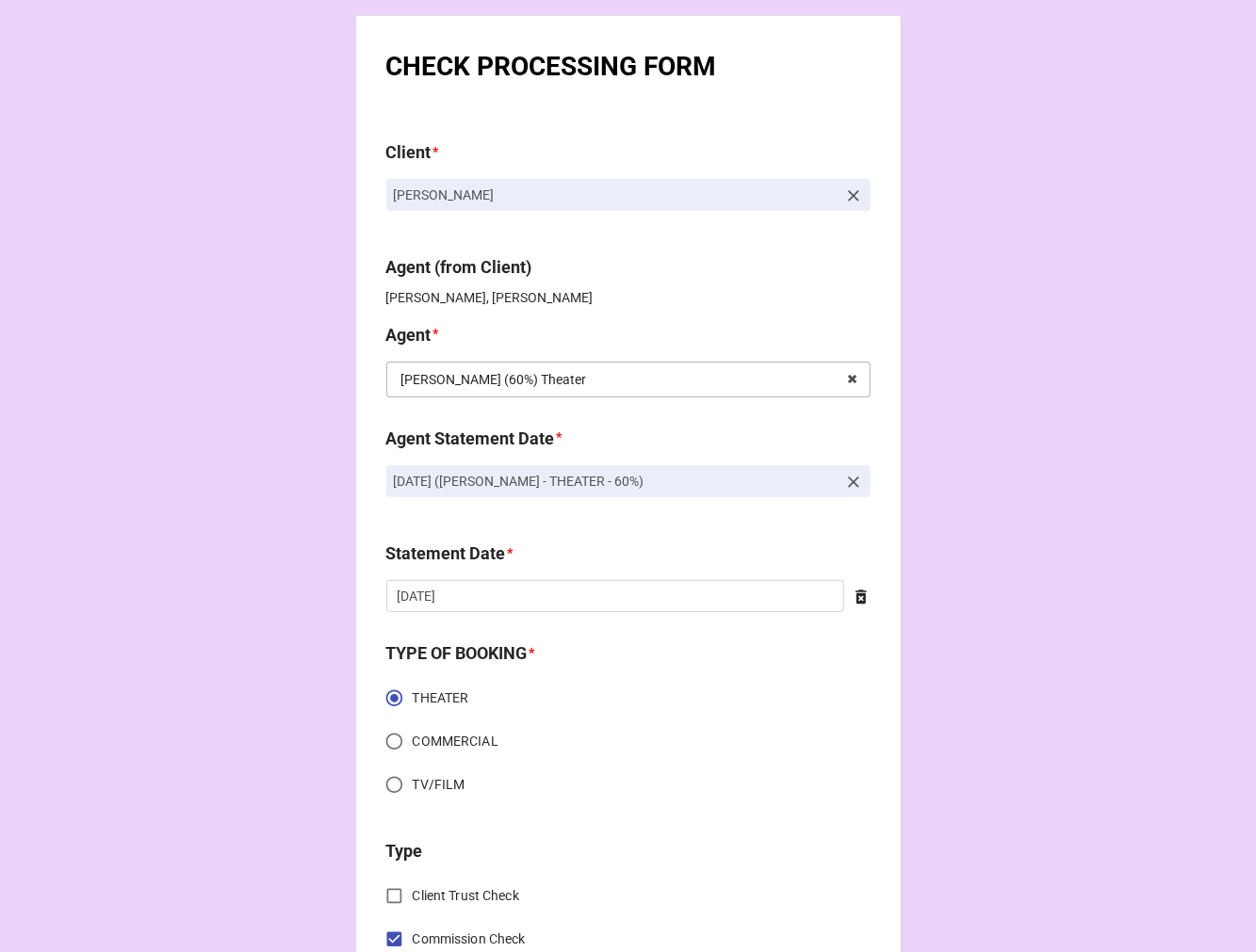
click at [618, 387] on input "text" at bounding box center [629, 379] width 482 height 34
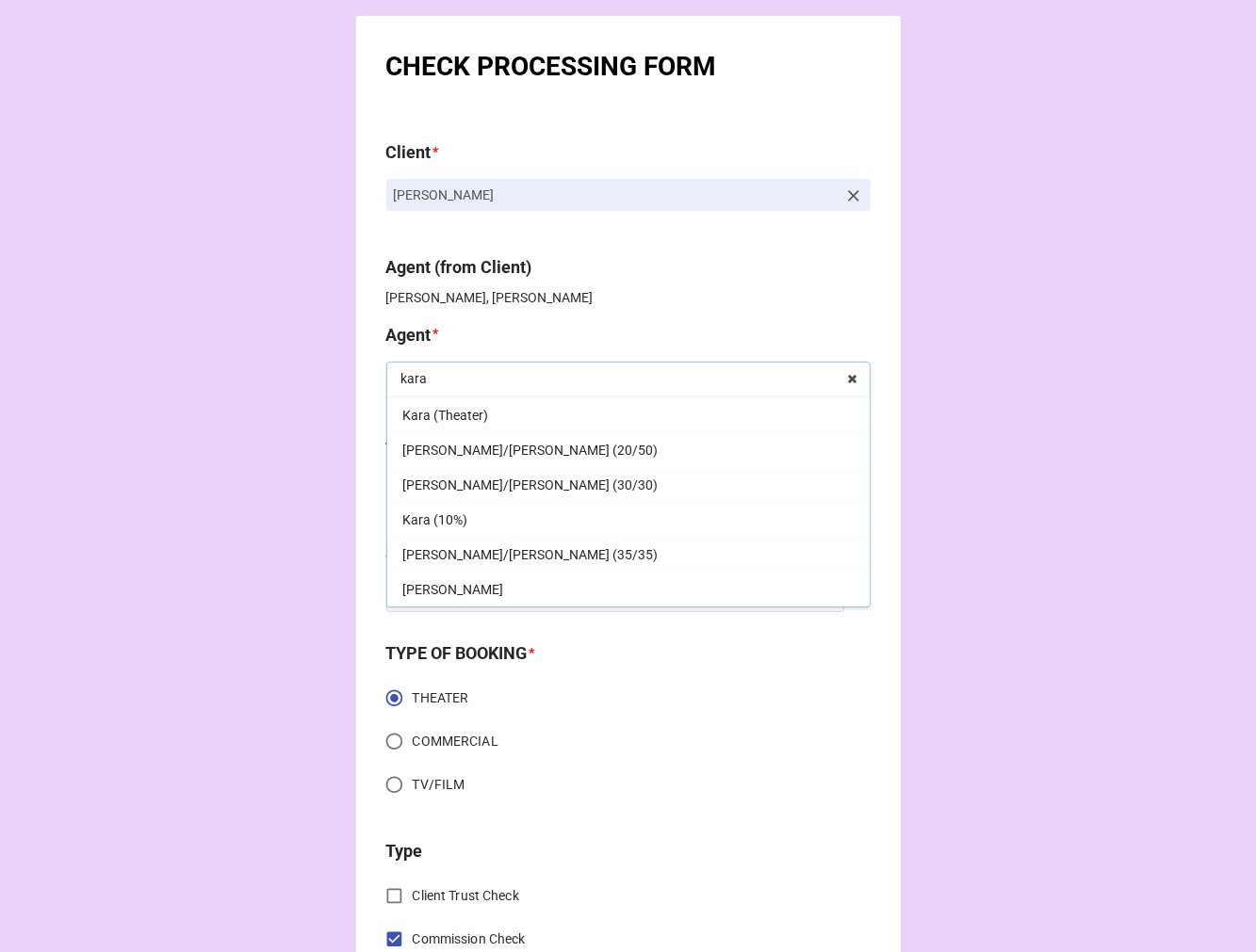
scroll to position [34, 0]
type input "kara"
click at [406, 595] on span "[PERSON_NAME]" at bounding box center [453, 589] width 101 height 15
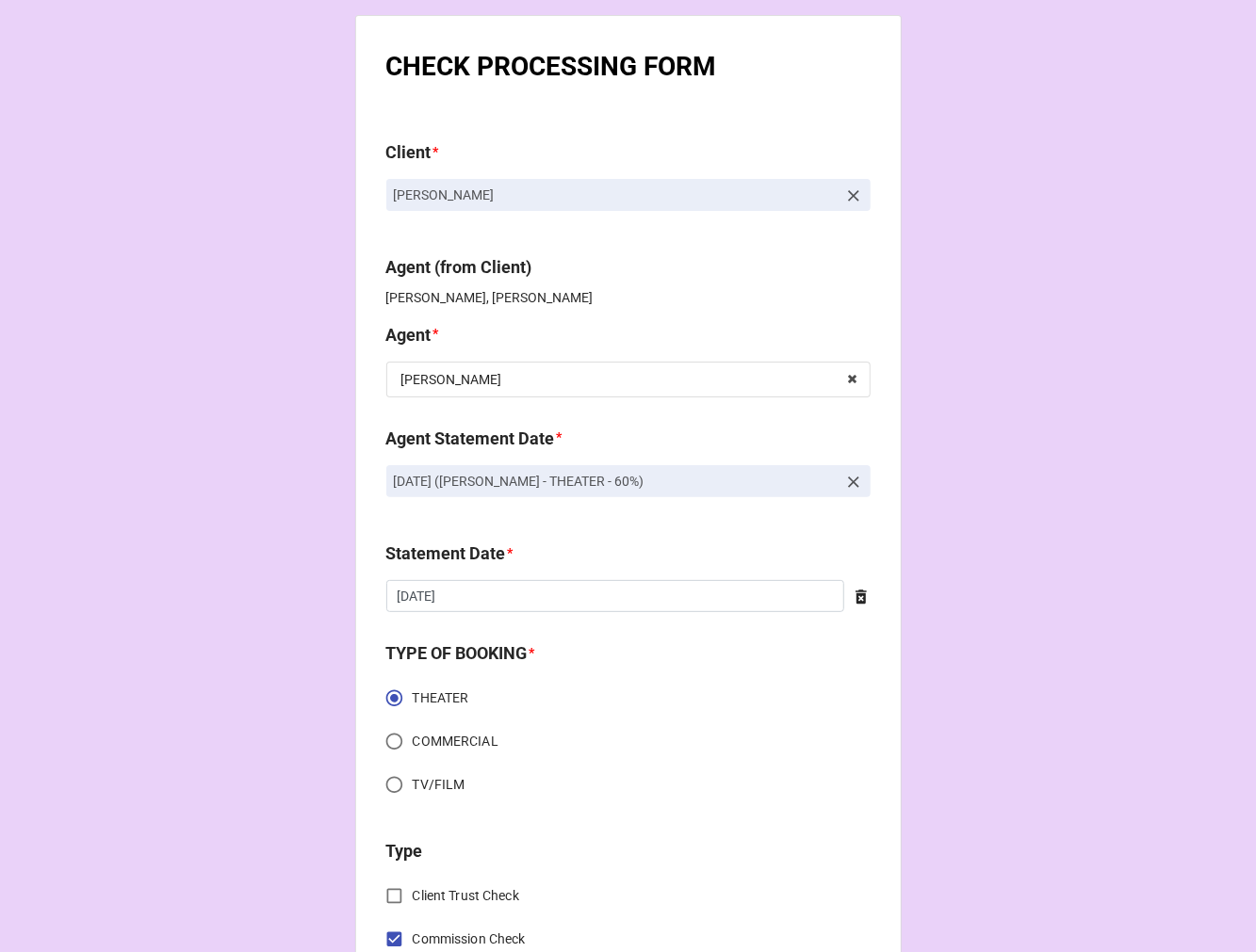
click at [845, 480] on icon at bounding box center [853, 482] width 19 height 19
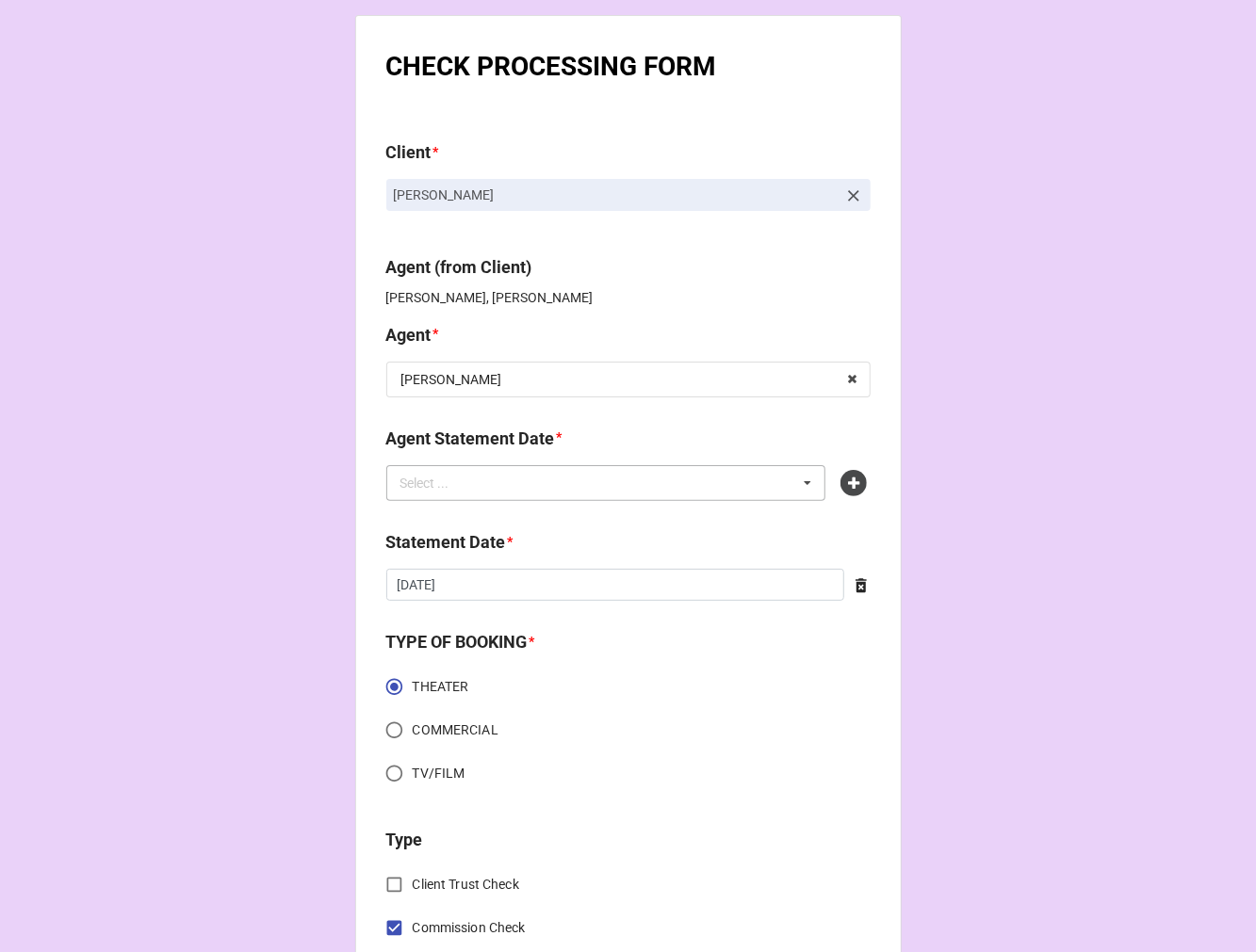
click at [701, 479] on div "Select ... No results found." at bounding box center [605, 483] width 440 height 36
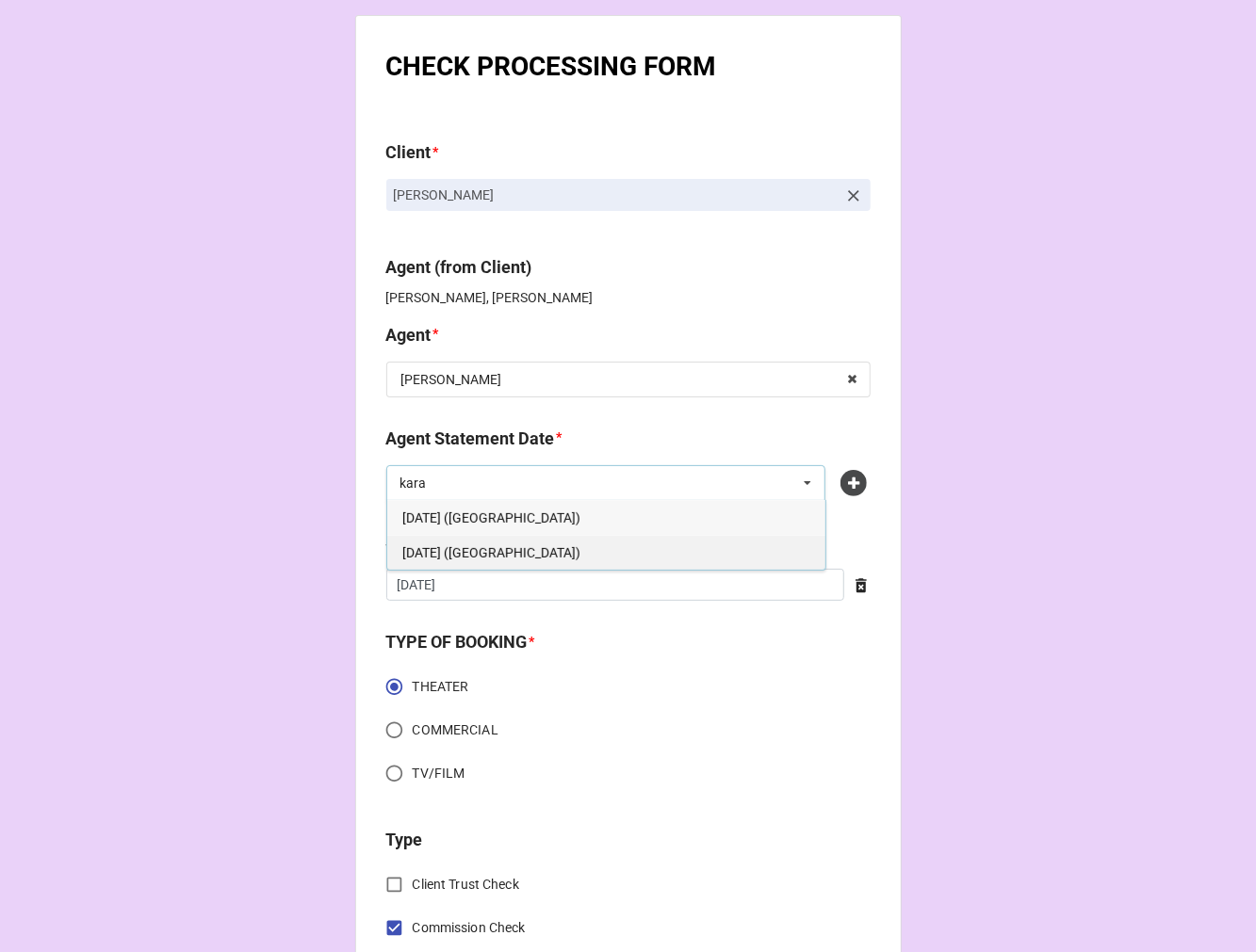
type input "kara"
click at [575, 542] on div "[DATE] ([GEOGRAPHIC_DATA])" at bounding box center [605, 552] width 438 height 35
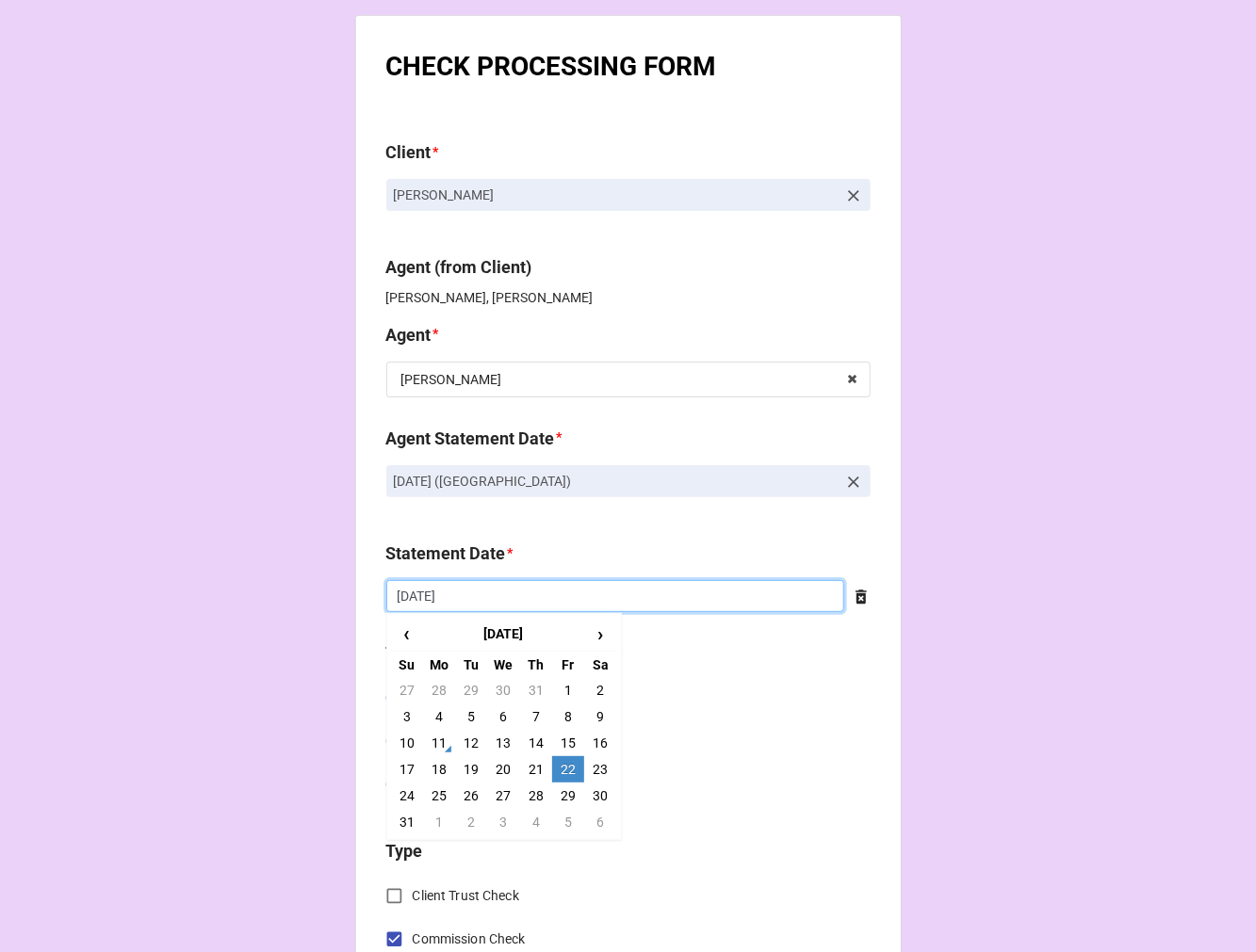
click at [500, 596] on input "[DATE]" at bounding box center [614, 595] width 458 height 32
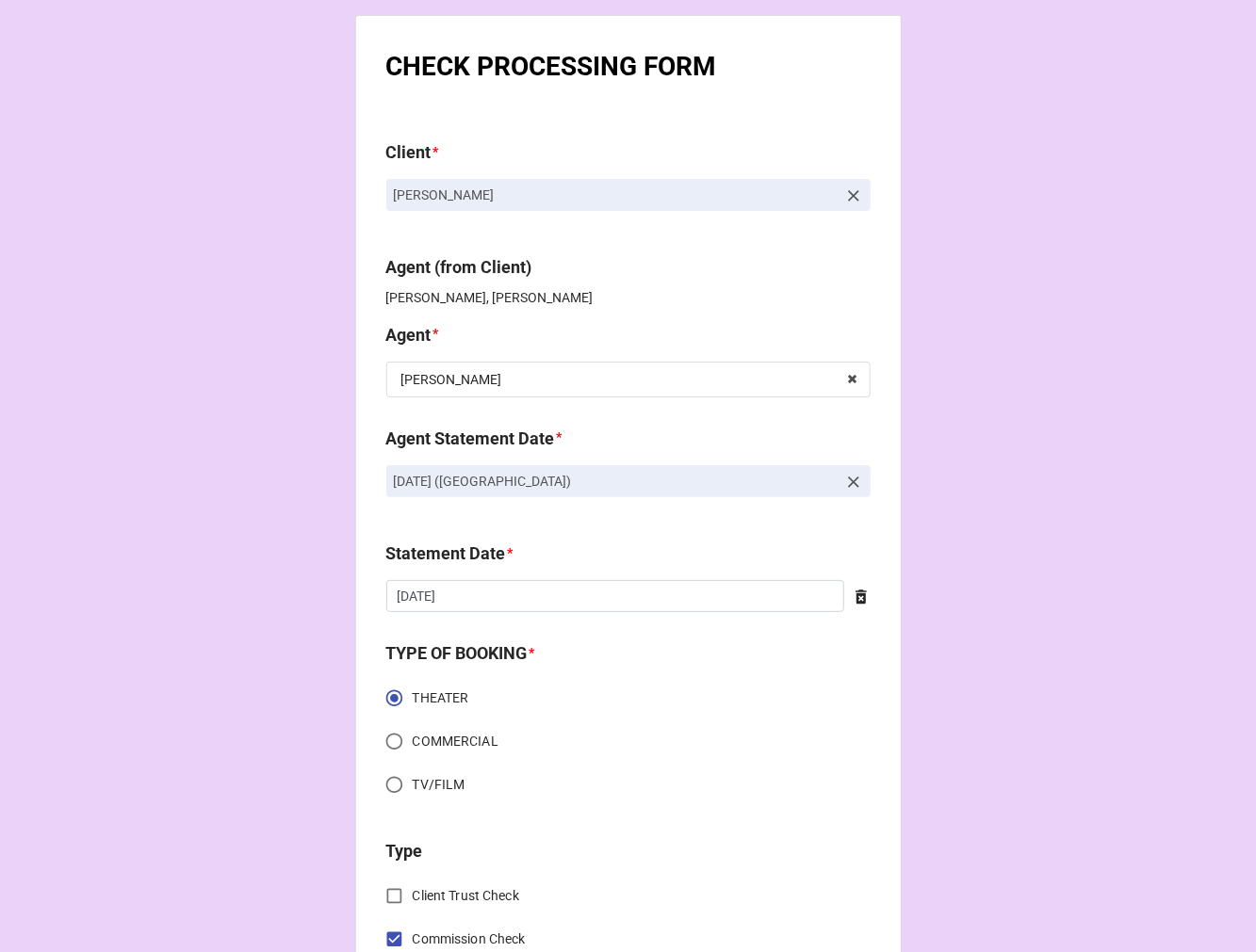
click at [722, 722] on div "THEATER COMMERCIAL TV/FILM" at bounding box center [628, 744] width 484 height 130
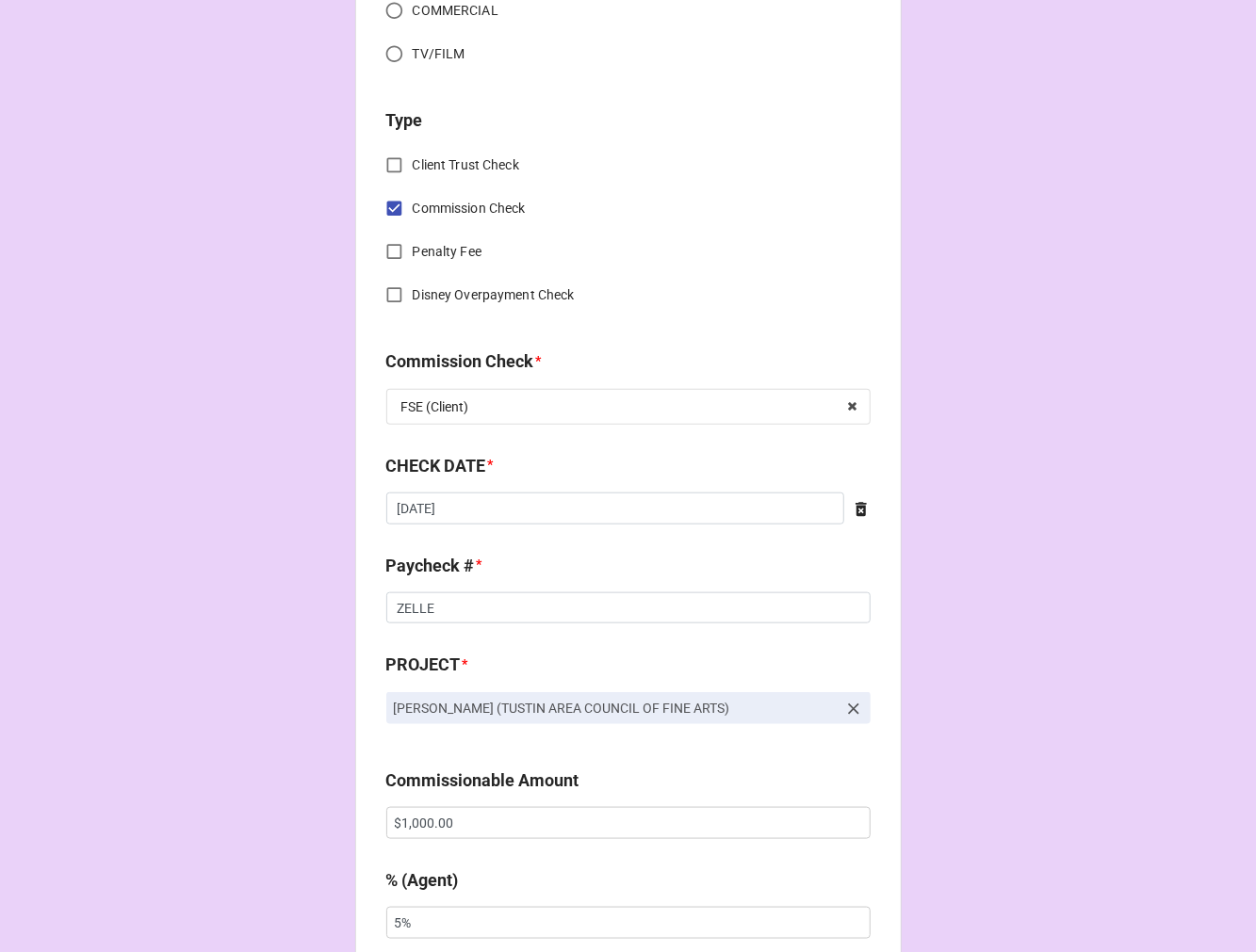
scroll to position [732, 0]
click at [465, 509] on input "[DATE]" at bounding box center [614, 507] width 458 height 32
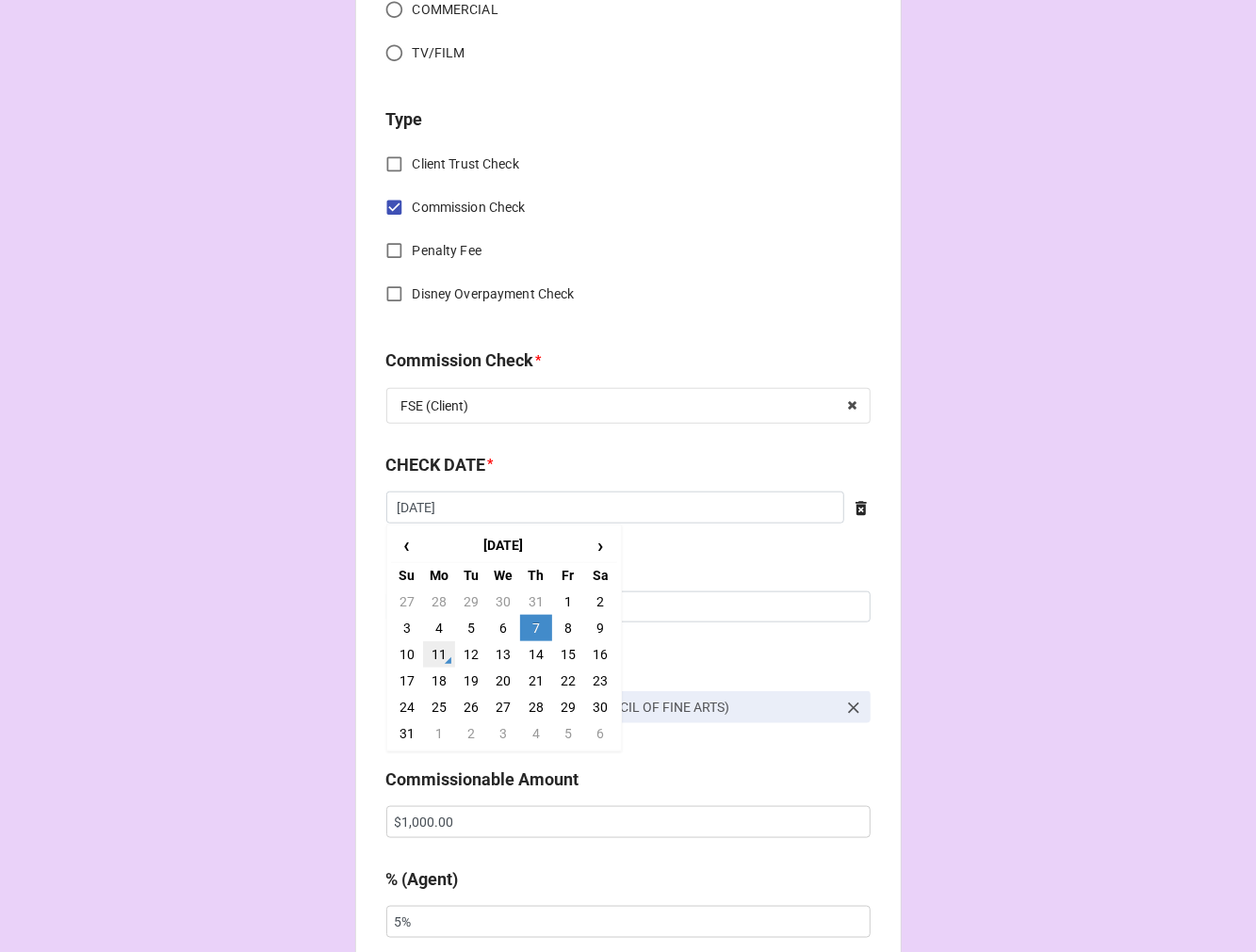
click at [435, 657] on td "11" at bounding box center [439, 654] width 32 height 26
type input "[DATE]"
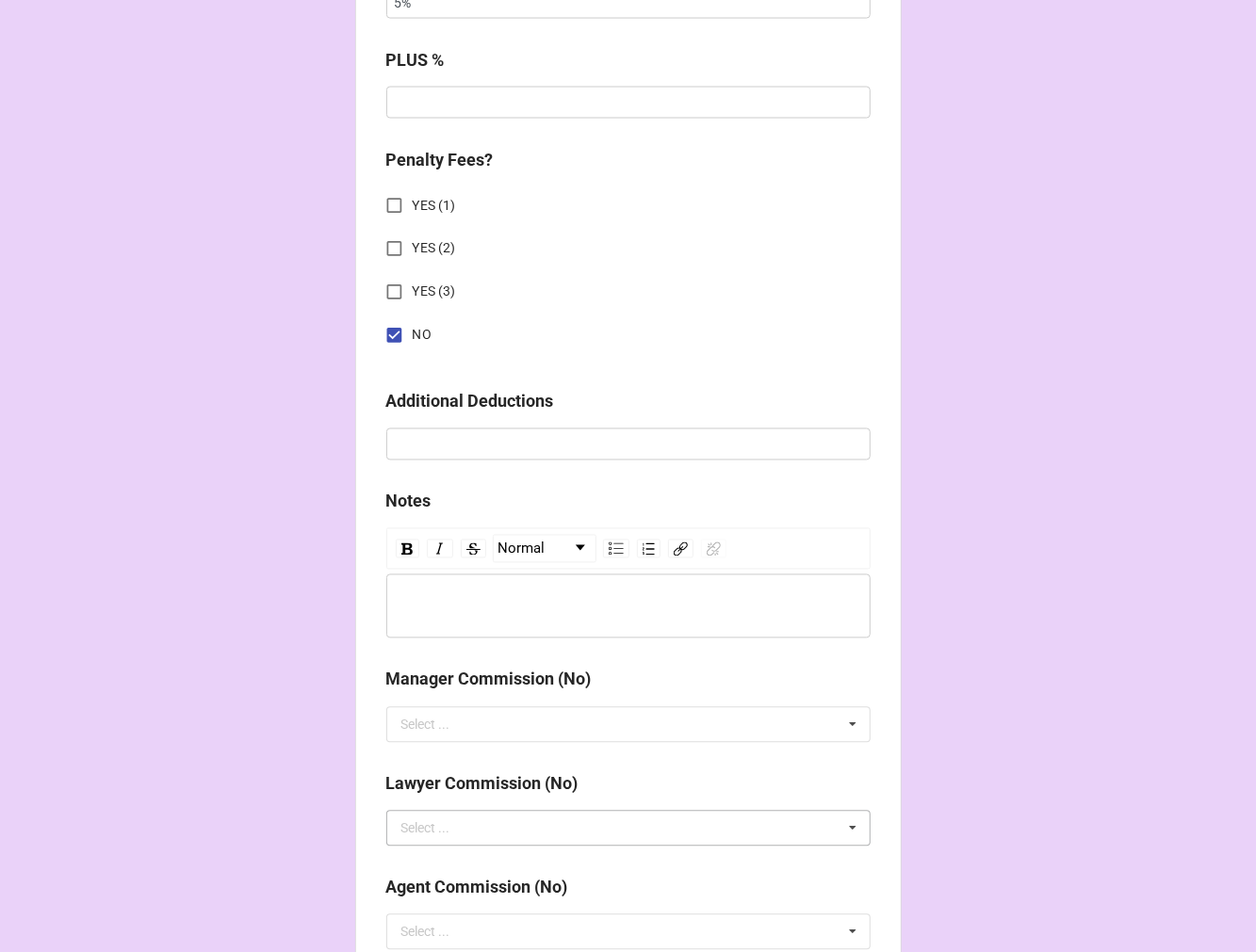
scroll to position [2180, 0]
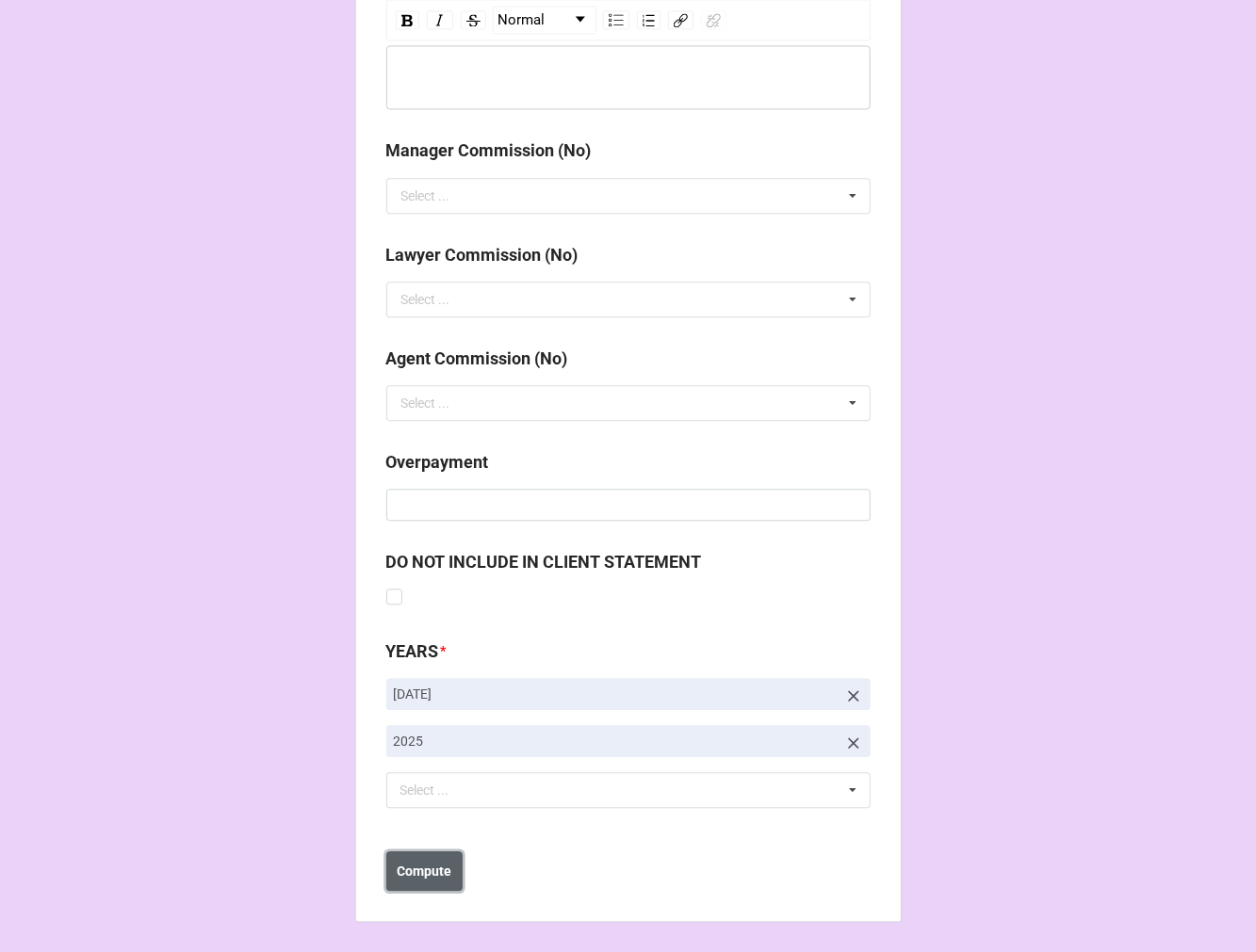
click at [412, 872] on b "Compute" at bounding box center [424, 872] width 55 height 20
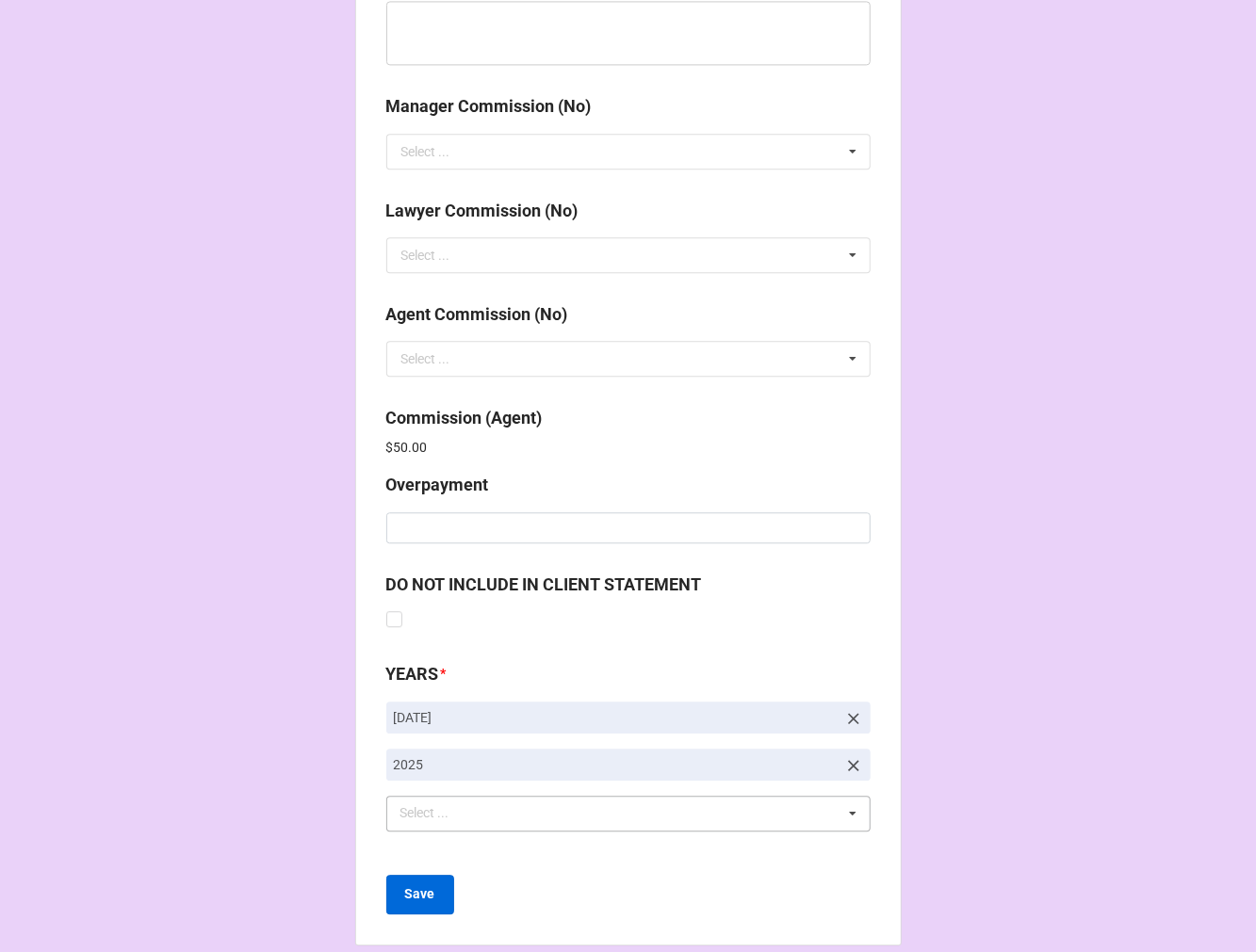
scroll to position [2247, 0]
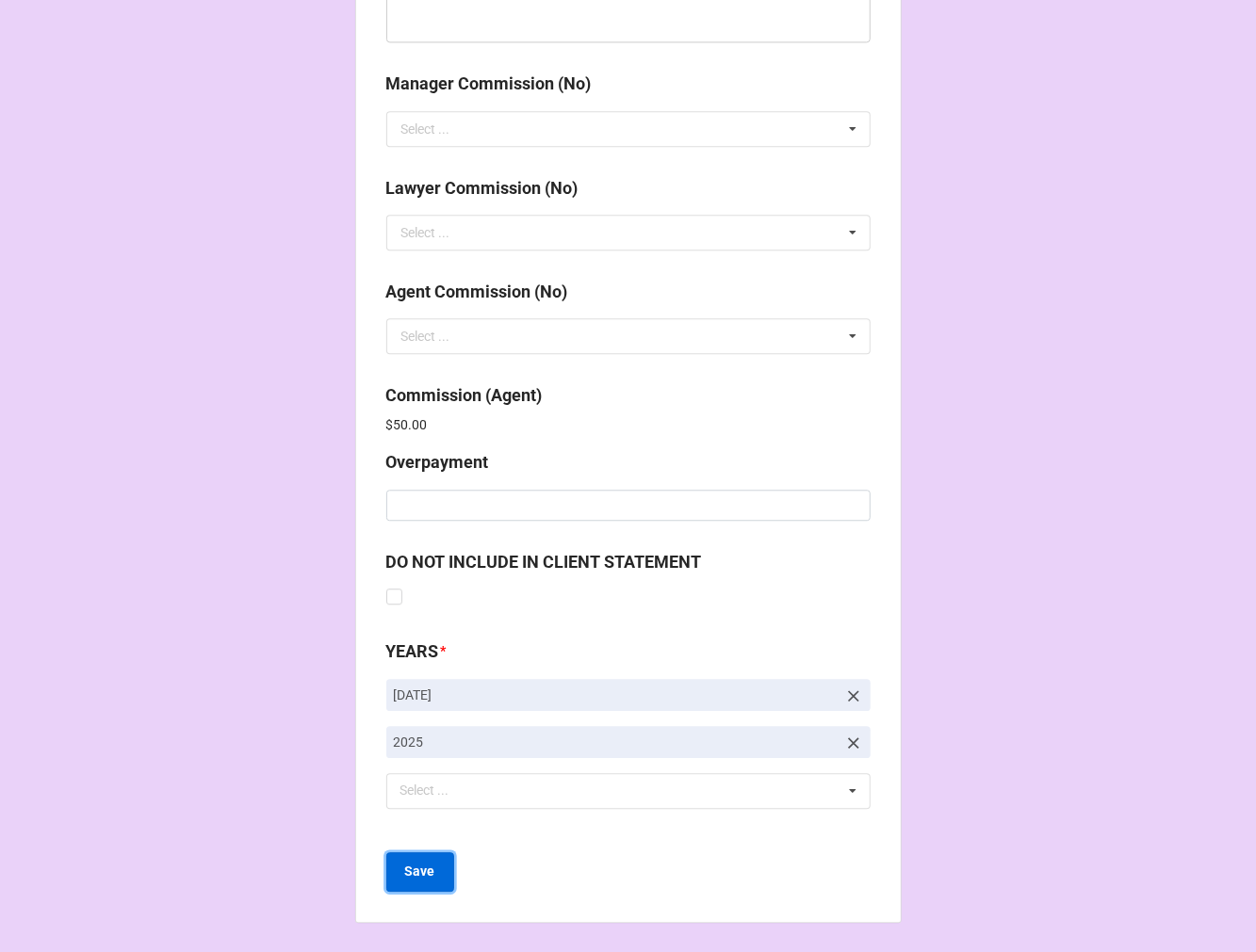
drag, startPoint x: 422, startPoint y: 874, endPoint x: 448, endPoint y: 874, distance: 26.0
click at [422, 876] on b "Save" at bounding box center [419, 872] width 30 height 20
